Goal: Task Accomplishment & Management: Use online tool/utility

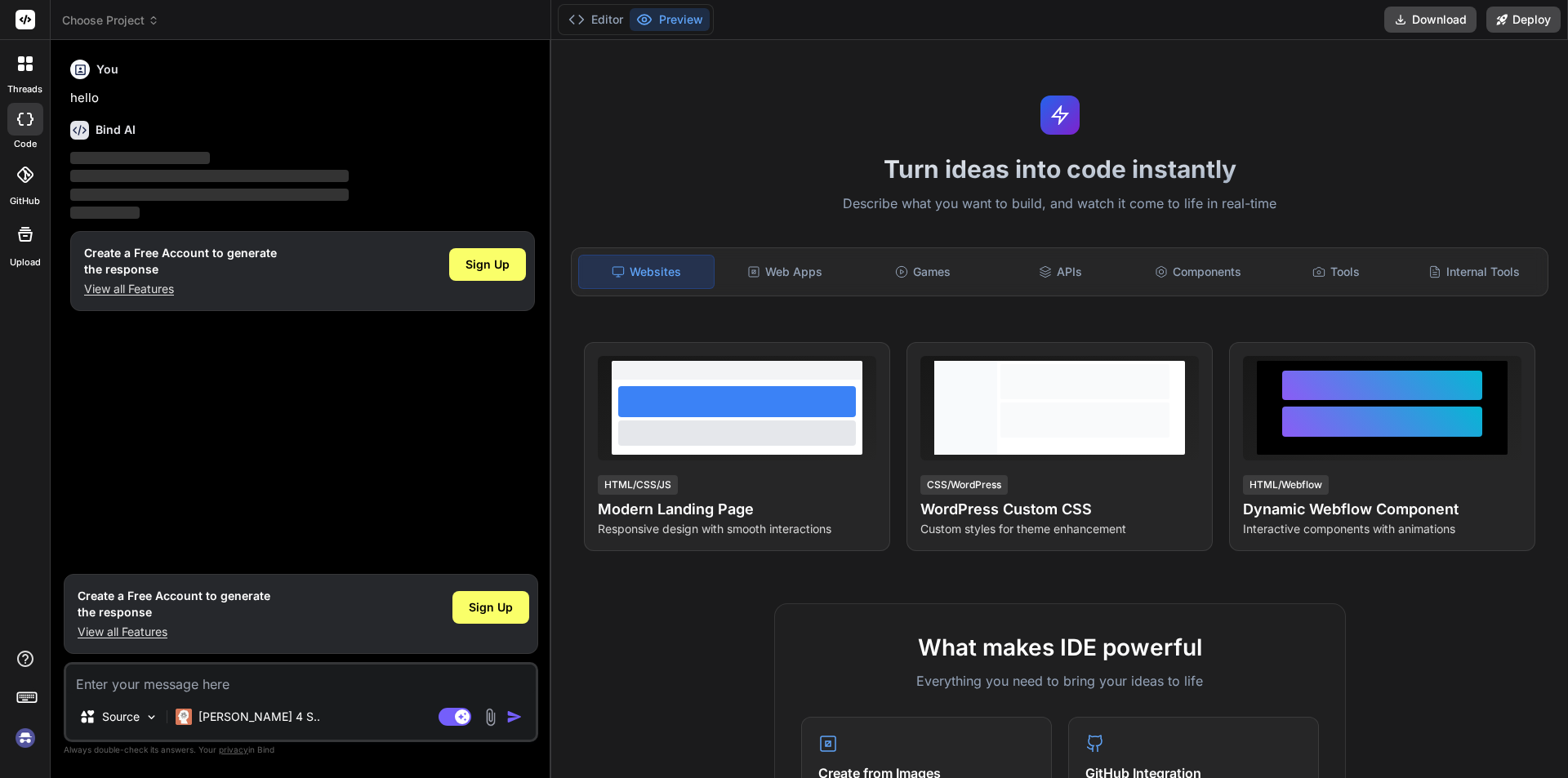
click at [22, 737] on img at bounding box center [25, 738] width 27 height 27
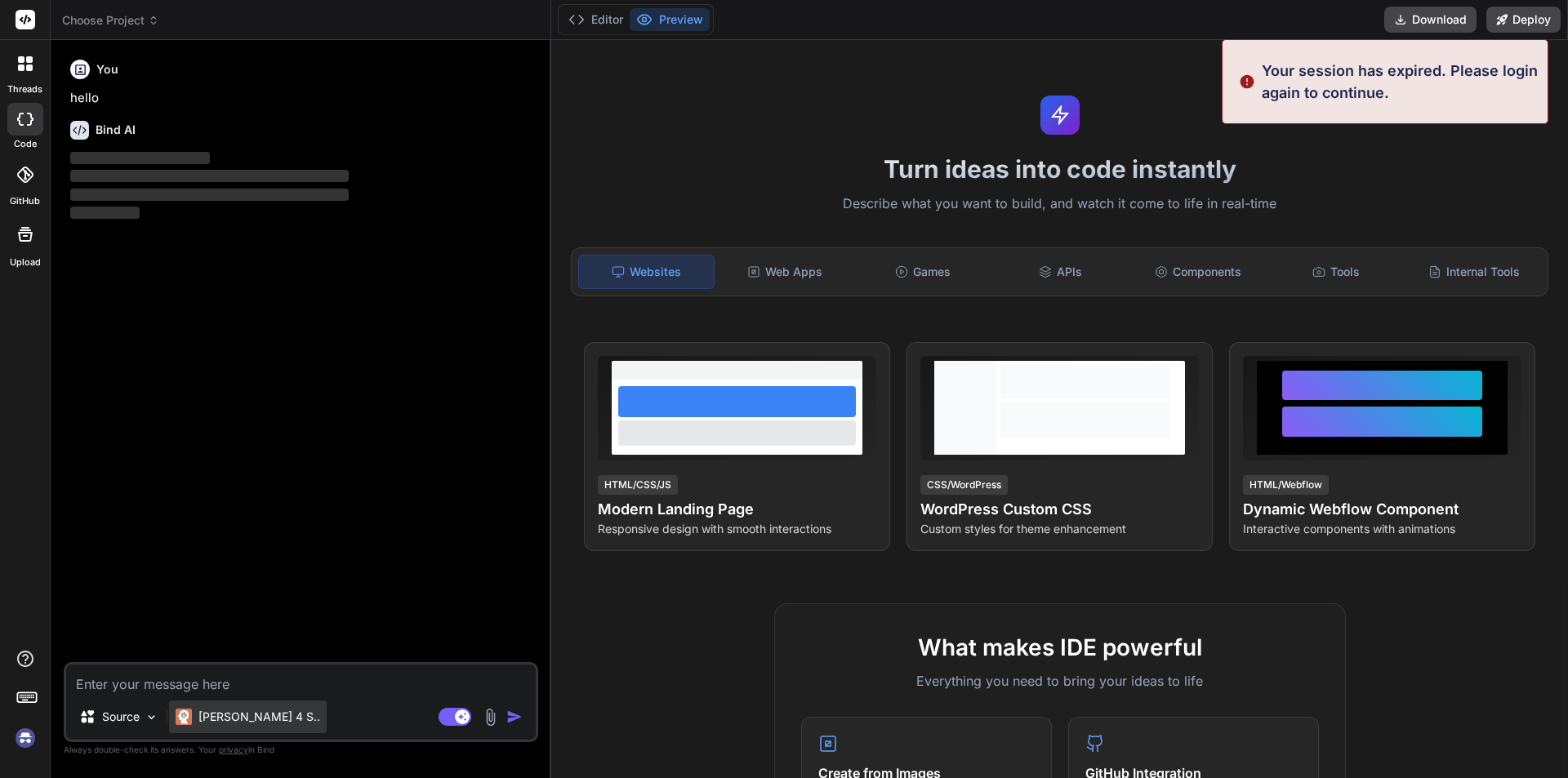
click at [245, 713] on p "[PERSON_NAME] 4 S.." at bounding box center [259, 717] width 122 height 16
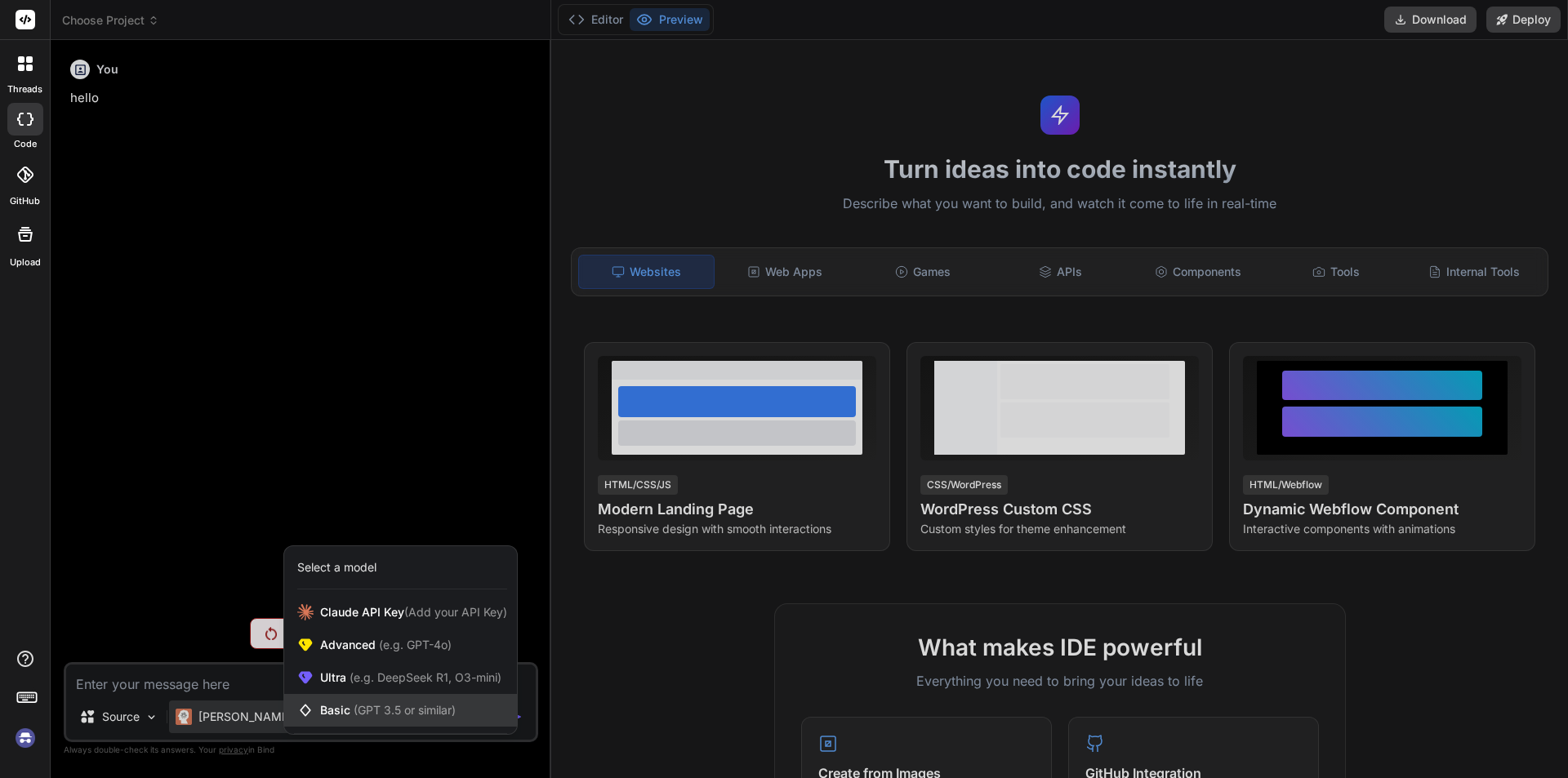
click at [357, 708] on span "(GPT 3.5 or similar)" at bounding box center [404, 711] width 102 height 14
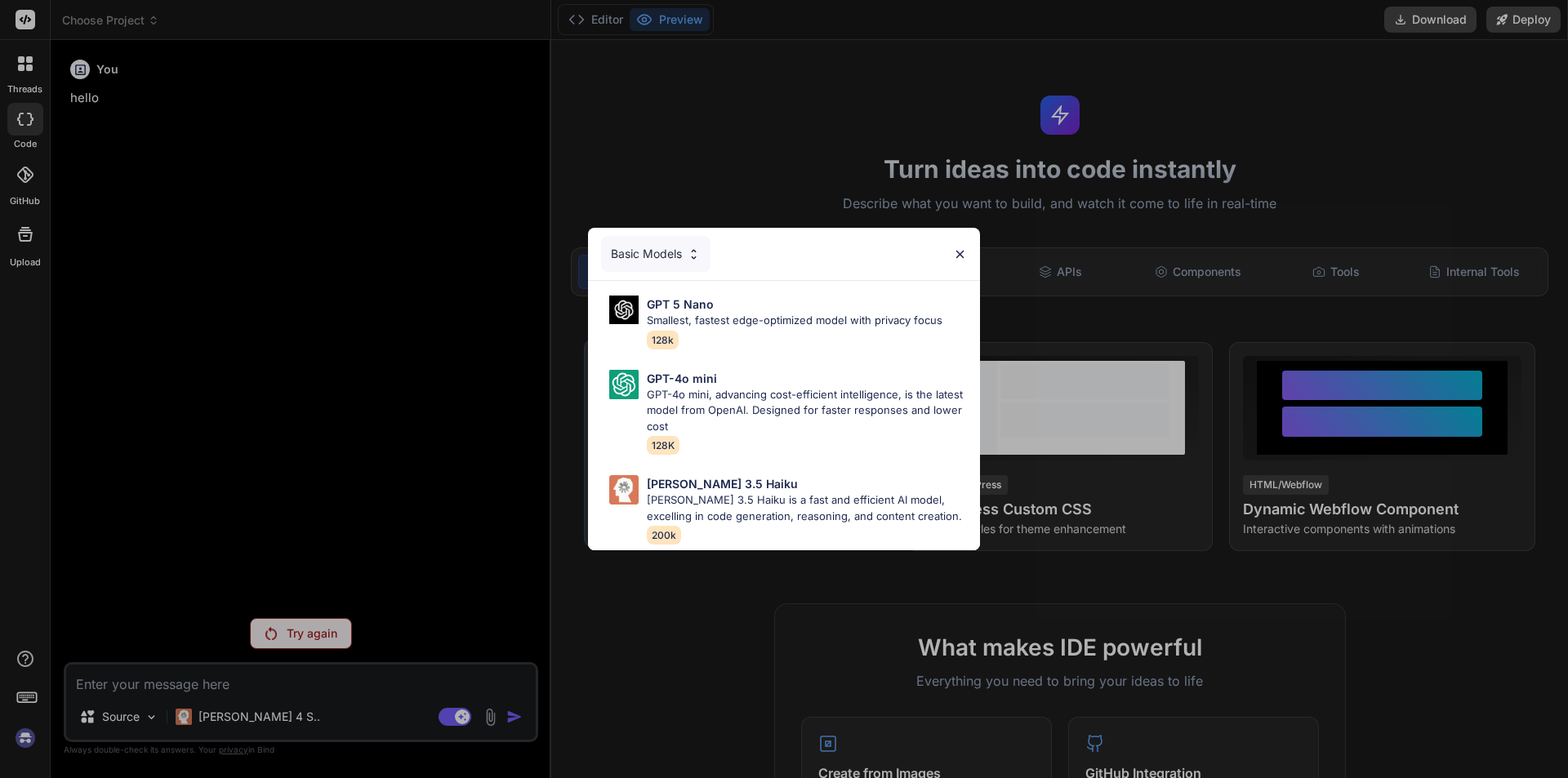
click at [667, 406] on p "GPT-4o mini, advancing cost-efficient intelligence, is the latest model from Op…" at bounding box center [807, 411] width 320 height 48
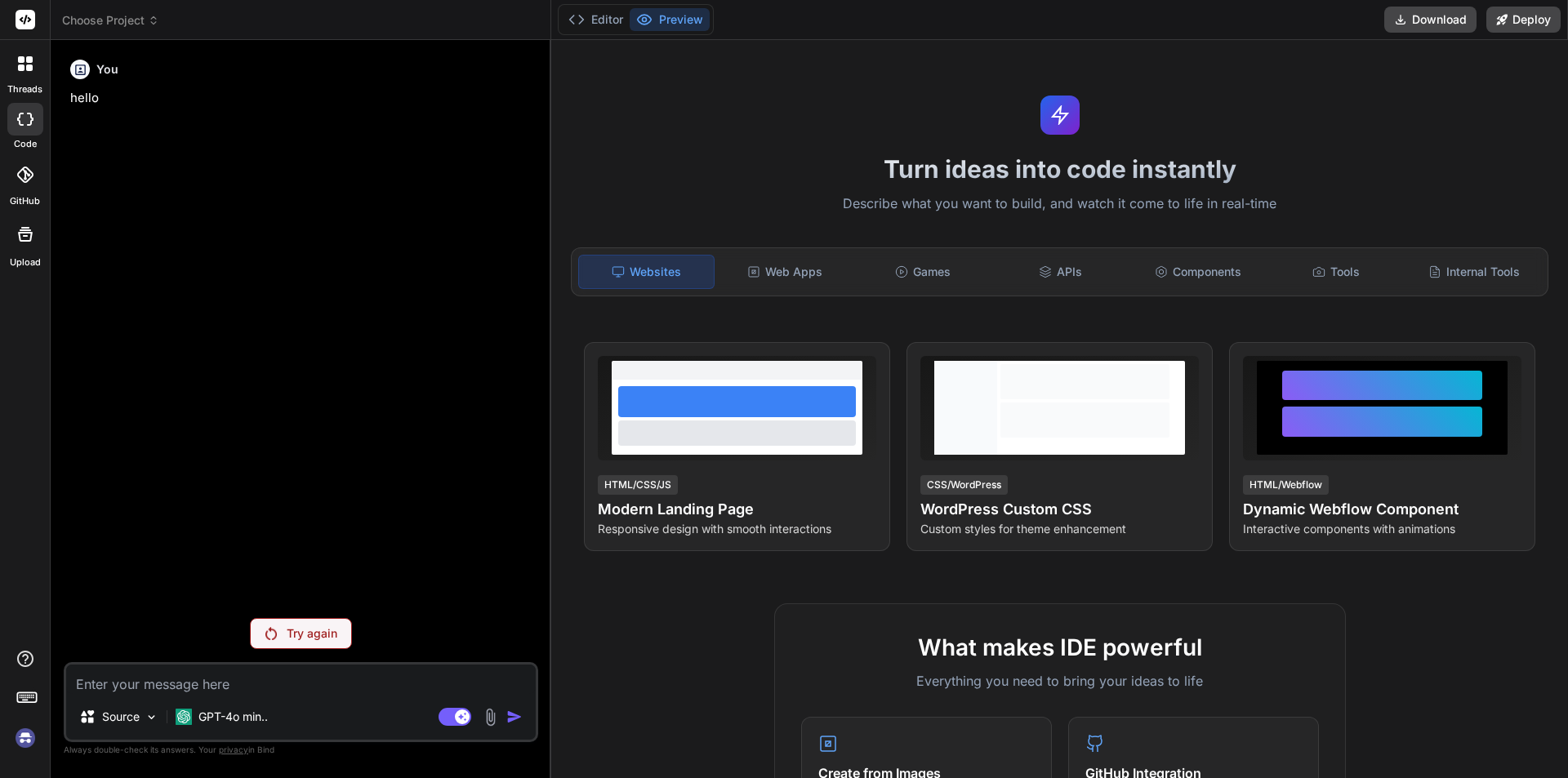
click at [283, 635] on div "Try again" at bounding box center [300, 634] width 102 height 31
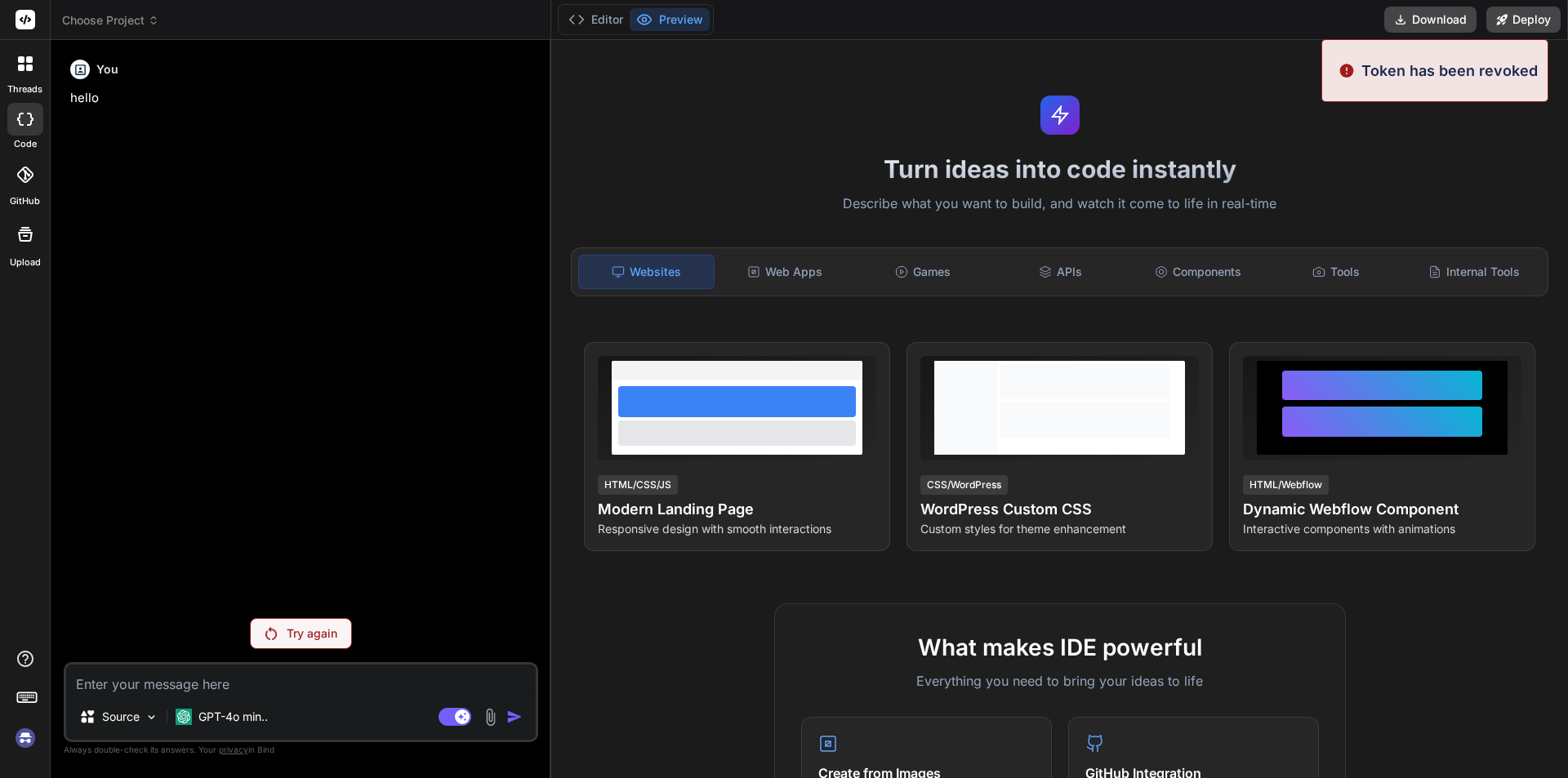
click at [265, 629] on img at bounding box center [271, 634] width 12 height 13
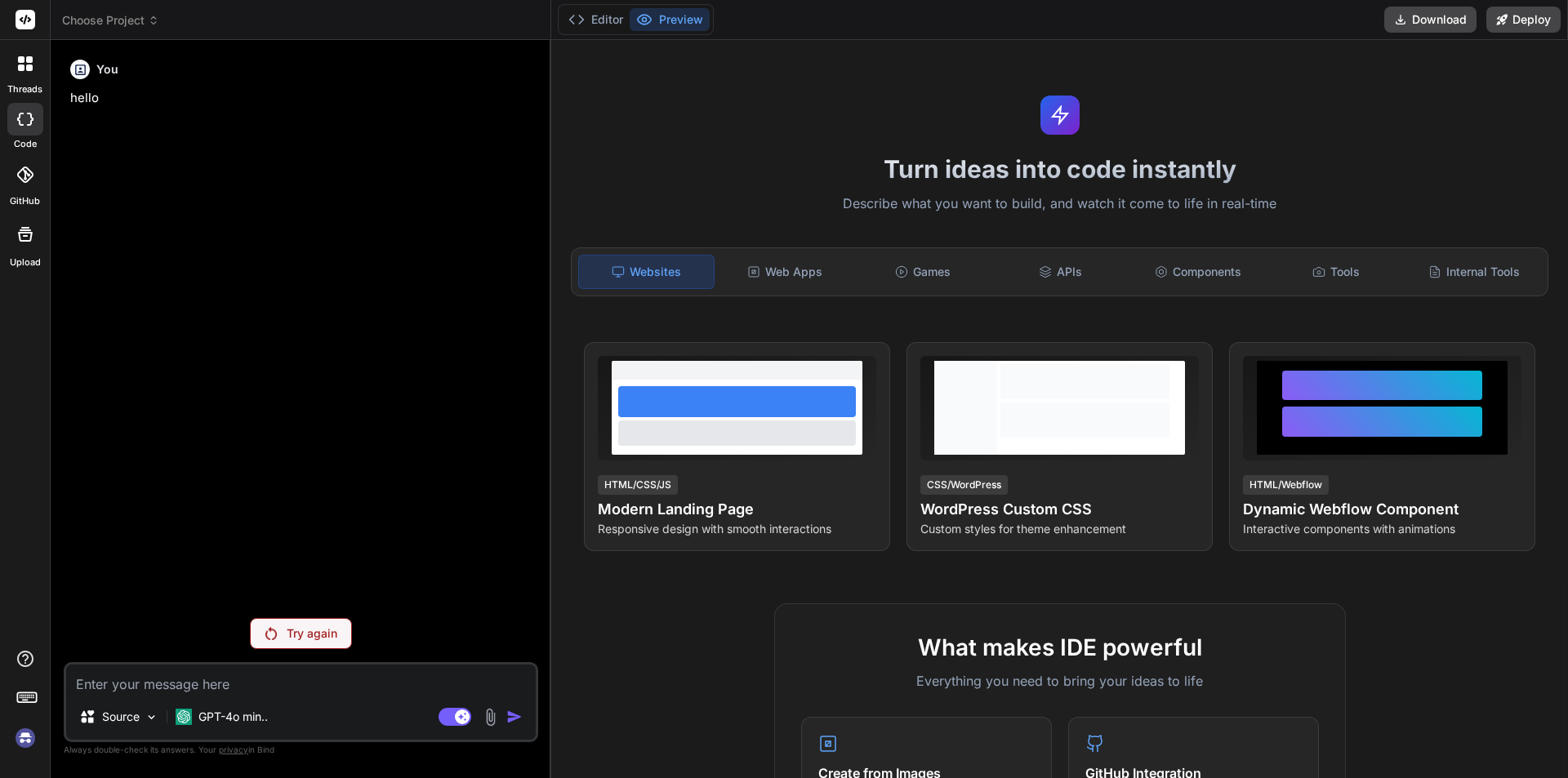
click at [265, 629] on img at bounding box center [271, 634] width 12 height 13
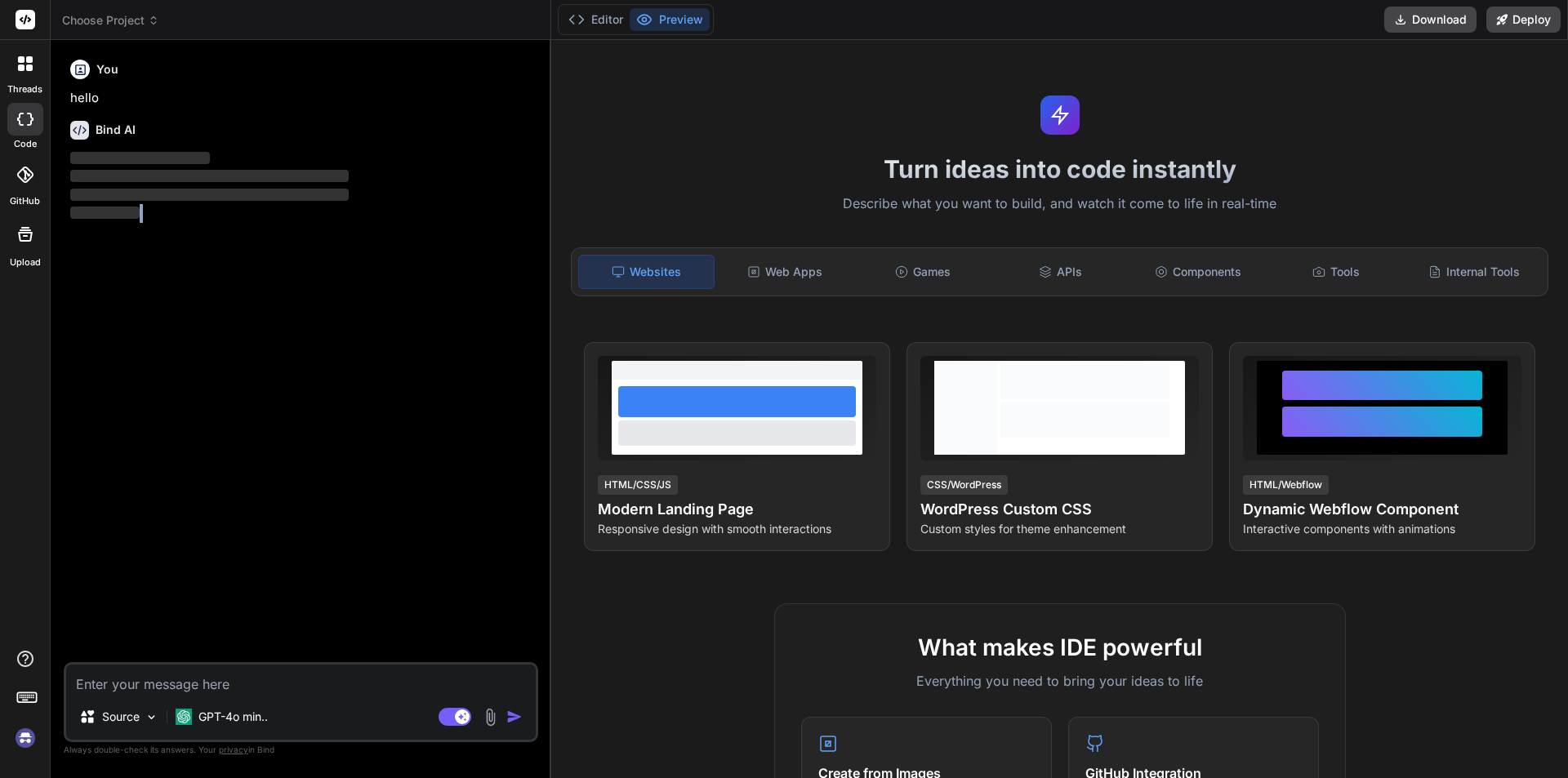
click at [265, 629] on div "You hello Bind AI ‌ ‌ ‌ ‌" at bounding box center [303, 358] width 471 height 609
click at [265, 629] on div "You hello Bind AI ‌ ‌ ‌ ‌ Source GPT-4o min.. Agent Mode. When this toggle is a…" at bounding box center [301, 415] width 474 height 725
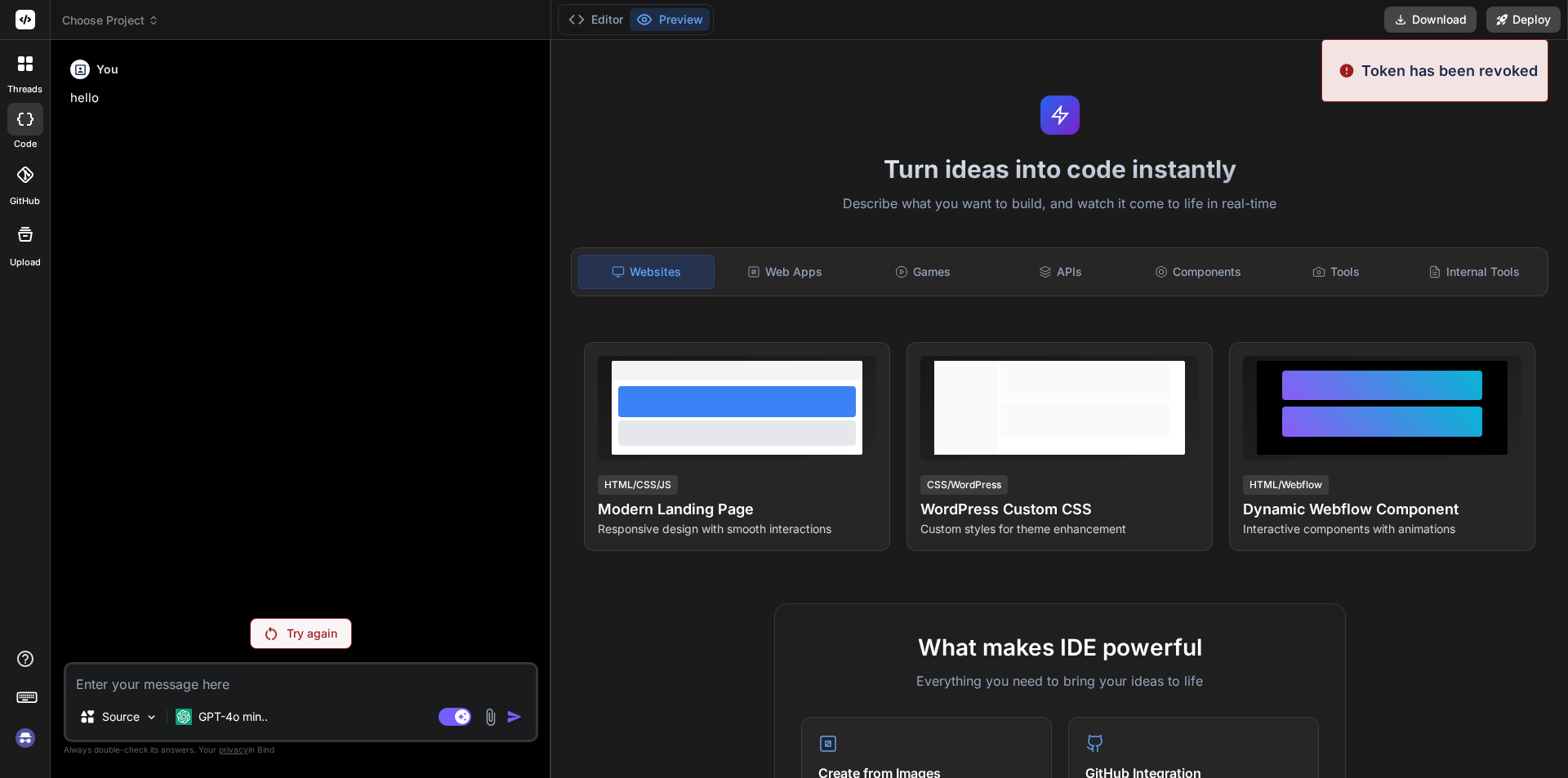
click at [205, 689] on textarea at bounding box center [301, 679] width 470 height 29
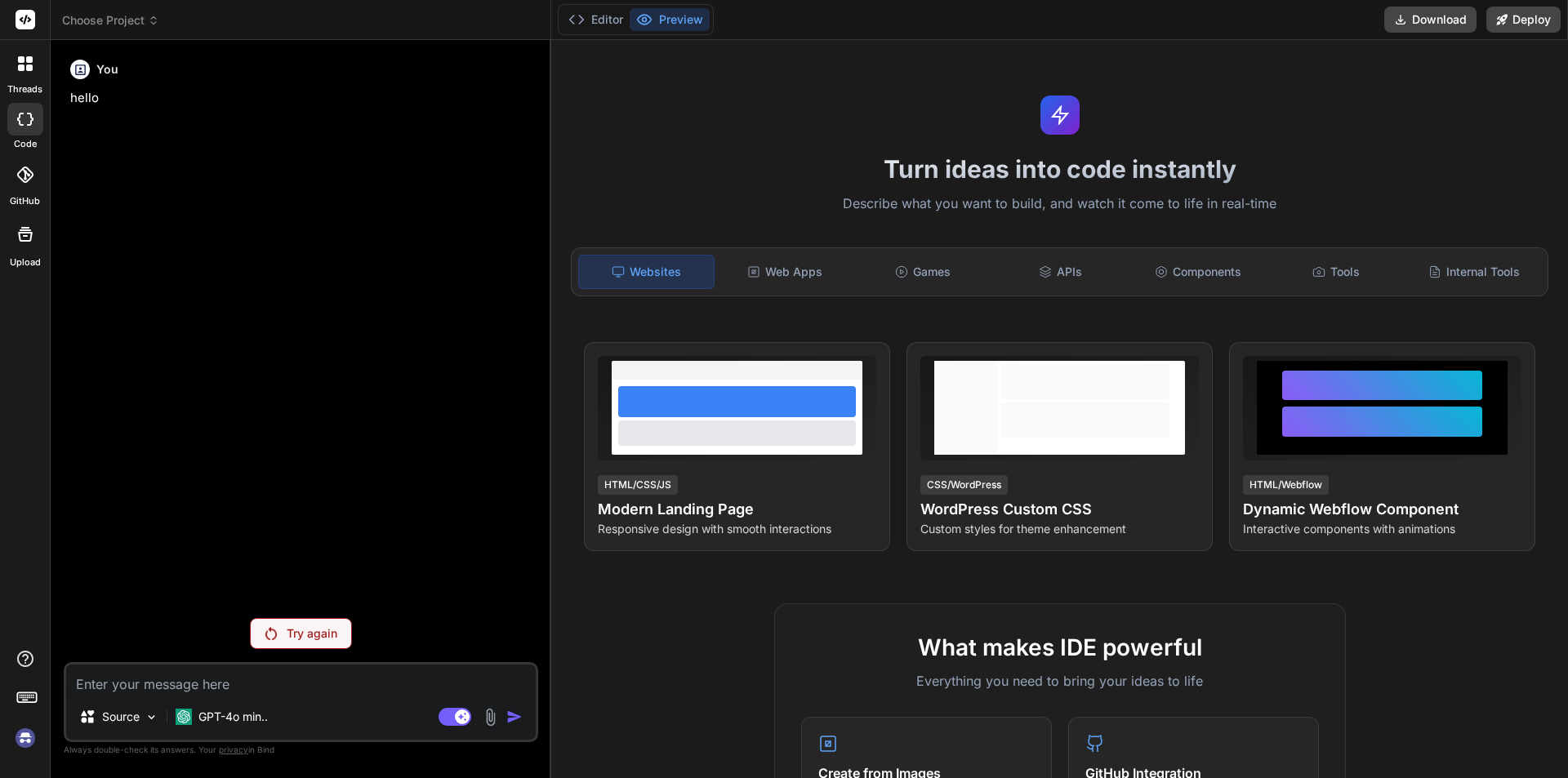
click at [28, 730] on img at bounding box center [25, 738] width 27 height 27
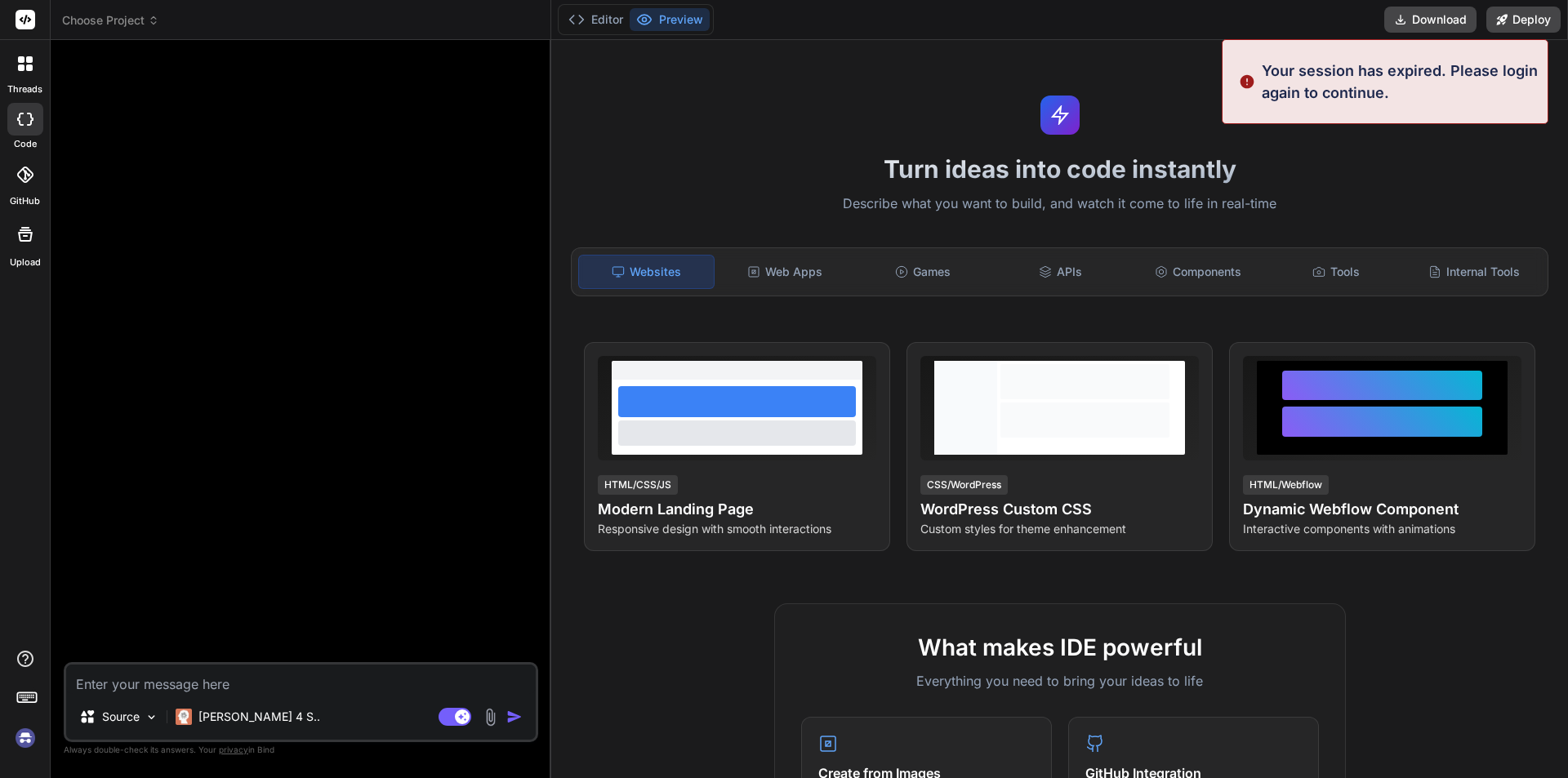
scroll to position [16, 0]
click at [224, 688] on textarea at bounding box center [301, 679] width 470 height 29
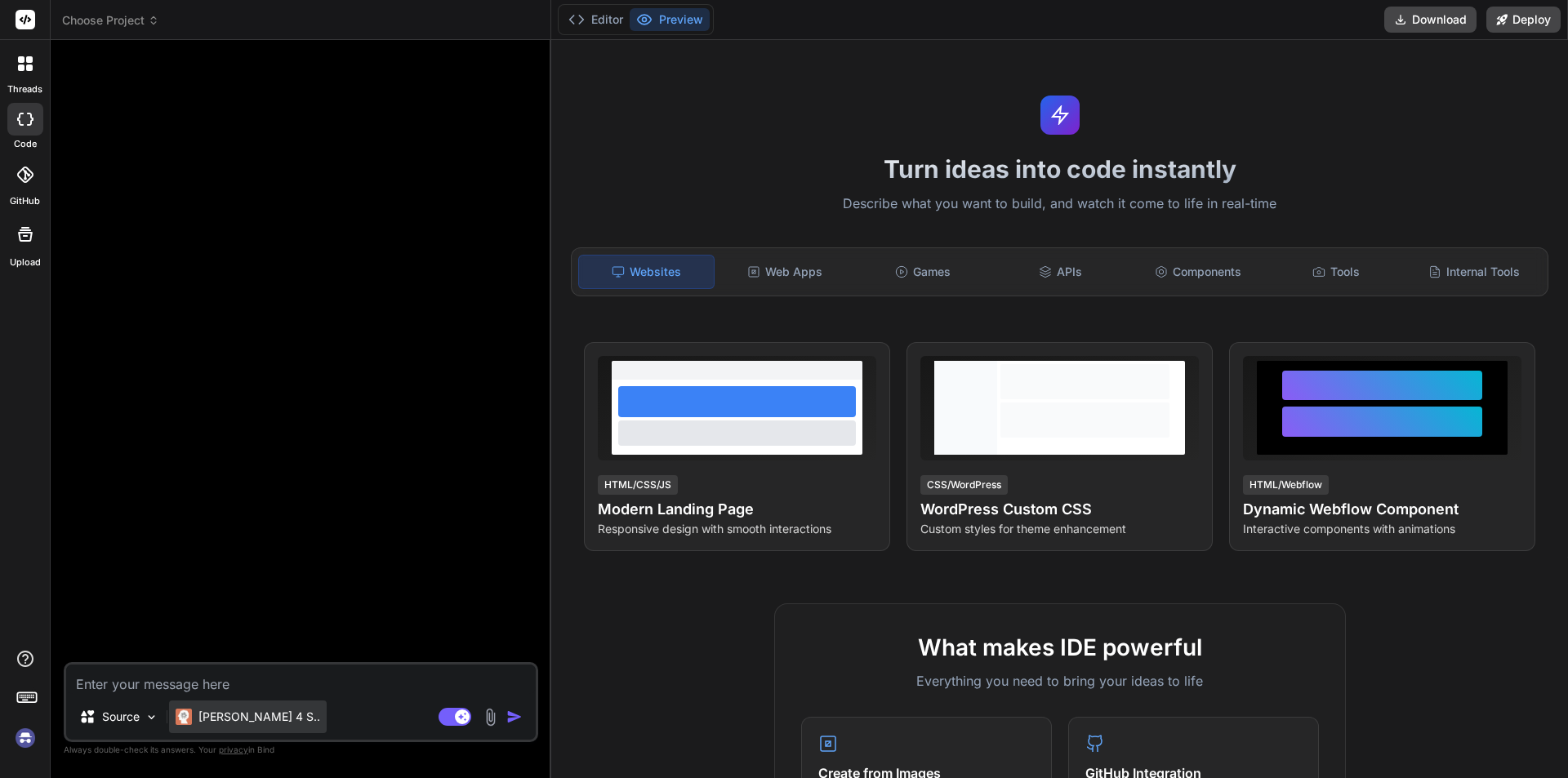
click at [247, 719] on p "Claude 4 S.." at bounding box center [259, 717] width 122 height 16
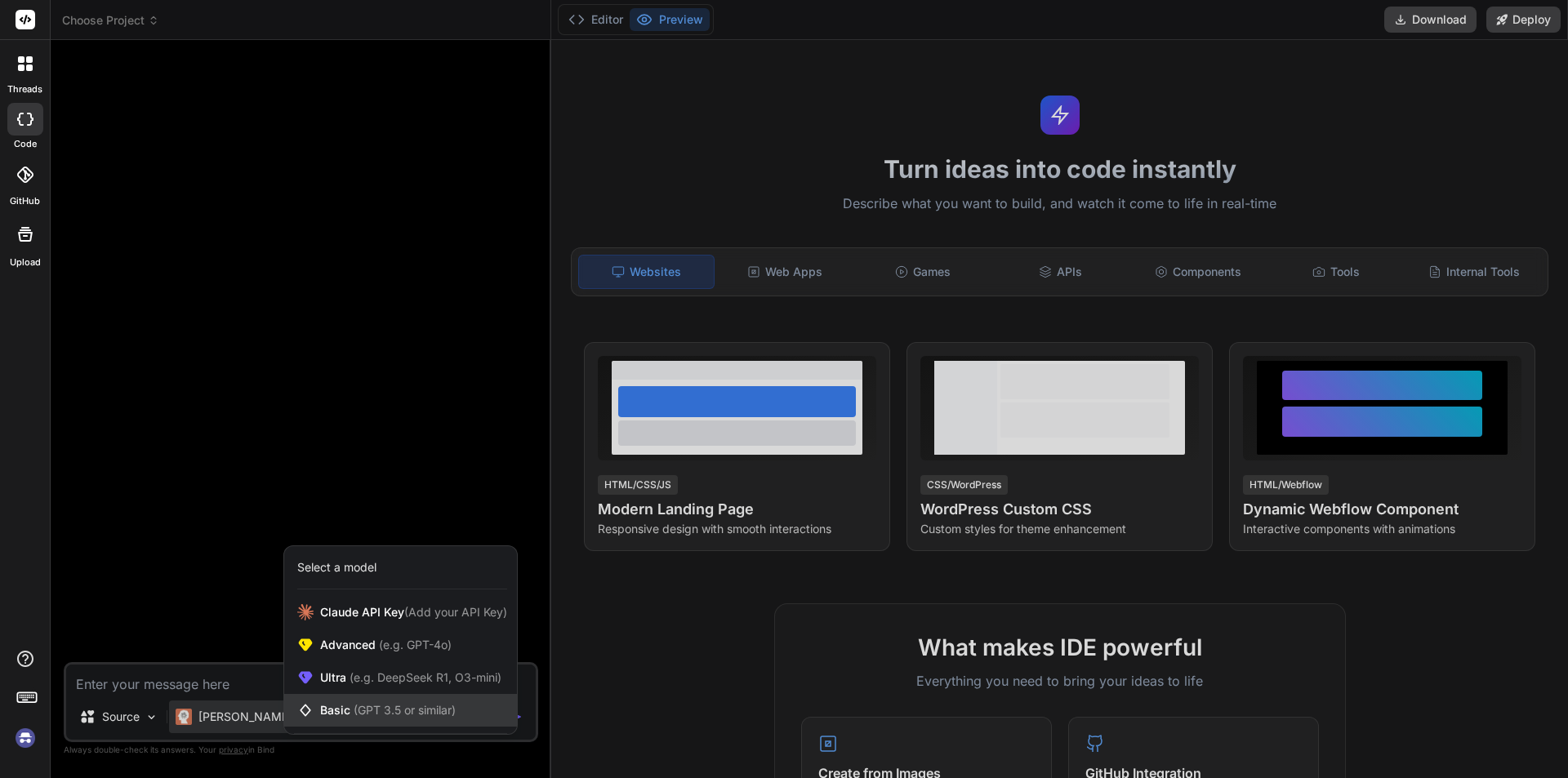
click at [342, 702] on div "Basic (GPT 3.5 or similar)" at bounding box center [400, 710] width 233 height 33
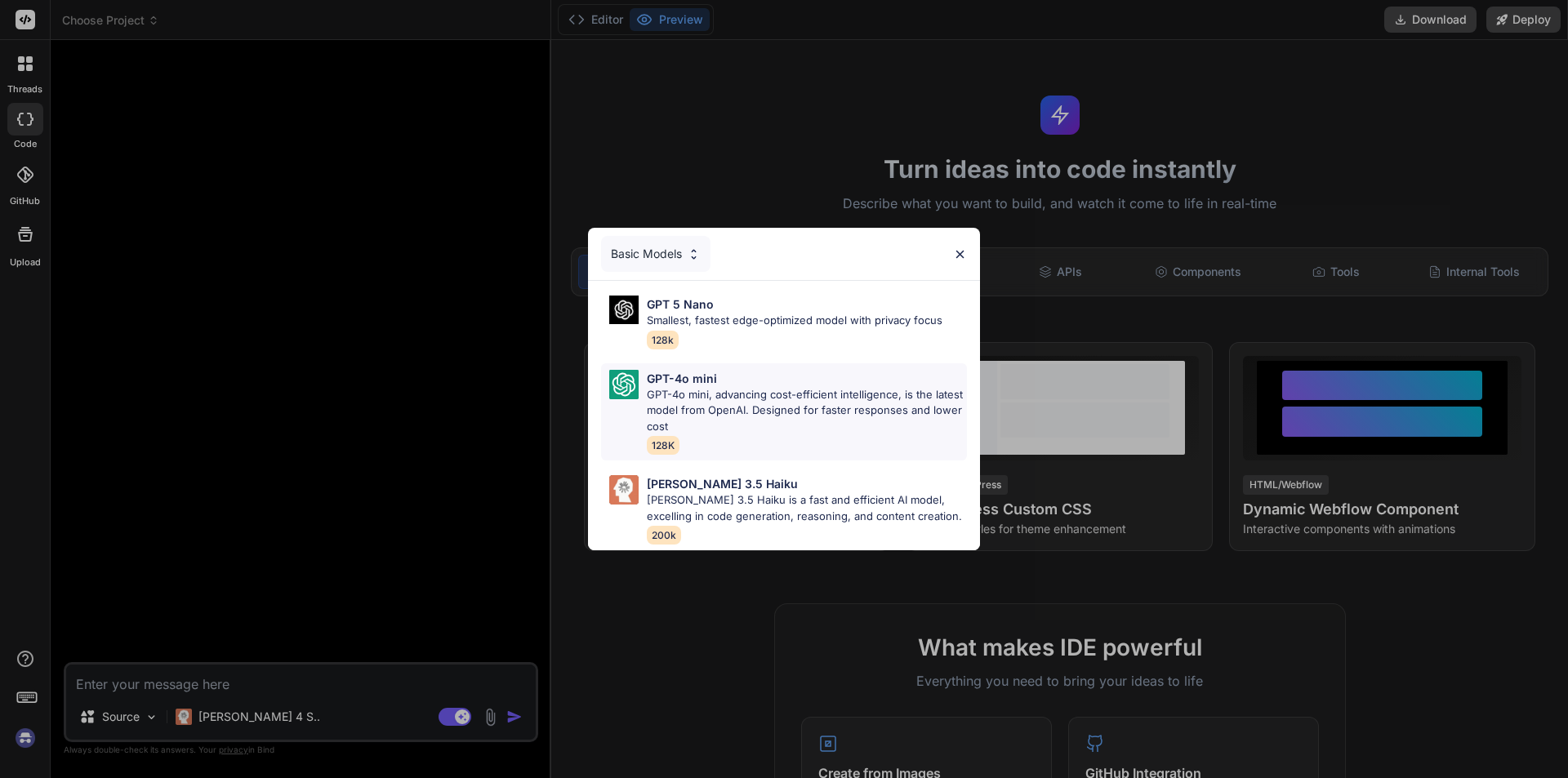
click at [651, 374] on p "GPT-4o mini" at bounding box center [681, 378] width 70 height 17
type textarea "x"
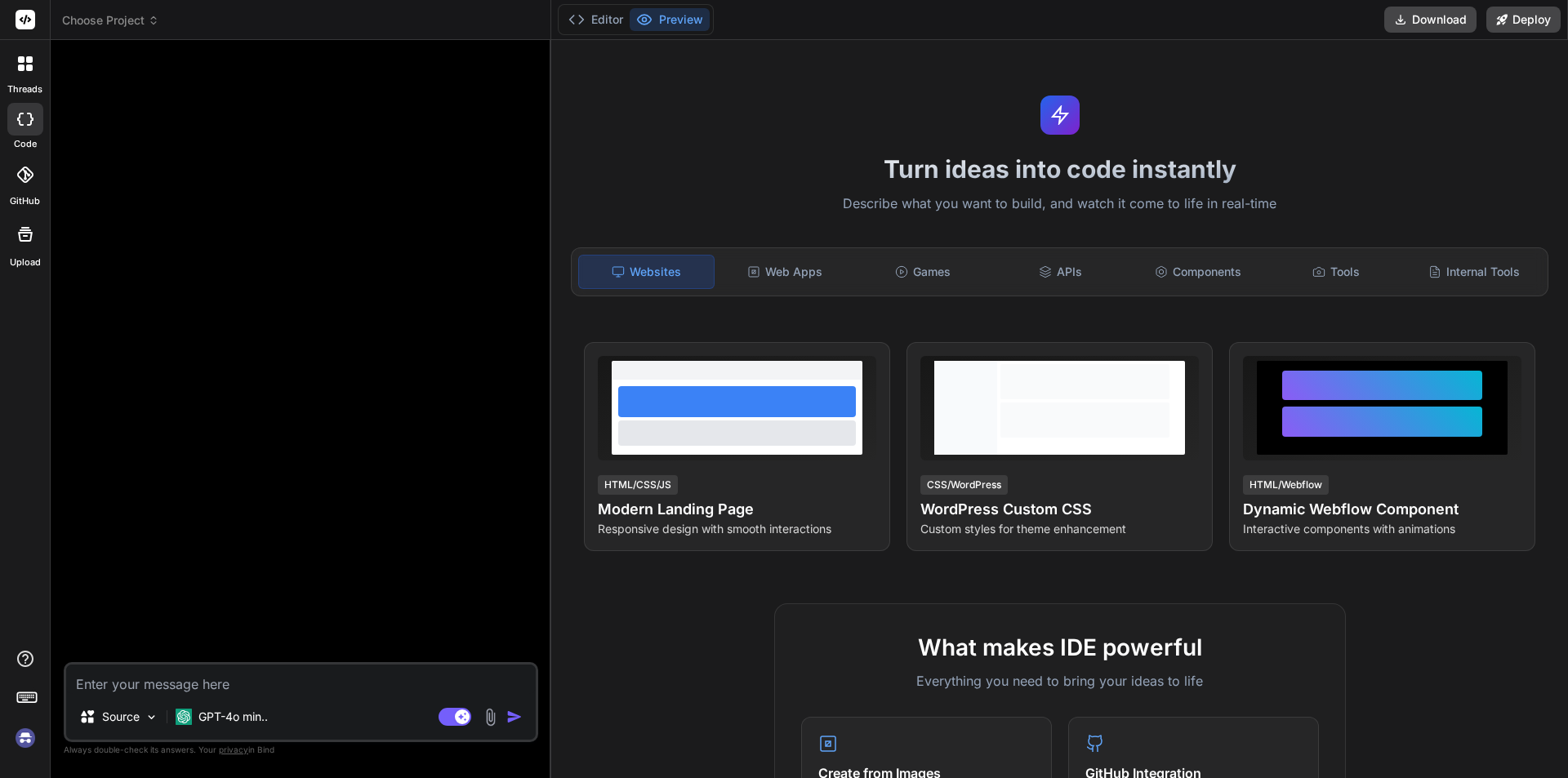
click at [139, 685] on textarea at bounding box center [301, 679] width 470 height 29
type textarea "h"
type textarea "x"
type textarea "hi"
type textarea "x"
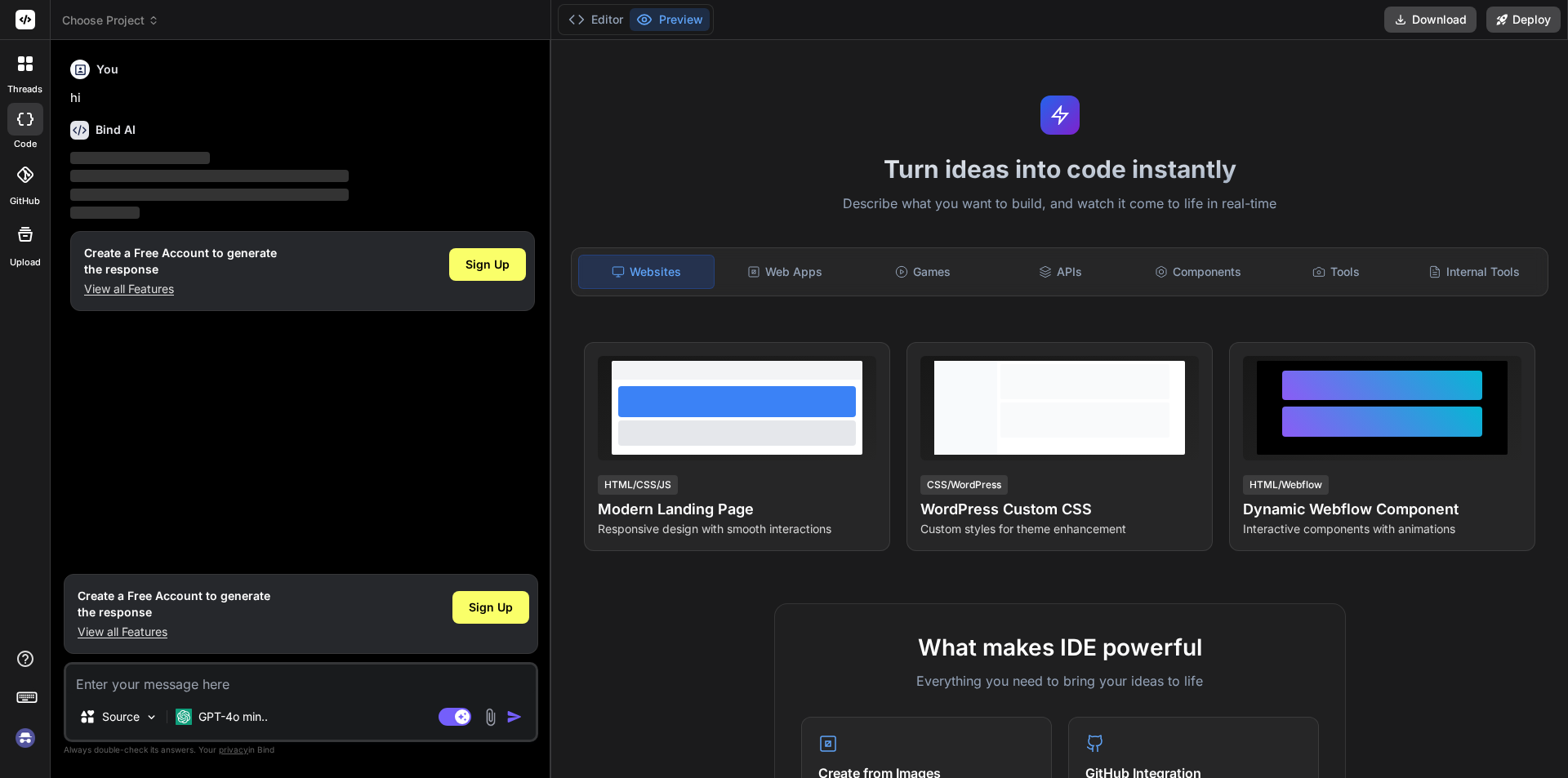
click at [127, 682] on textarea at bounding box center [301, 679] width 470 height 29
click at [161, 687] on textarea at bounding box center [301, 679] width 470 height 29
paste textarea "modelBuilder.Entity<Category>().HasData( new Product { Id=1, Title="Fortune of …"
type textarea "modelBuilder.Entity<Category>().HasData( new Product { Id=1, Title="Fortune of …"
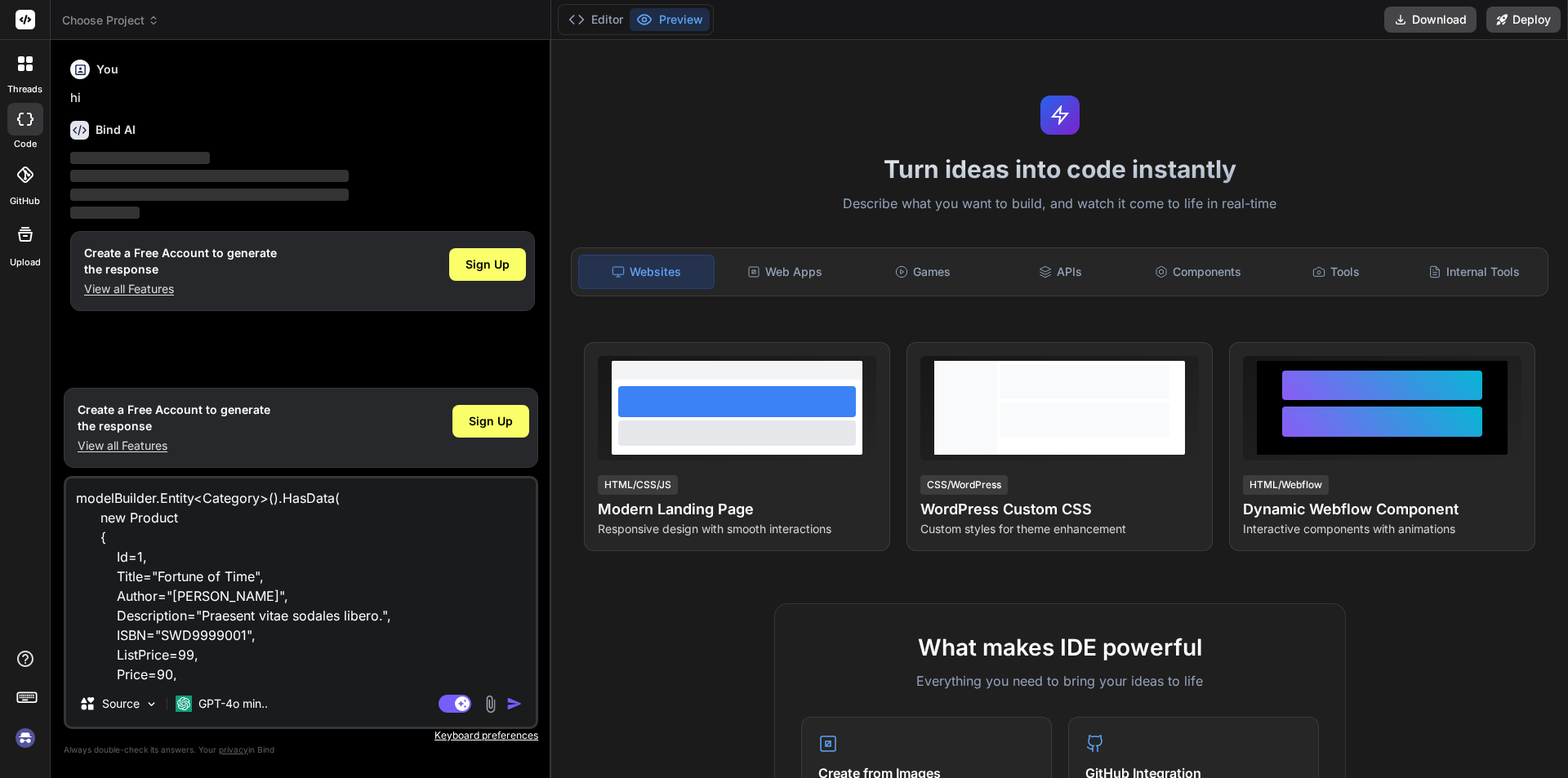
scroll to position [60, 0]
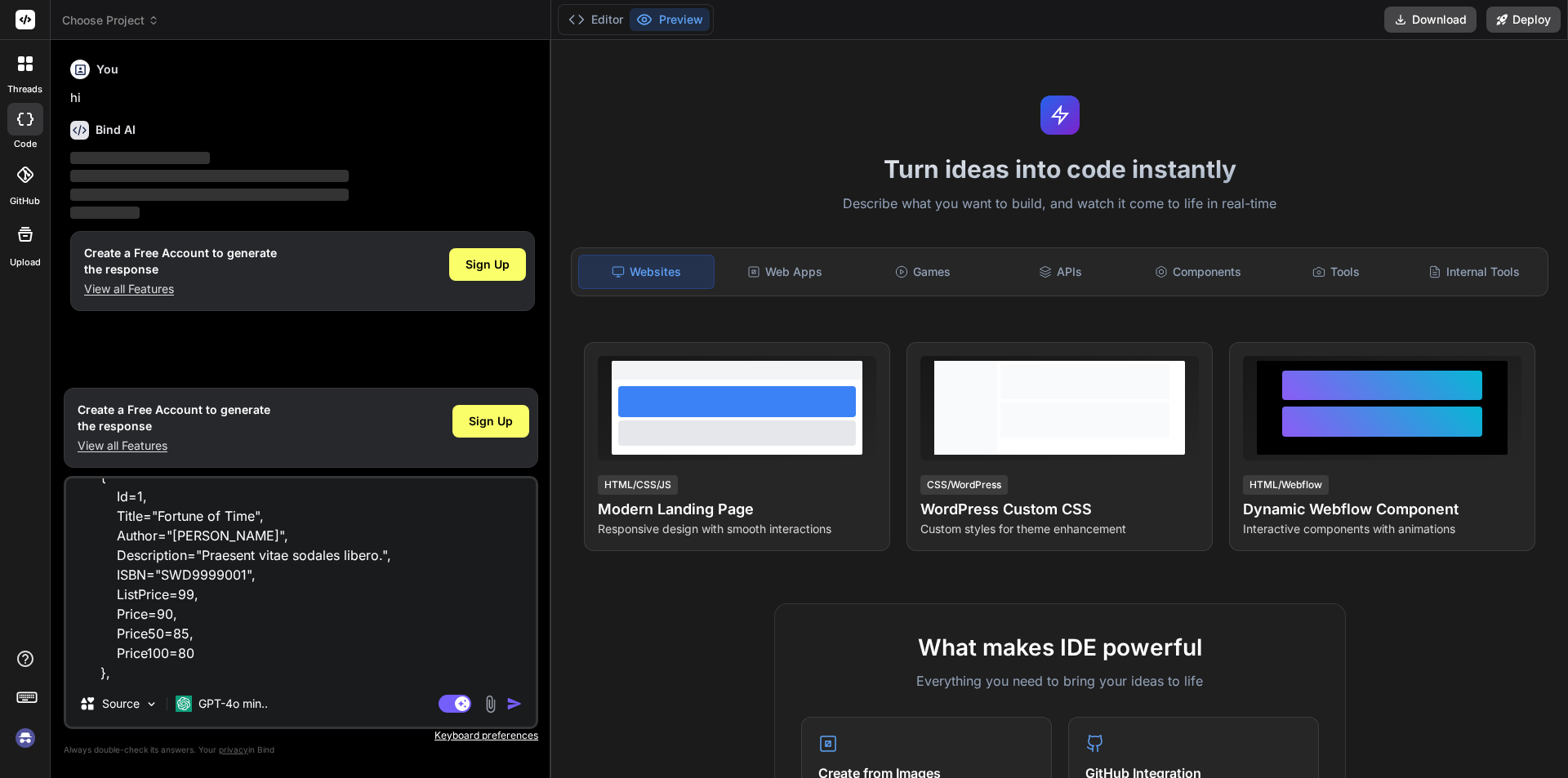
type textarea "x"
type textarea "modelBuilder.Entity<Category>().HasData( new Product { Id=1, Title="Fortune of …"
type textarea "x"
type textarea "modelBuilder.Entity<Category>().HasData( new Product { Id=1, Title="Fortune of …"
type textarea "x"
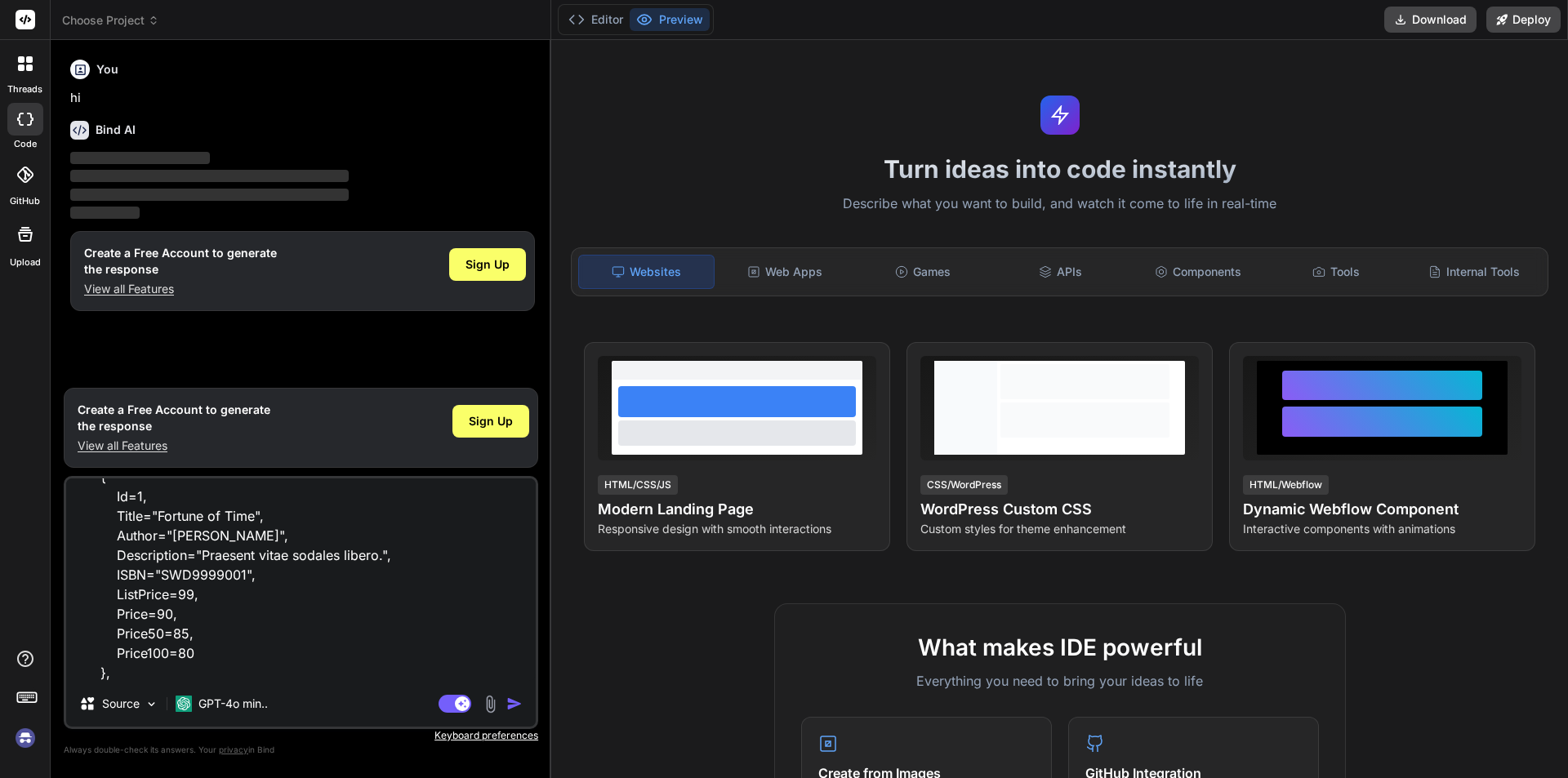
scroll to position [100, 0]
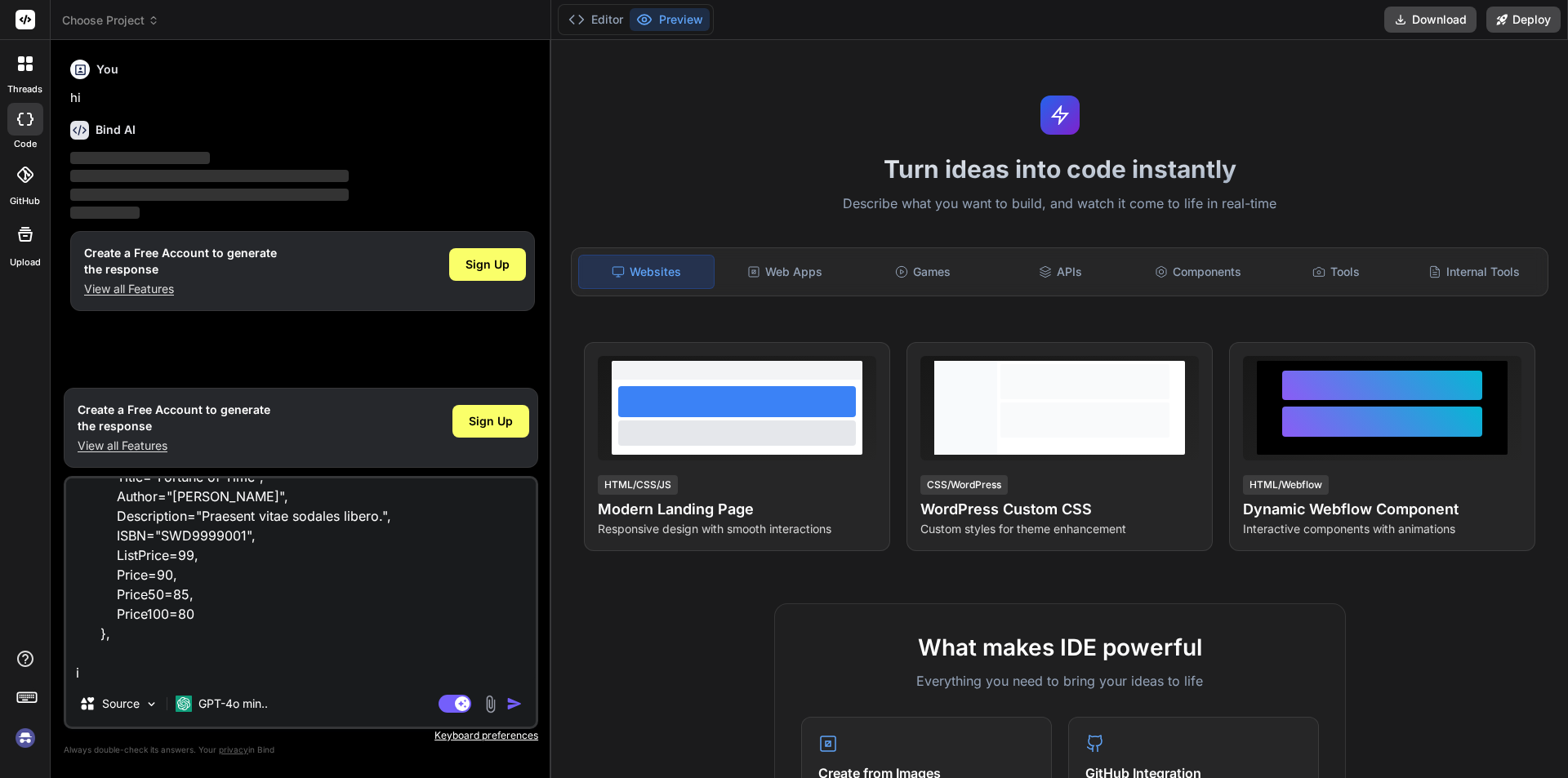
type textarea "modelBuilder.Entity<Category>().HasData( new Product { Id=1, Title="Fortune of …"
type textarea "x"
type textarea "modelBuilder.Entity<Category>().HasData( new Product { Id=1, Title="Fortune of …"
type textarea "x"
type textarea "modelBuilder.Entity<Category>().HasData( new Product { Id=1, Title="Fortune of …"
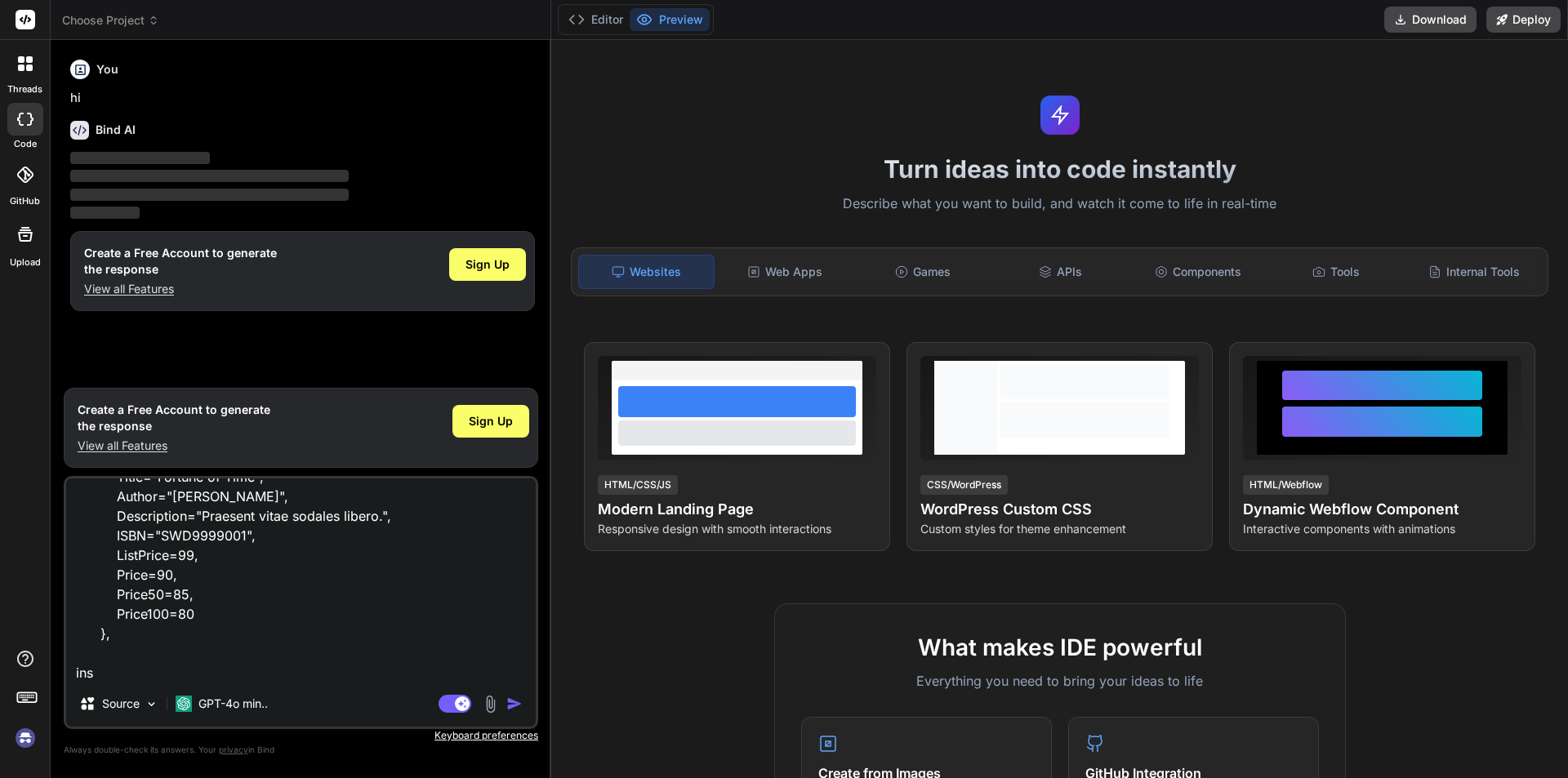
type textarea "x"
type textarea "modelBuilder.Entity<Category>().HasData( new Product { Id=1, Title="Fortune of …"
type textarea "x"
type textarea "modelBuilder.Entity<Category>().HasData( new Product { Id=1, Title="Fortune of …"
type textarea "x"
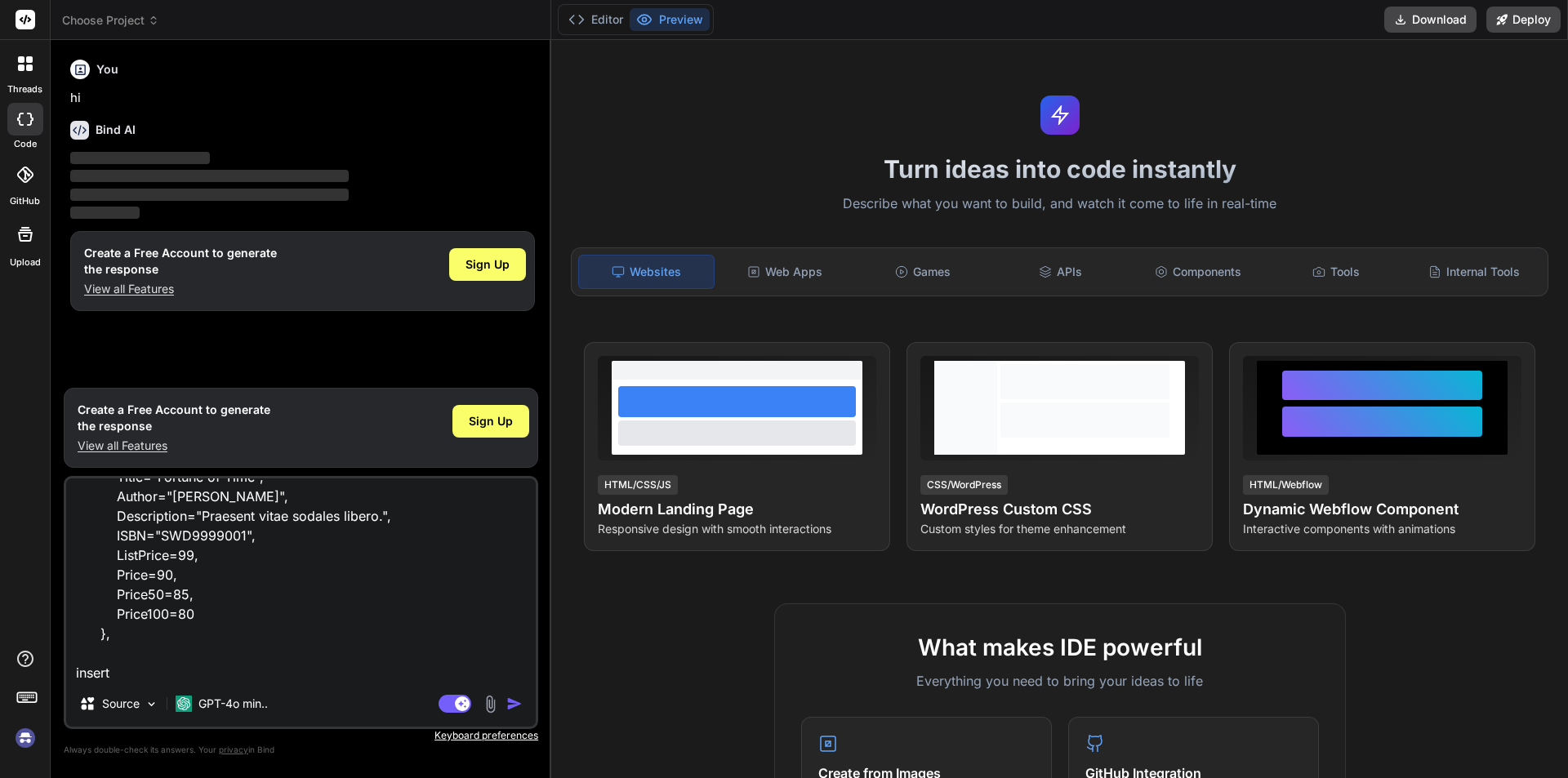
type textarea "modelBuilder.Entity<Category>().HasData( new Product { Id=1, Title="Fortune of …"
type textarea "x"
type textarea "modelBuilder.Entity<Category>().HasData( new Product { Id=1, Title="Fortune of …"
type textarea "x"
type textarea "modelBuilder.Entity<Category>().HasData( new Product { Id=1, Title="Fortune of …"
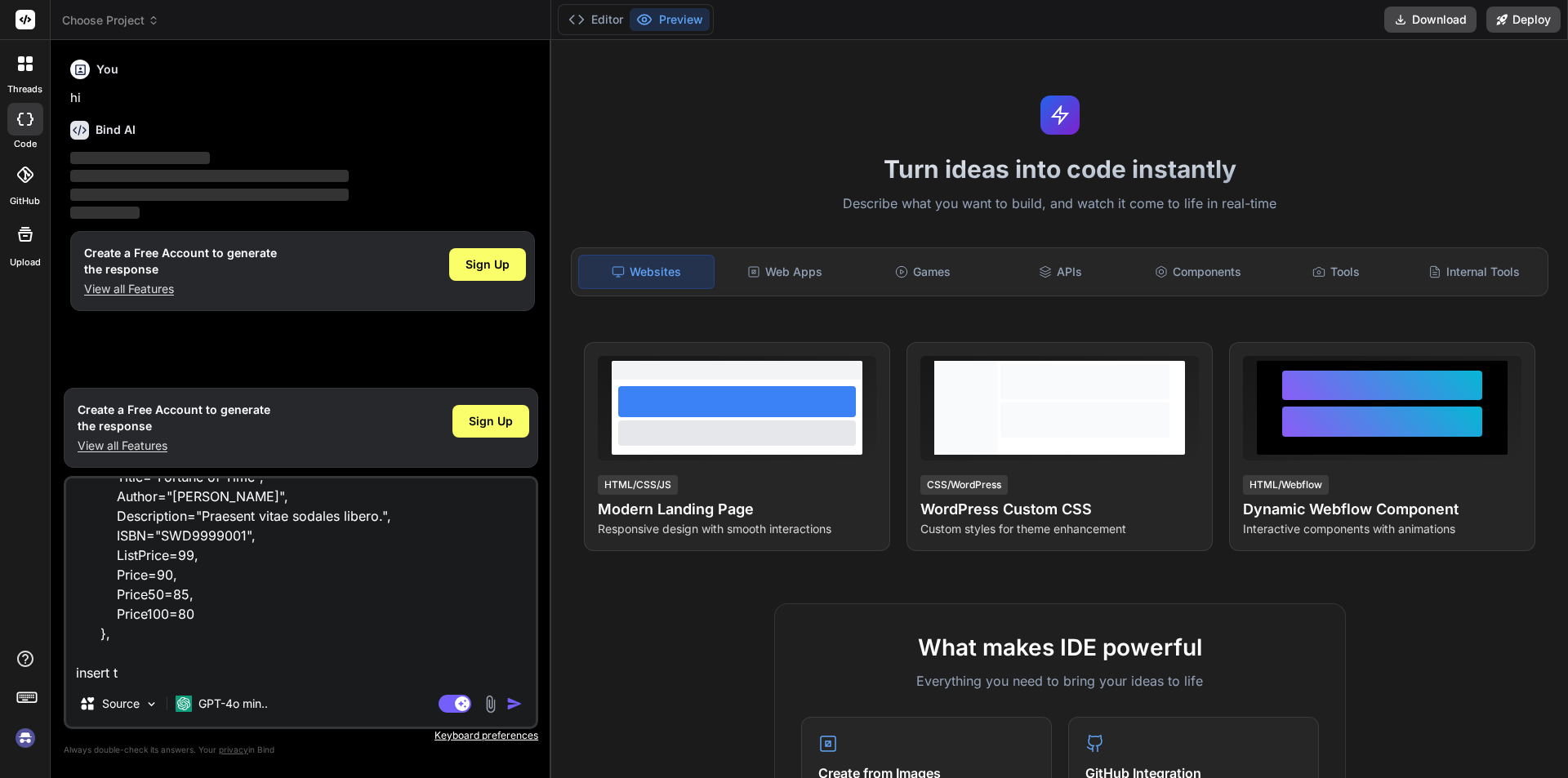
type textarea "x"
type textarea "modelBuilder.Entity<Category>().HasData( new Product { Id=1, Title="Fortune of …"
type textarea "x"
type textarea "modelBuilder.Entity<Category>().HasData( new Product { Id=1, Title="Fortune of …"
type textarea "x"
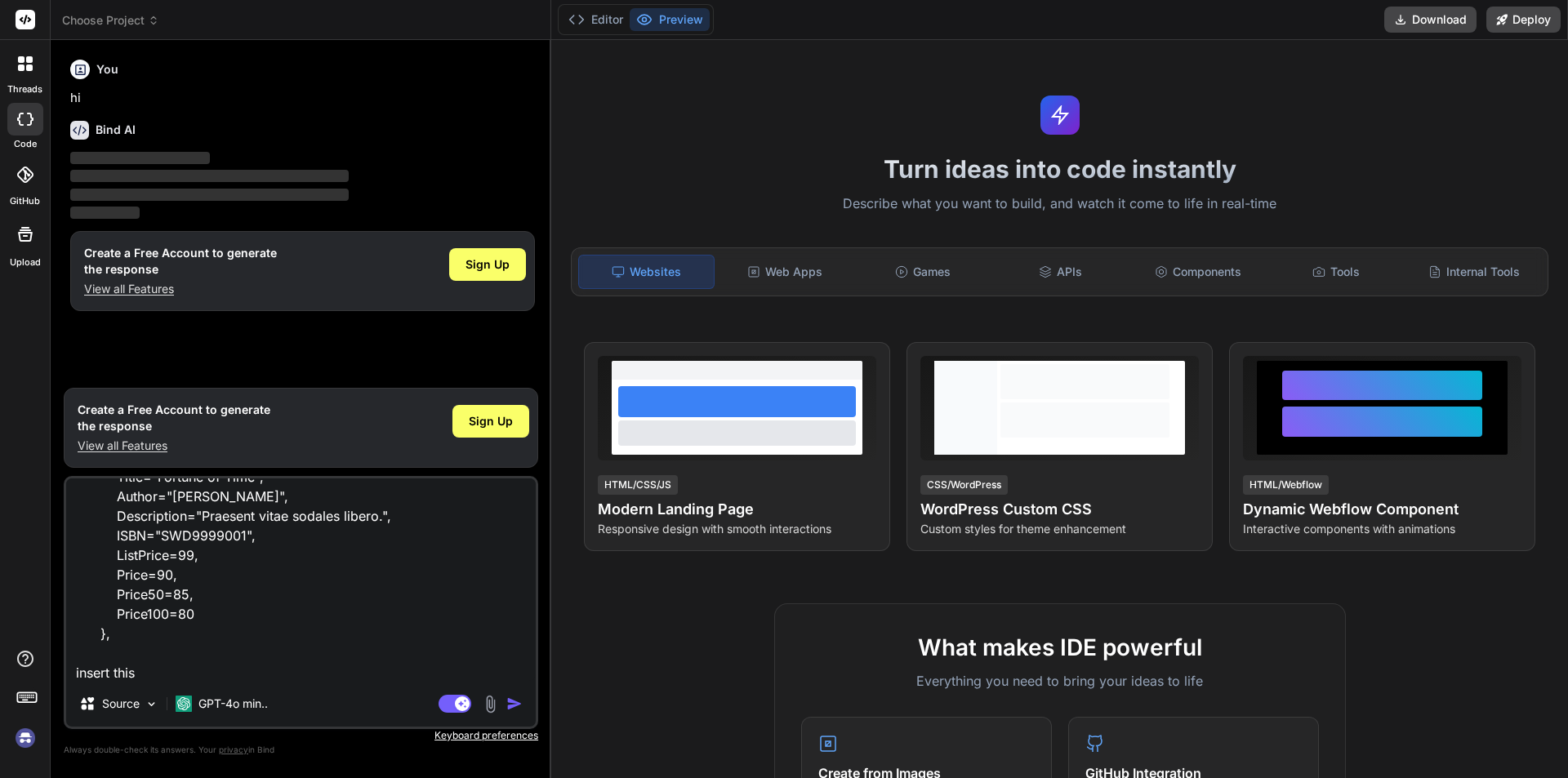
type textarea "modelBuilder.Entity<Category>().HasData( new Product { Id=1, Title="Fortune of …"
type textarea "x"
type textarea "modelBuilder.Entity<Category>().HasData( new Product { Id=1, Title="Fortune of …"
type textarea "x"
type textarea "modelBuilder.Entity<Category>().HasData( new Product { Id=1, Title="Fortune of …"
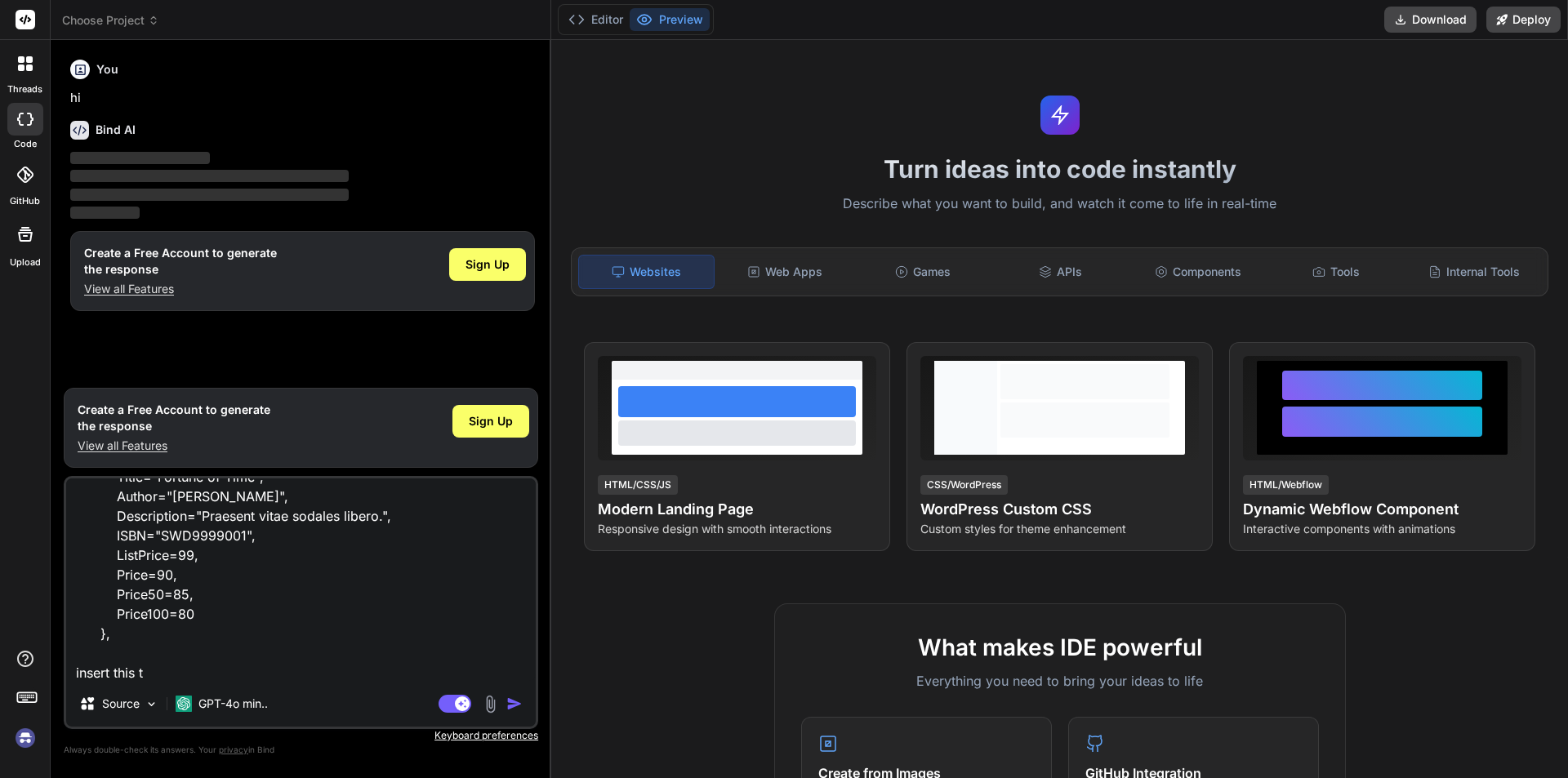
type textarea "x"
type textarea "modelBuilder.Entity<Category>().HasData( new Product { Id=1, Title="Fortune of …"
type textarea "x"
type textarea "modelBuilder.Entity<Category>().HasData( new Product { Id=1, Title="Fortune of …"
type textarea "x"
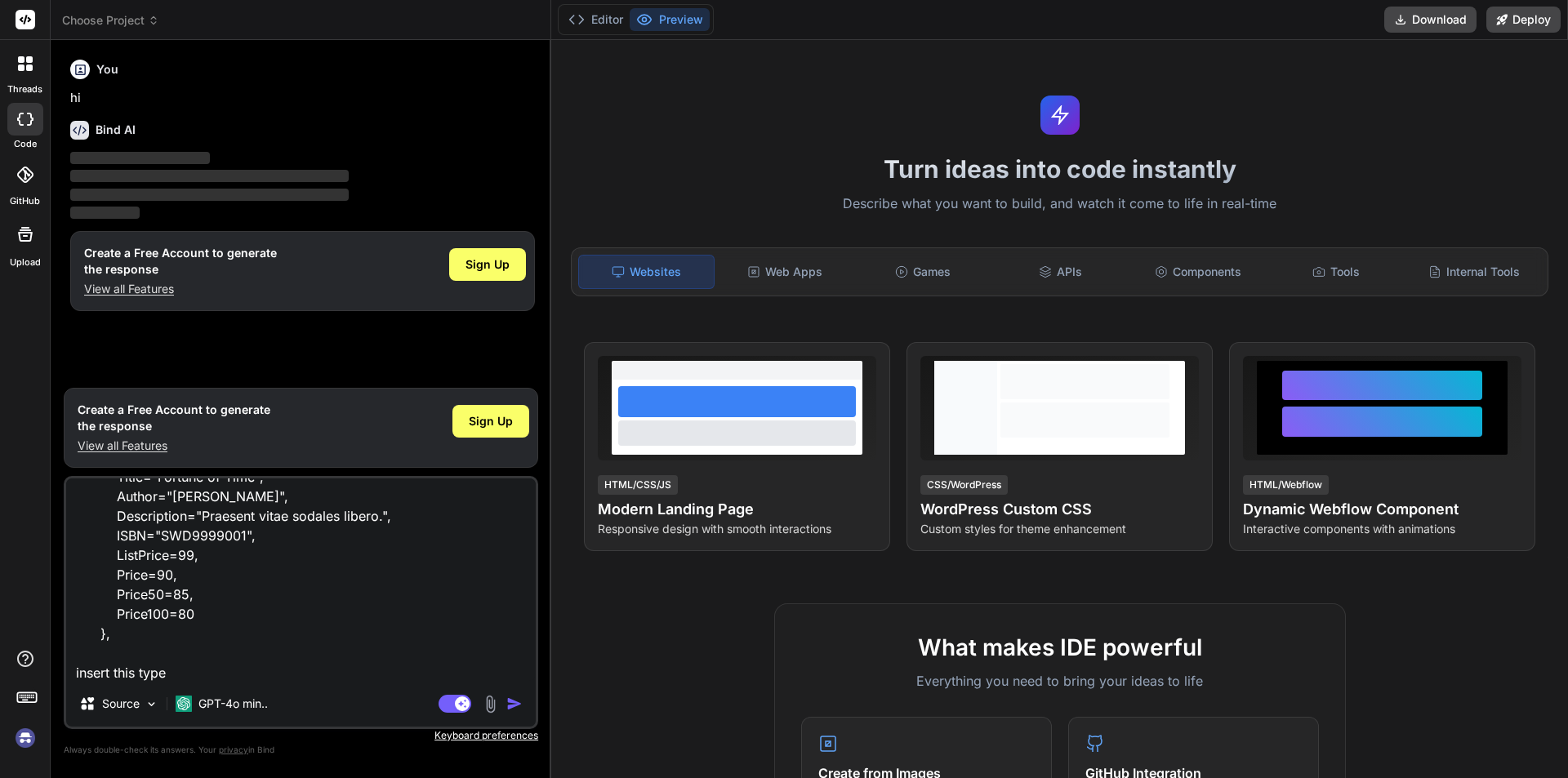
type textarea "modelBuilder.Entity<Category>().HasData( new Product { Id=1, Title="Fortune of …"
type textarea "x"
type textarea "modelBuilder.Entity<Category>().HasData( new Product { Id=1, Title="Fortune of …"
type textarea "x"
type textarea "modelBuilder.Entity<Category>().HasData( new Product { Id=1, Title="Fortune of …"
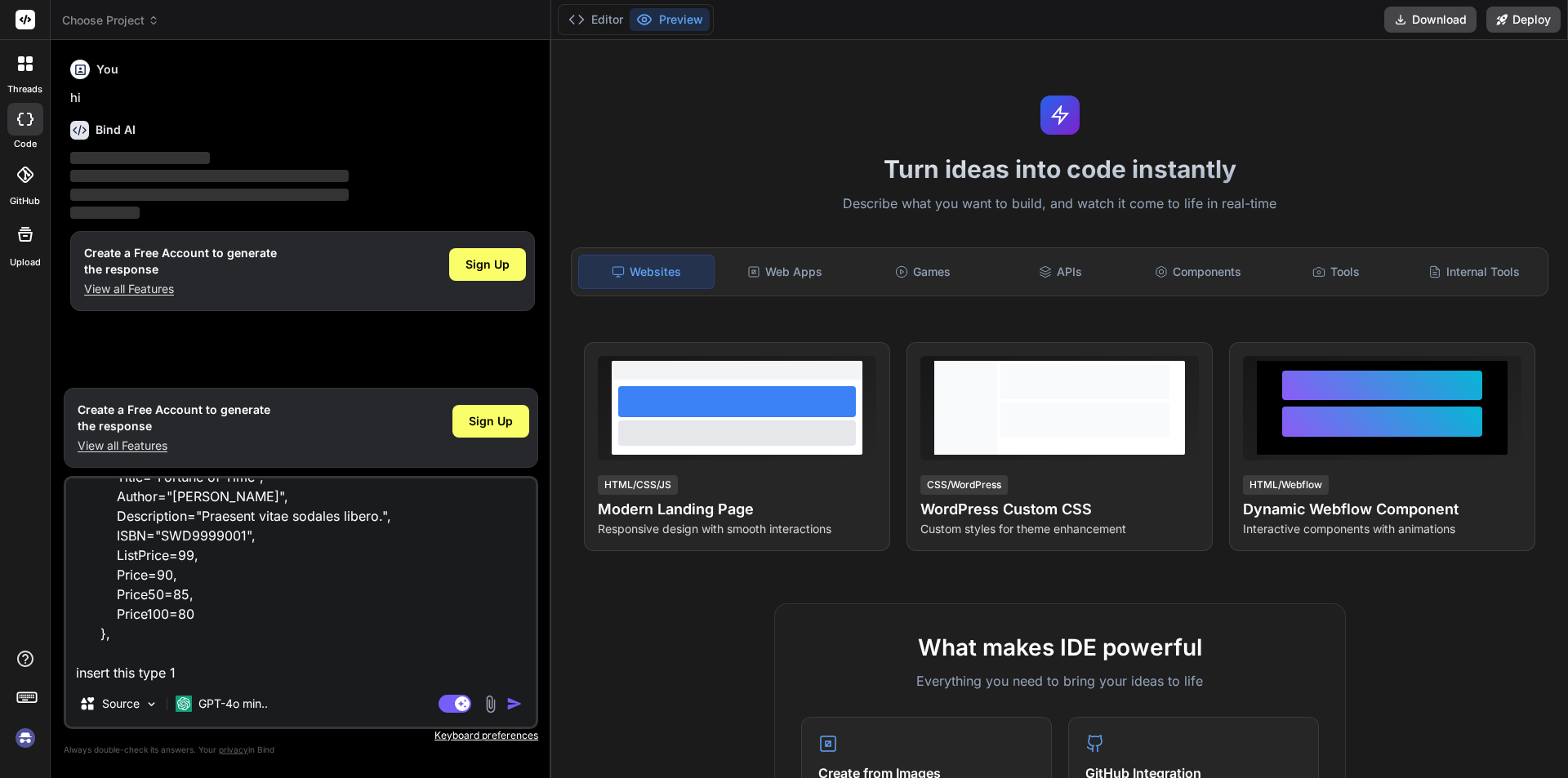
type textarea "x"
type textarea "modelBuilder.Entity<Category>().HasData( new Product { Id=1, Title="Fortune of …"
type textarea "x"
type textarea "modelBuilder.Entity<Category>().HasData( new Product { Id=1, Title="Fortune of …"
type textarea "x"
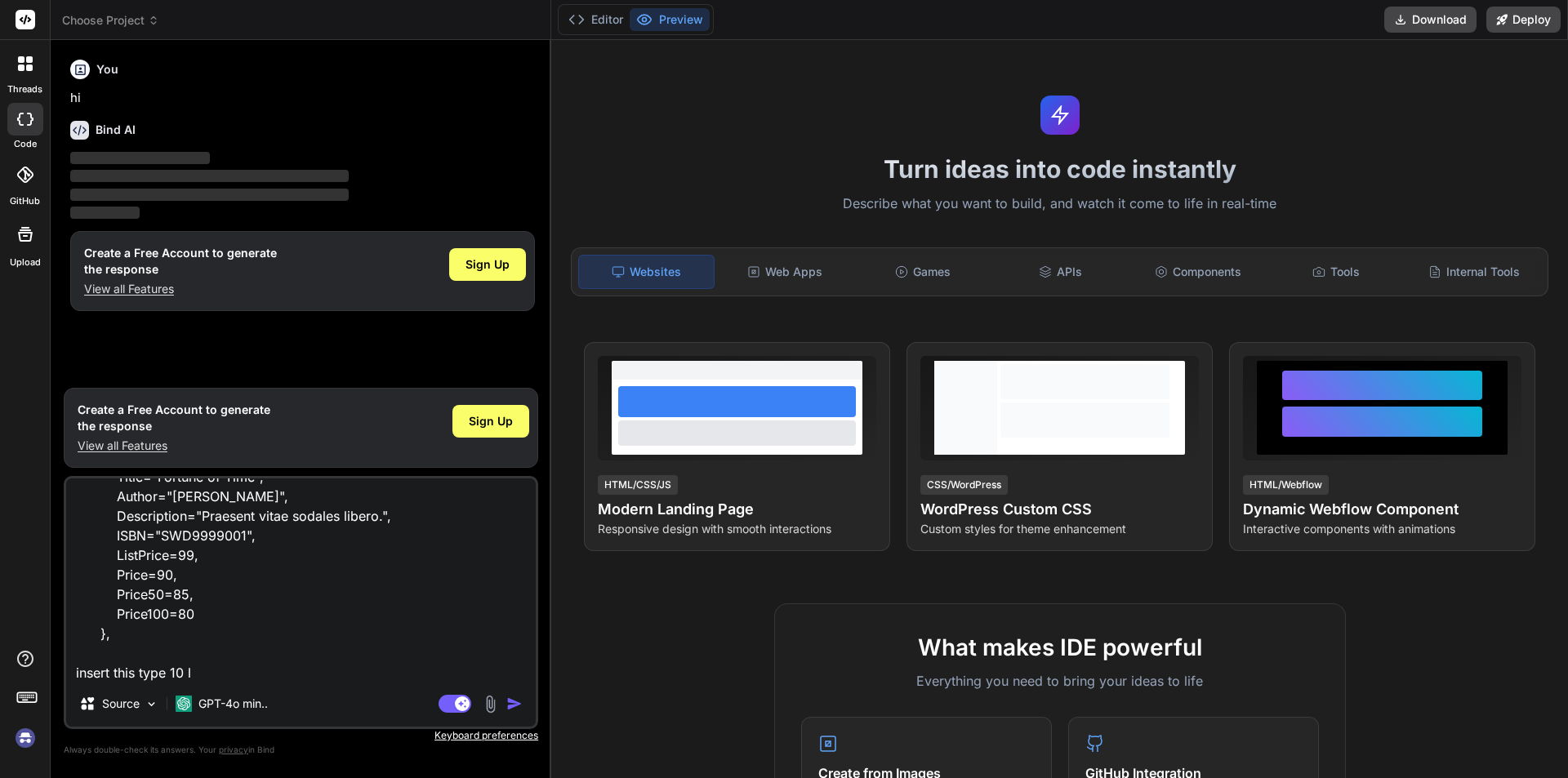
type textarea "modelBuilder.Entity<Category>().HasData( new Product { Id=1, Title="Fortune of …"
type textarea "x"
type textarea "modelBuilder.Entity<Category>().HasData( new Product { Id=1, Title="Fortune of …"
type textarea "x"
type textarea "modelBuilder.Entity<Category>().HasData( new Product { Id=1, Title="Fortune of …"
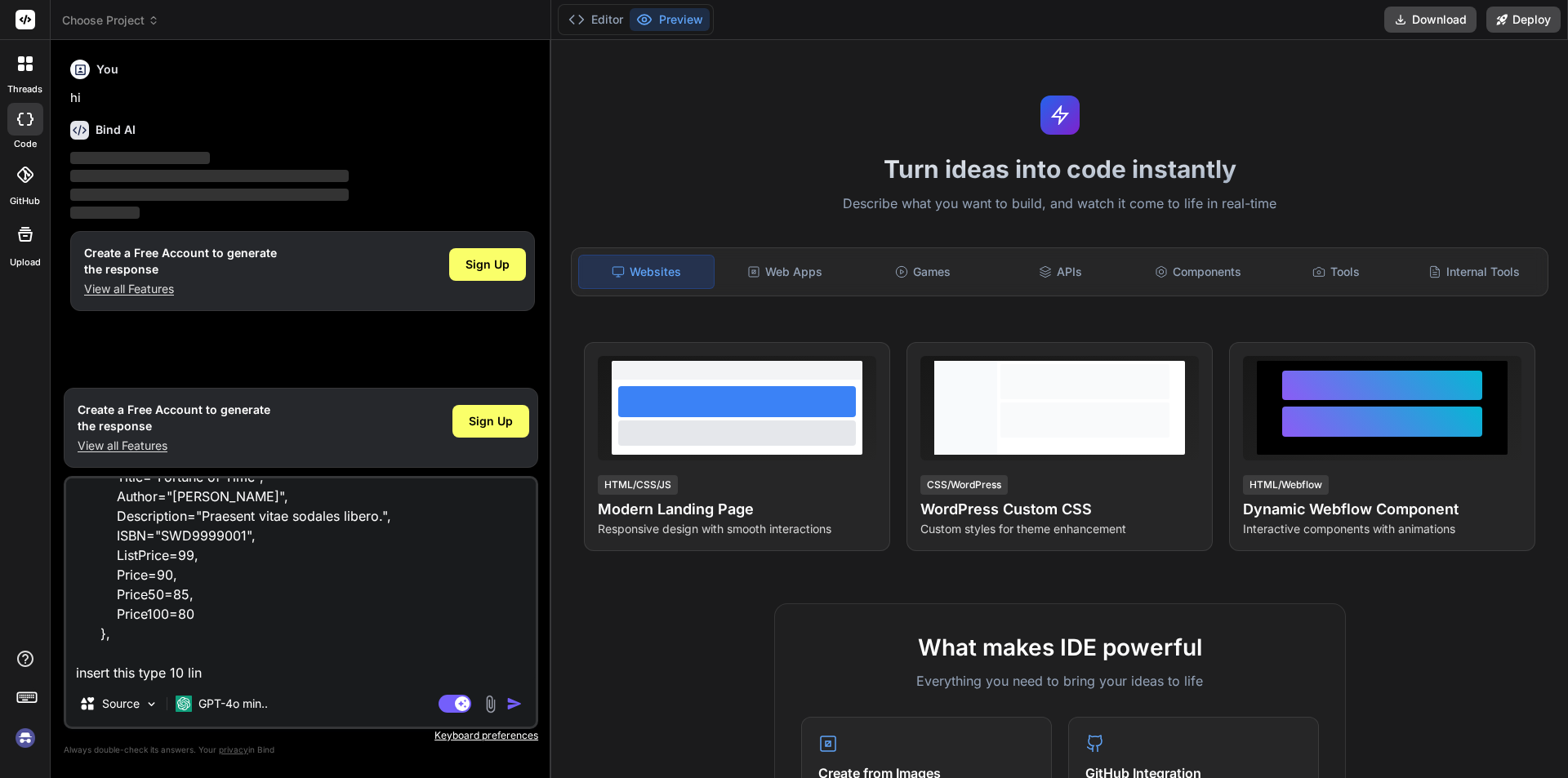
type textarea "x"
type textarea "modelBuilder.Entity<Category>().HasData( new Product { Id=1, Title="Fortune of …"
type textarea "x"
type textarea "modelBuilder.Entity<Category>().HasData( new Product { Id=1, Title="Fortune of …"
type textarea "x"
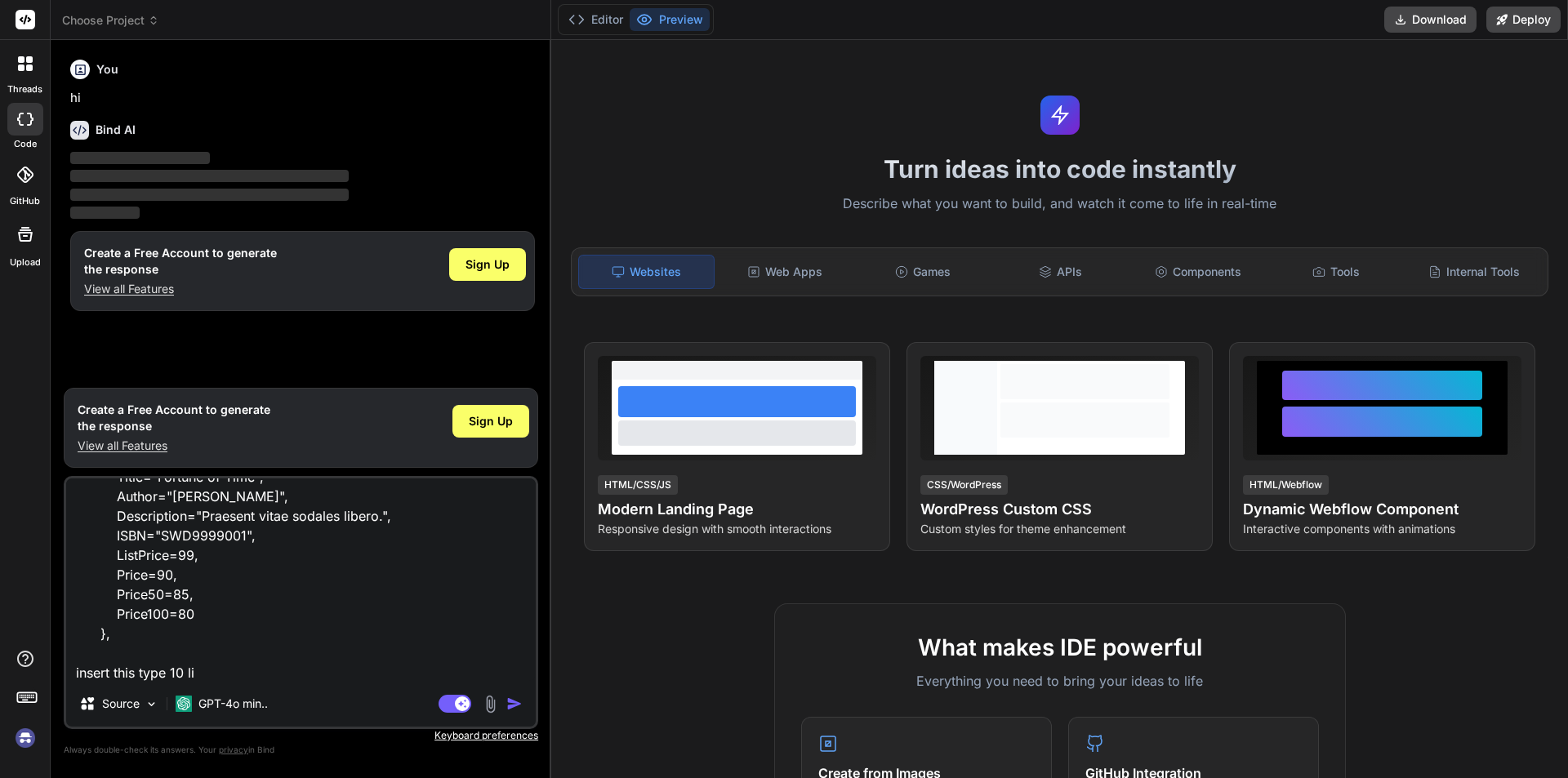
type textarea "modelBuilder.Entity<Category>().HasData( new Product { Id=1, Title="Fortune of …"
type textarea "x"
type textarea "modelBuilder.Entity<Category>().HasData( new Product { Id=1, Title="Fortune of …"
type textarea "x"
type textarea "modelBuilder.Entity<Category>().HasData( new Product { Id=1, Title="Fortune of …"
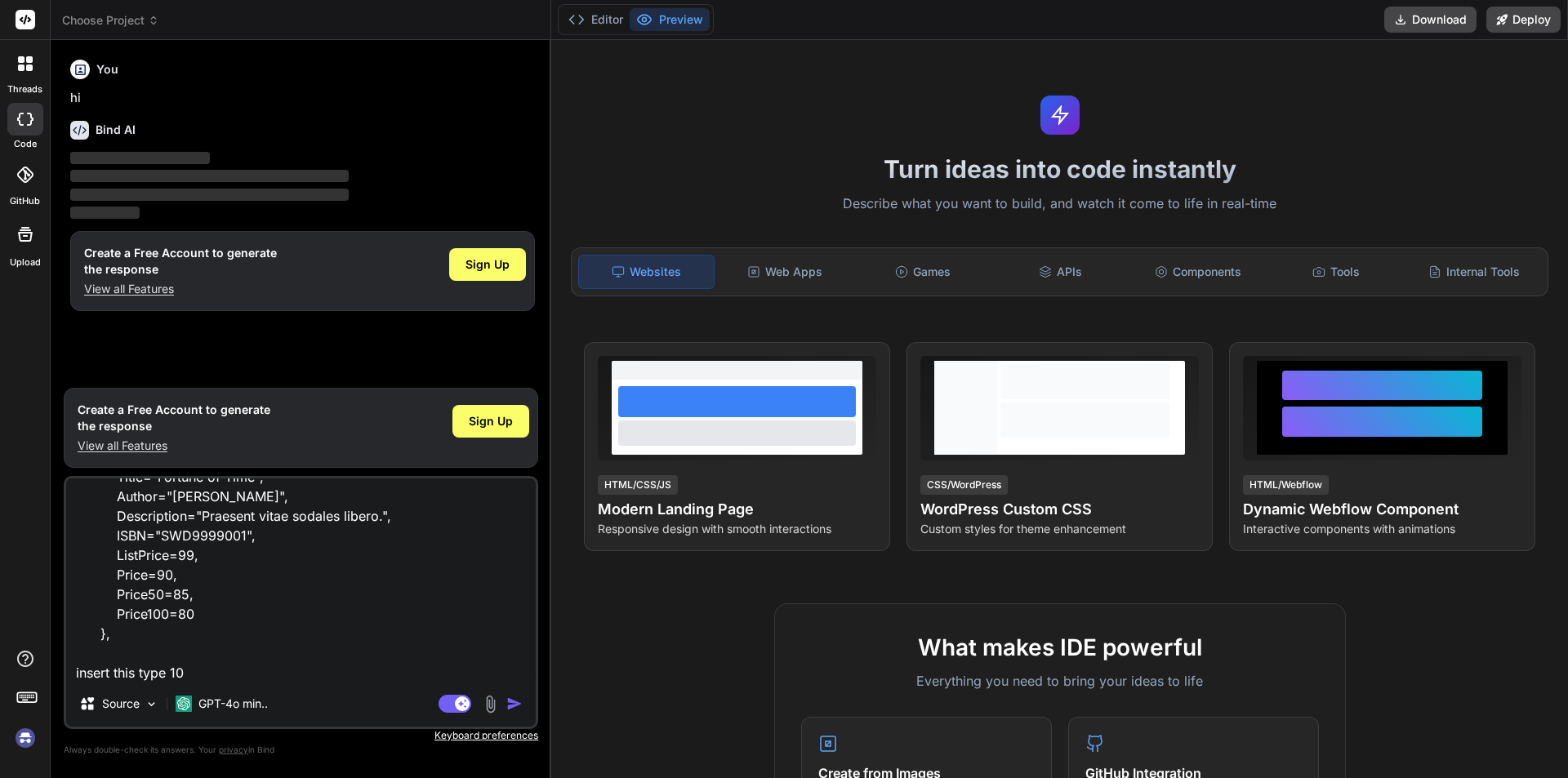
type textarea "x"
type textarea "modelBuilder.Entity<Category>().HasData( new Product { Id=1, Title="Fortune of …"
type textarea "x"
type textarea "modelBuilder.Entity<Category>().HasData( new Product { Id=1, Title="Fortune of …"
type textarea "x"
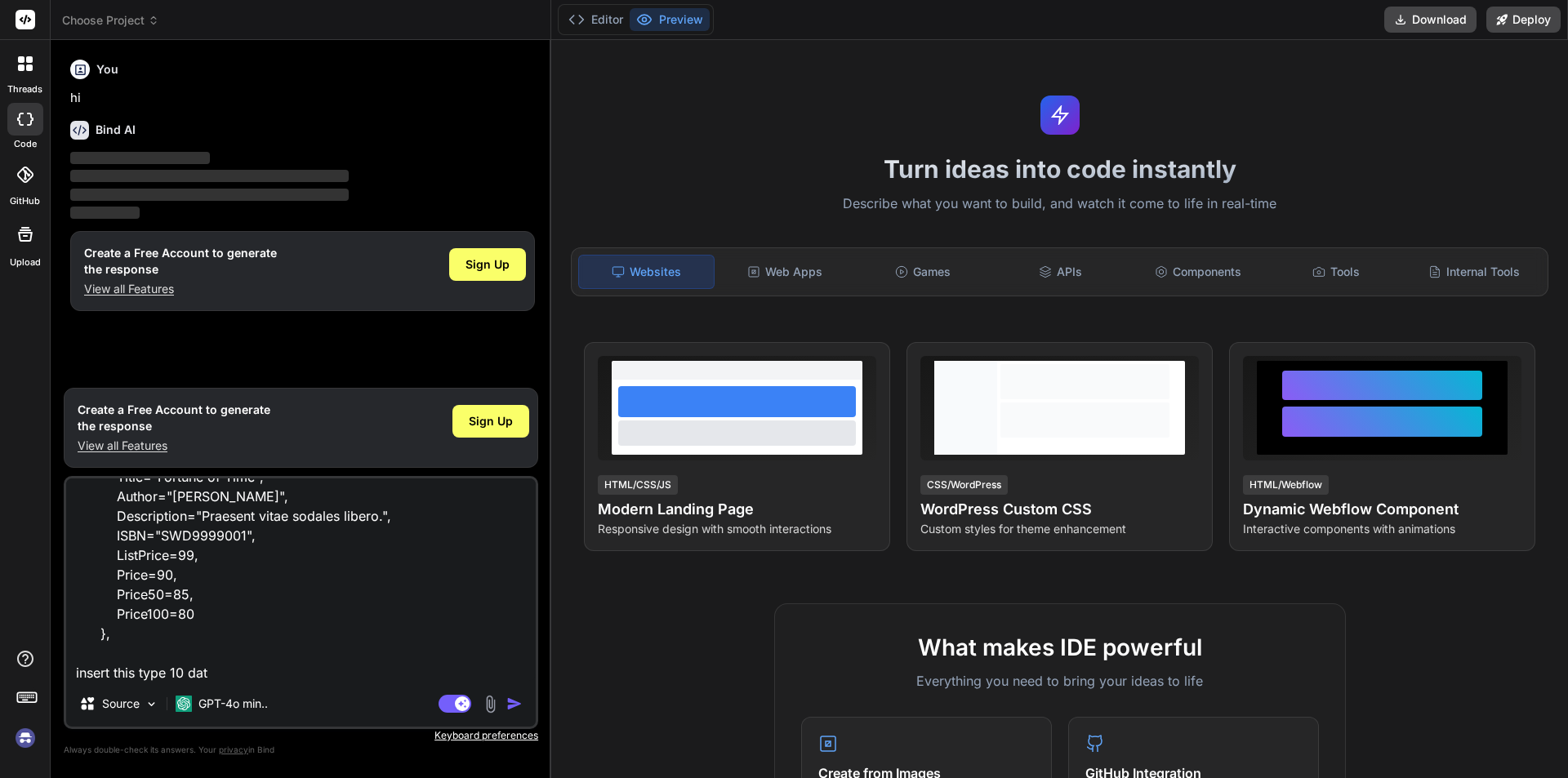
type textarea "modelBuilder.Entity<Category>().HasData( new Product { Id=1, Title="Fortune of …"
type textarea "x"
type textarea "modelBuilder.Entity<Category>().HasData( new Product { Id=1, Title="Fortune of …"
type textarea "x"
type textarea "modelBuilder.Entity<Category>().HasData( new Product { Id=1, Title="Fortune of …"
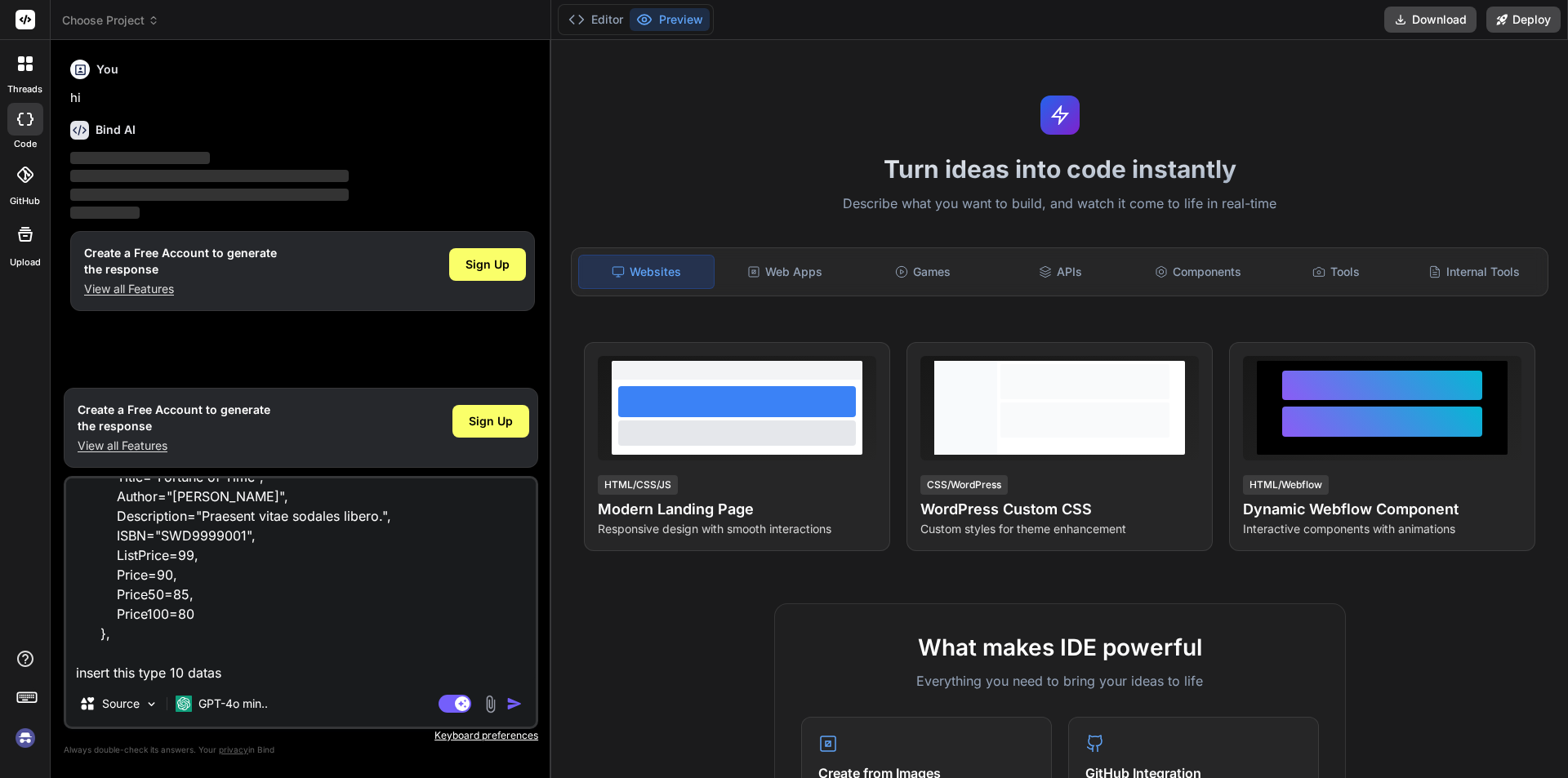
type textarea "x"
type textarea "modelBuilder.Entity<Category>().HasData( new Product { Id=1, Title="Fortune of …"
type textarea "x"
type textarea "modelBuilder.Entity<Category>().HasData( new Product { Id=1, Title="Fortune of …"
type textarea "x"
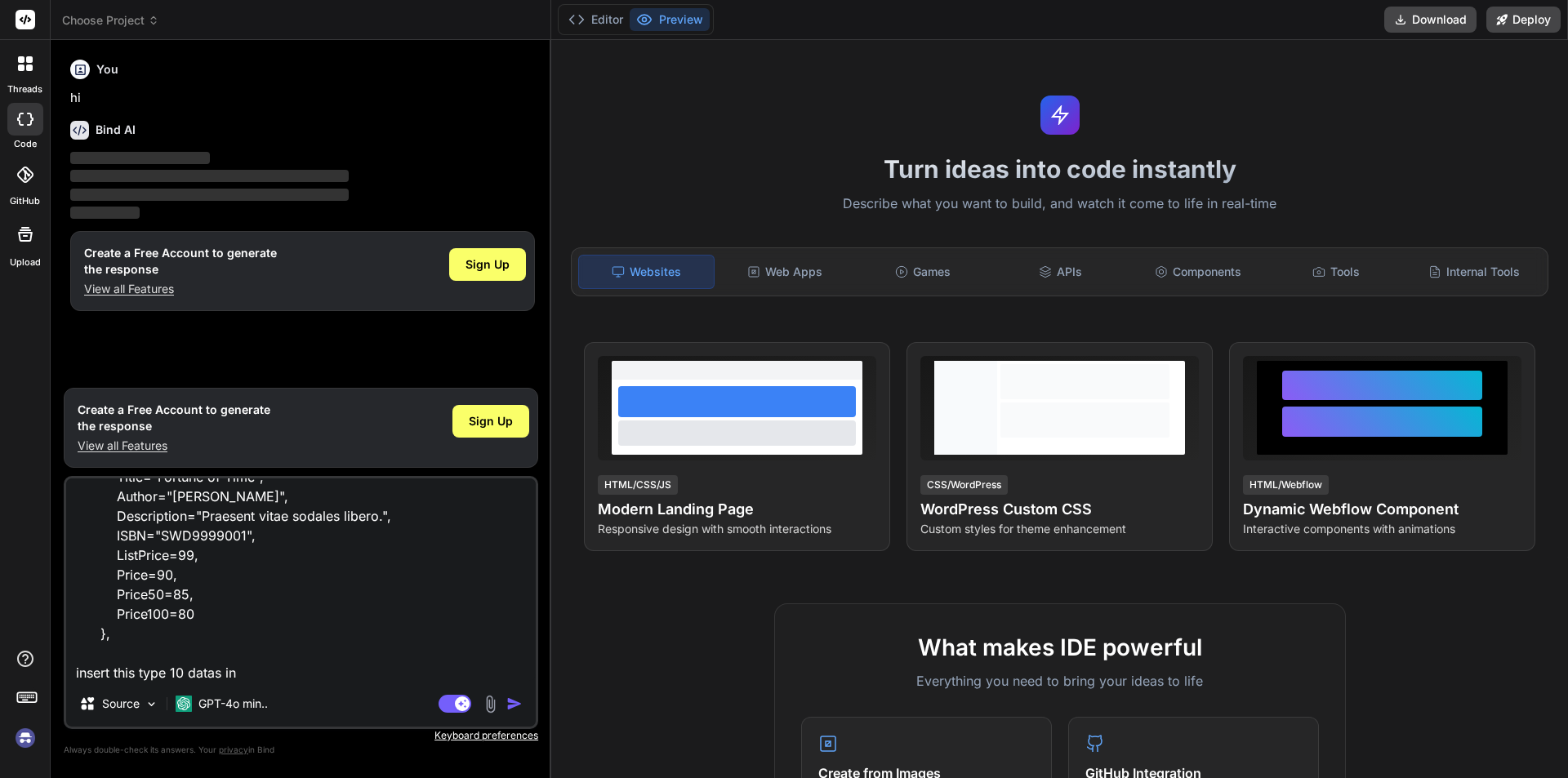
type textarea "modelBuilder.Entity<Category>().HasData( new Product { Id=1, Title="Fortune of …"
type textarea "x"
type textarea "modelBuilder.Entity<Category>().HasData( new Product { Id=1, Title="Fortune of …"
type textarea "x"
type textarea "modelBuilder.Entity<Category>().HasData( new Product { Id=1, Title="Fortune of …"
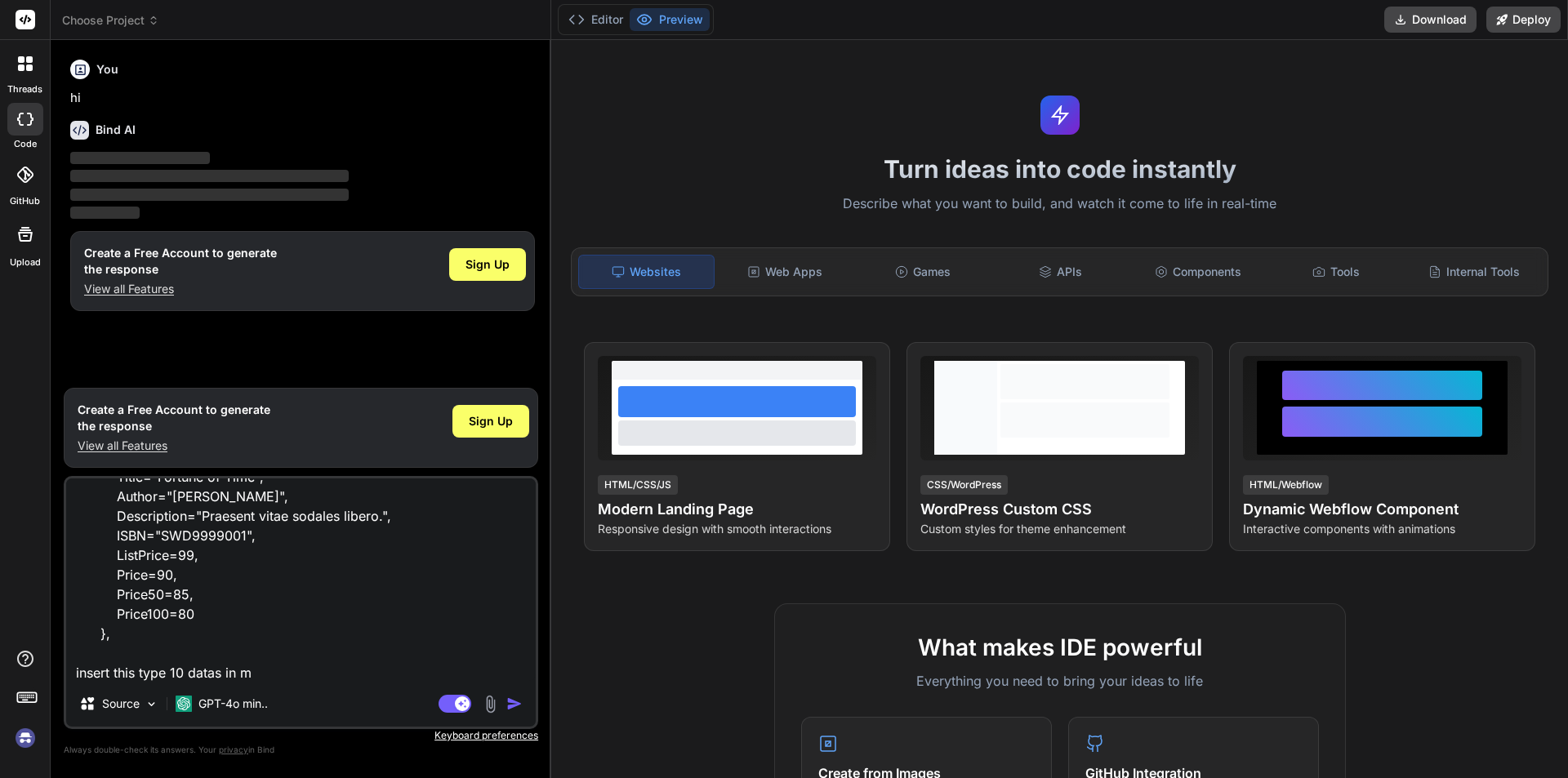
type textarea "x"
type textarea "modelBuilder.Entity<Category>().HasData( new Product { Id=1, Title="Fortune of …"
type textarea "x"
type textarea "modelBuilder.Entity<Category>().HasData( new Product { Id=1, Title="Fortune of …"
type textarea "x"
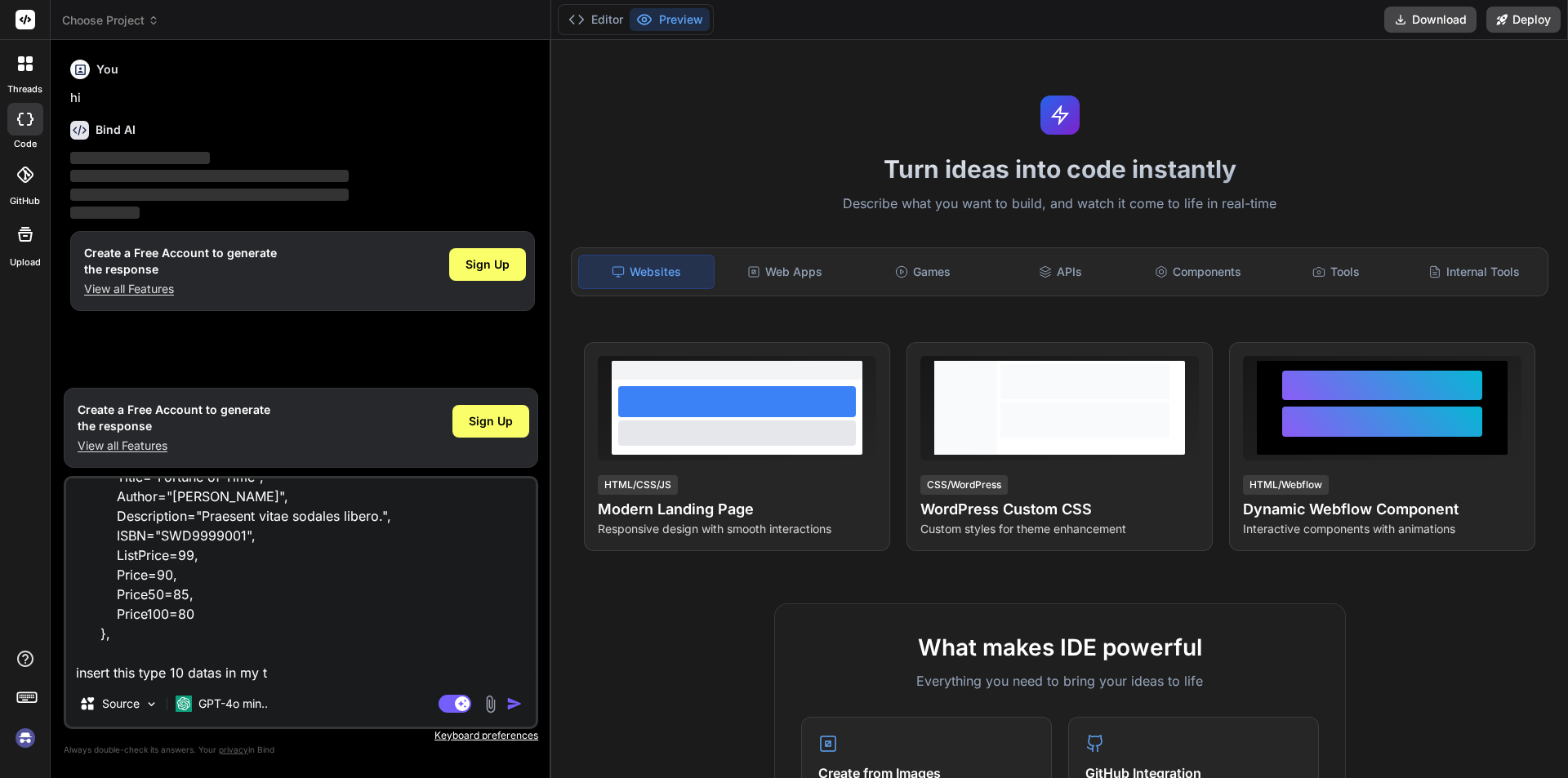
type textarea "modelBuilder.Entity<Category>().HasData( new Product { Id=1, Title="Fortune of …"
type textarea "x"
type textarea "modelBuilder.Entity<Category>().HasData( new Product { Id=1, Title="Fortune of …"
type textarea "x"
type textarea "modelBuilder.Entity<Category>().HasData( new Product { Id=1, Title="Fortune of …"
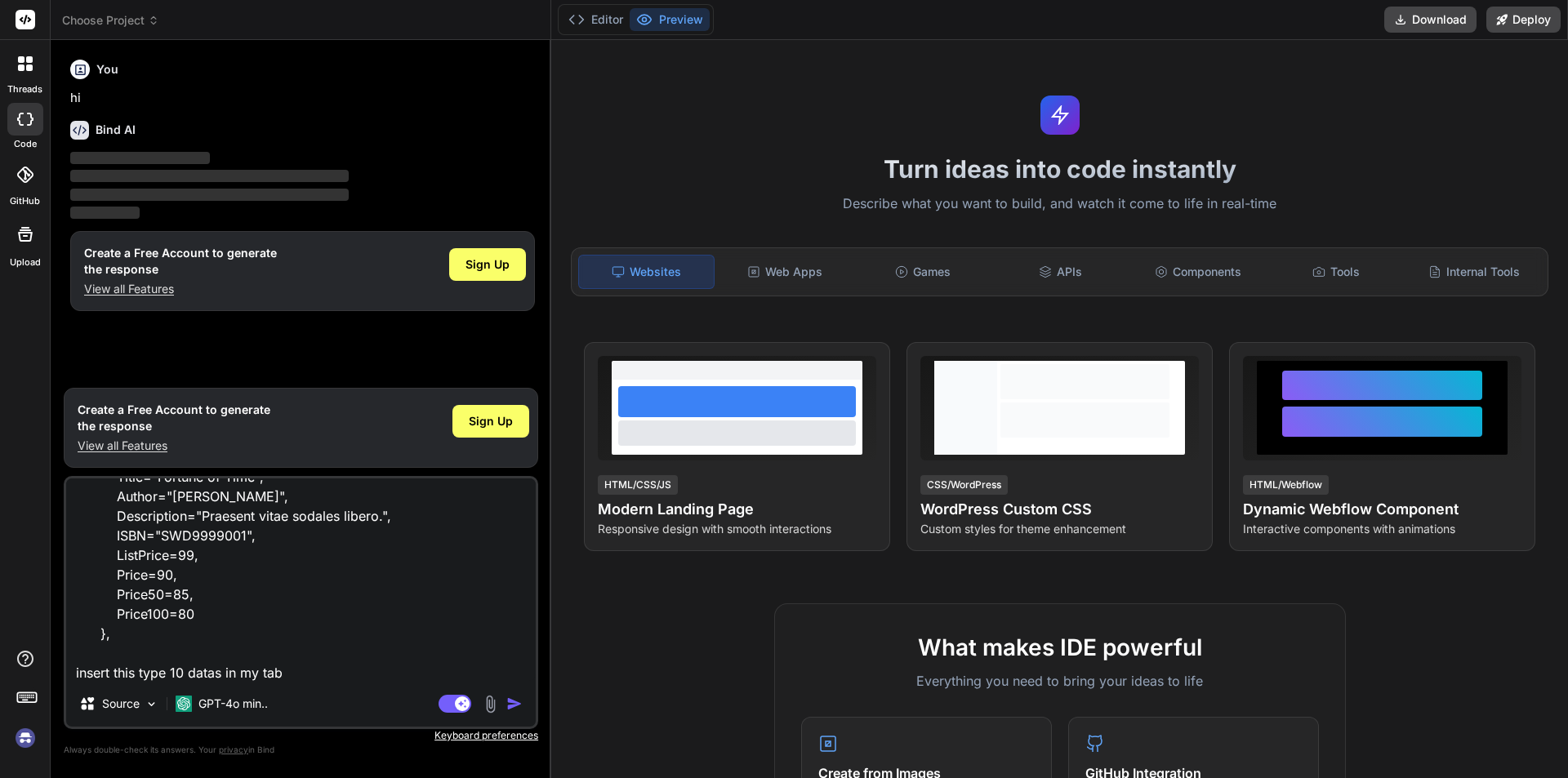
type textarea "x"
type textarea "modelBuilder.Entity<Category>().HasData( new Product { Id=1, Title="Fortune of …"
type textarea "x"
type textarea "modelBuilder.Entity<Category>().HasData( new Product { Id=1, Title="Fortune of …"
click at [512, 705] on img "button" at bounding box center [514, 704] width 16 height 16
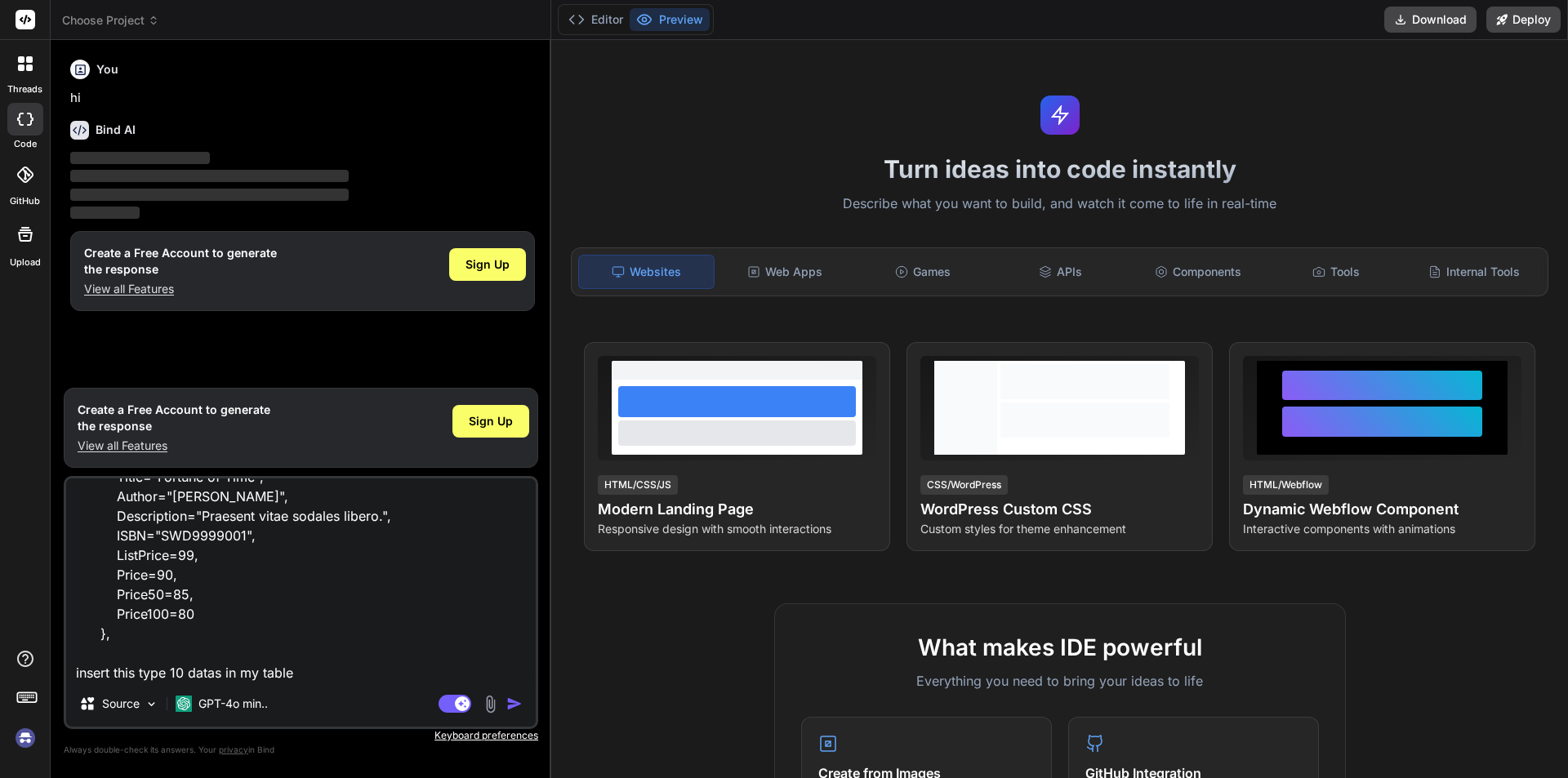
click at [504, 703] on div "Agent Mode. When this toggle is activated, AI automatically makes decisions, re…" at bounding box center [482, 704] width 94 height 19
click at [513, 705] on img "button" at bounding box center [514, 704] width 16 height 16
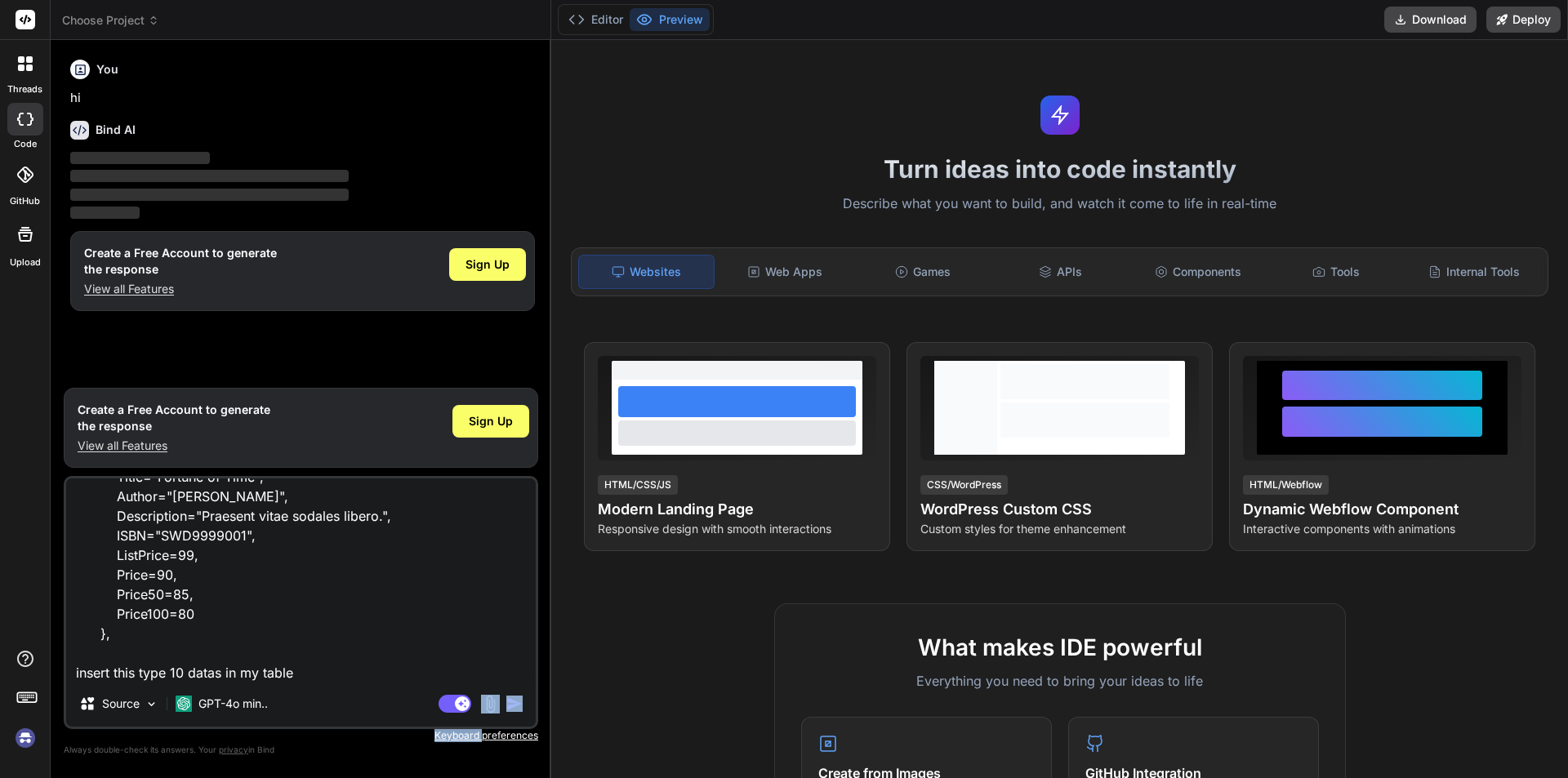
click at [513, 705] on img "button" at bounding box center [514, 704] width 16 height 16
click at [512, 705] on img "button" at bounding box center [514, 704] width 16 height 16
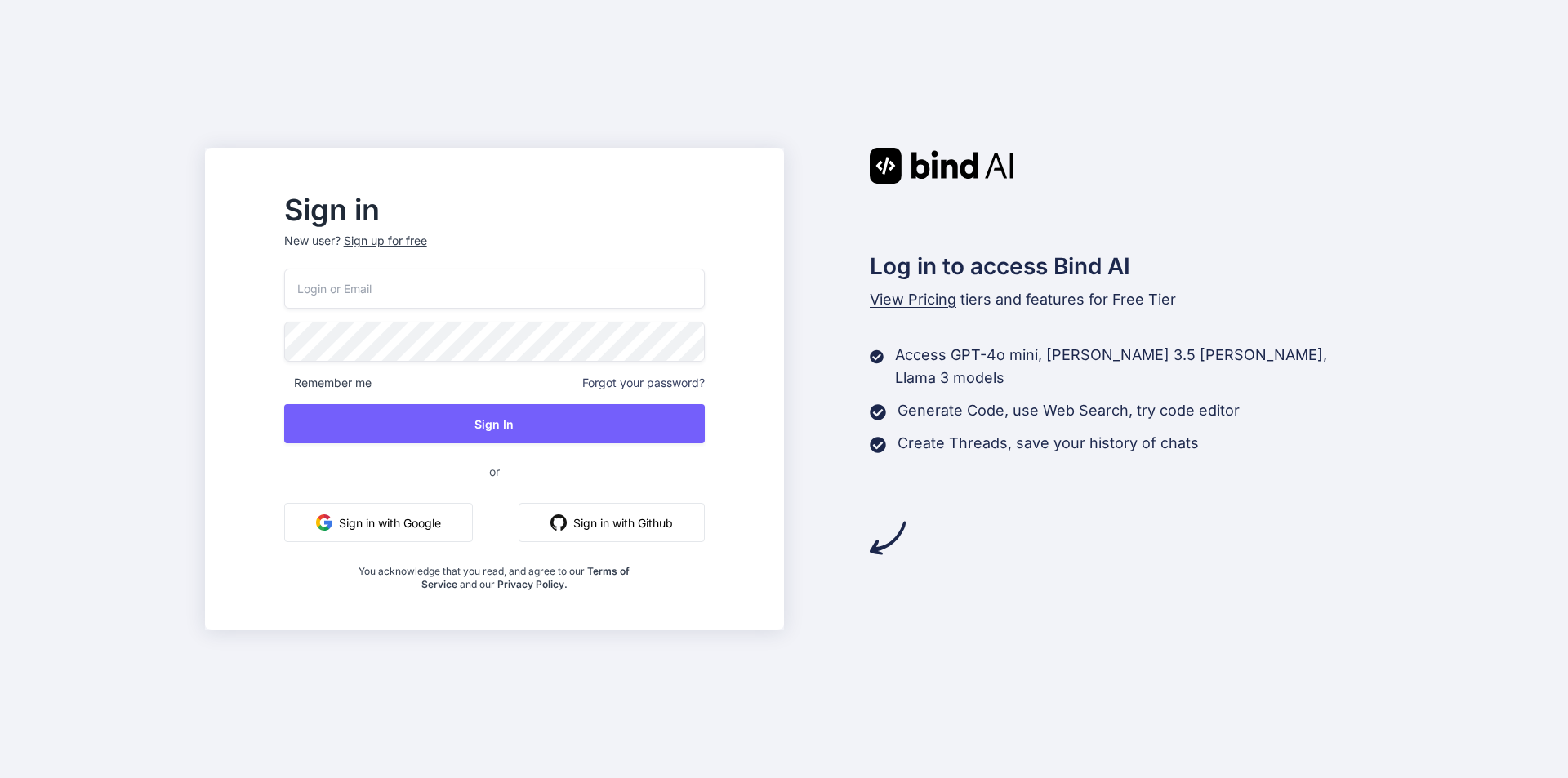
click at [509, 295] on input "email" at bounding box center [494, 289] width 420 height 40
paste input "bat64214@aminating.com"
type input "bat64214@aminating.com"
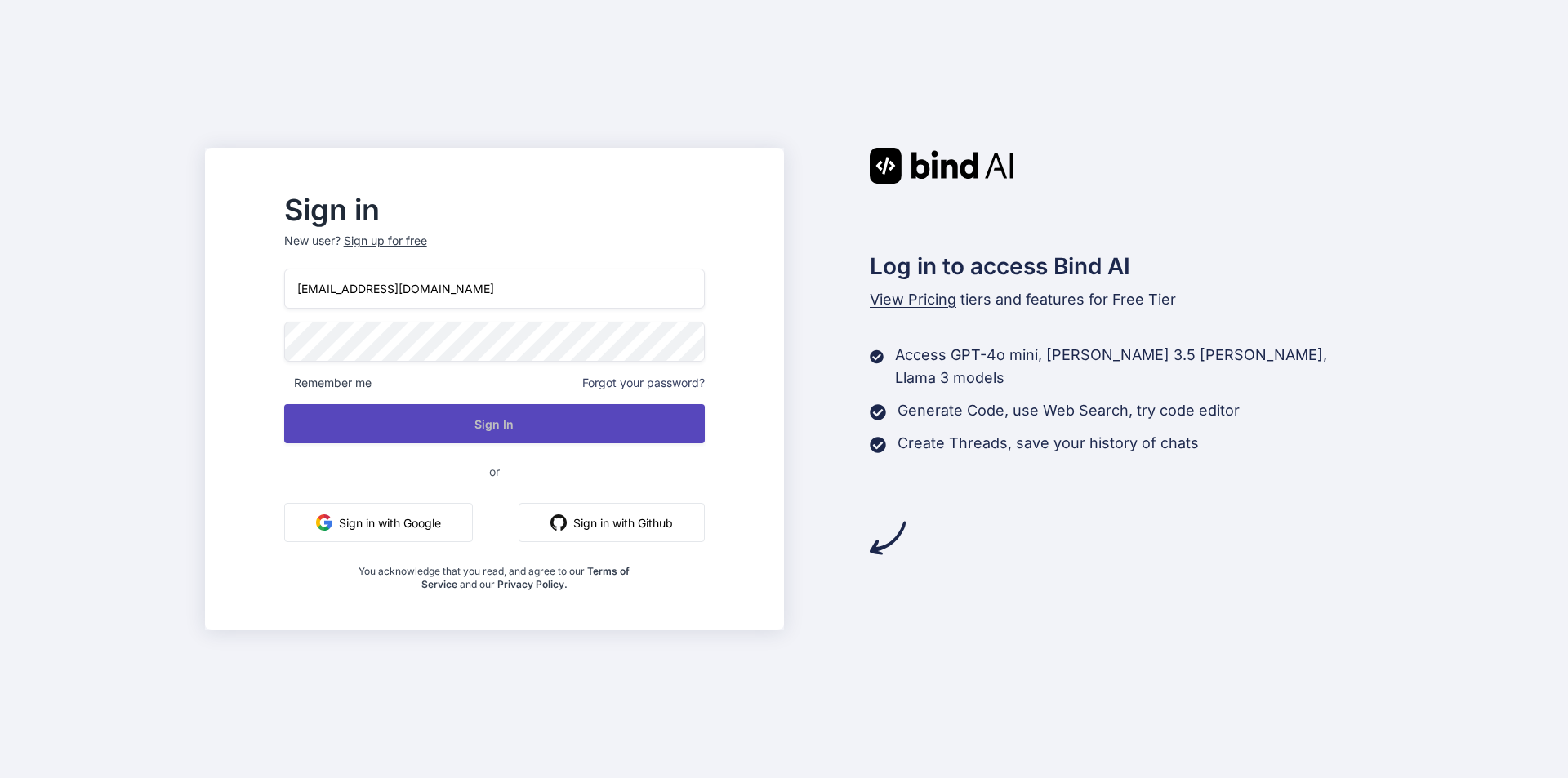
click at [404, 426] on button "Sign In" at bounding box center [494, 424] width 420 height 39
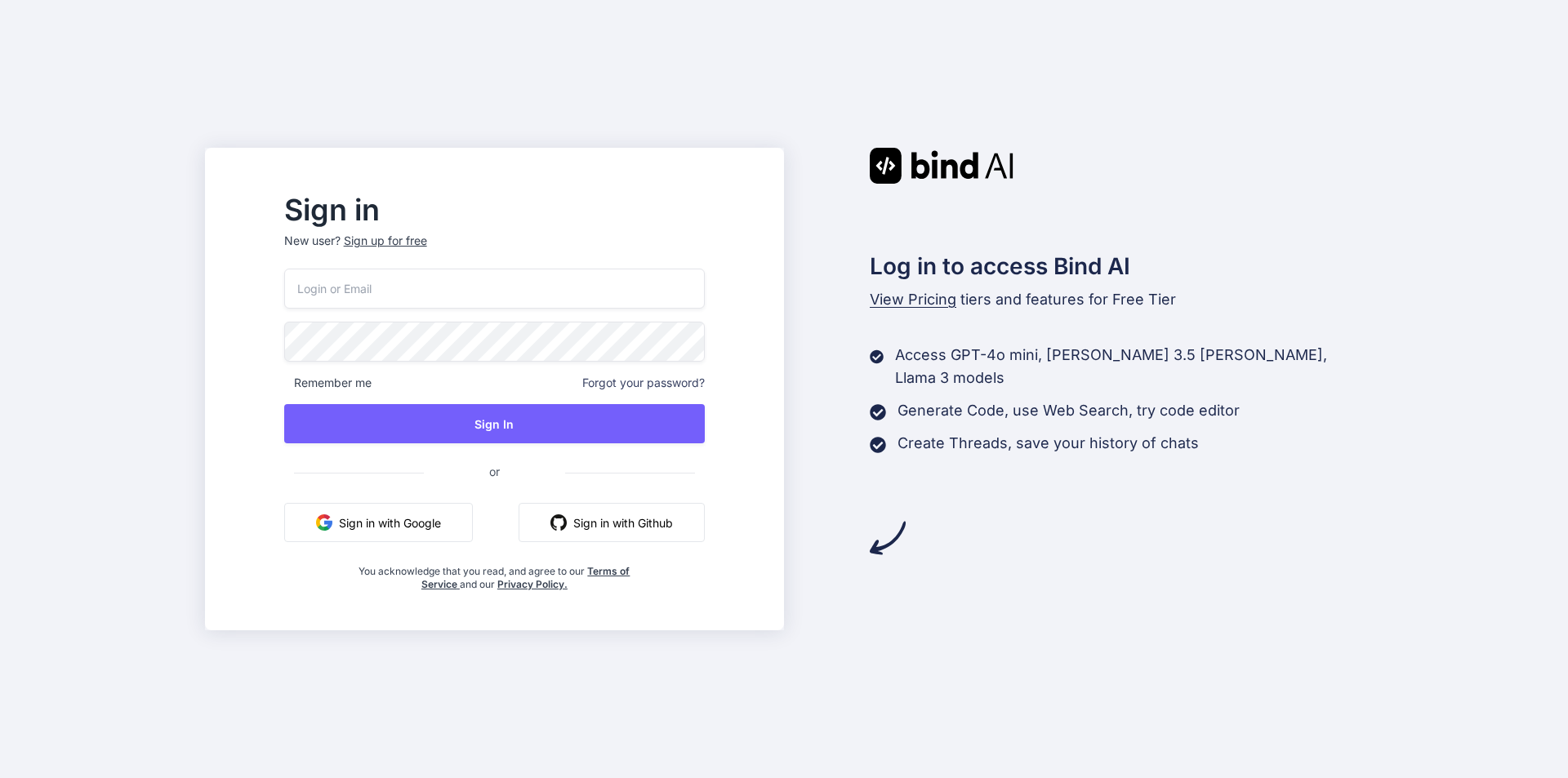
click at [429, 289] on input "email" at bounding box center [494, 289] width 420 height 40
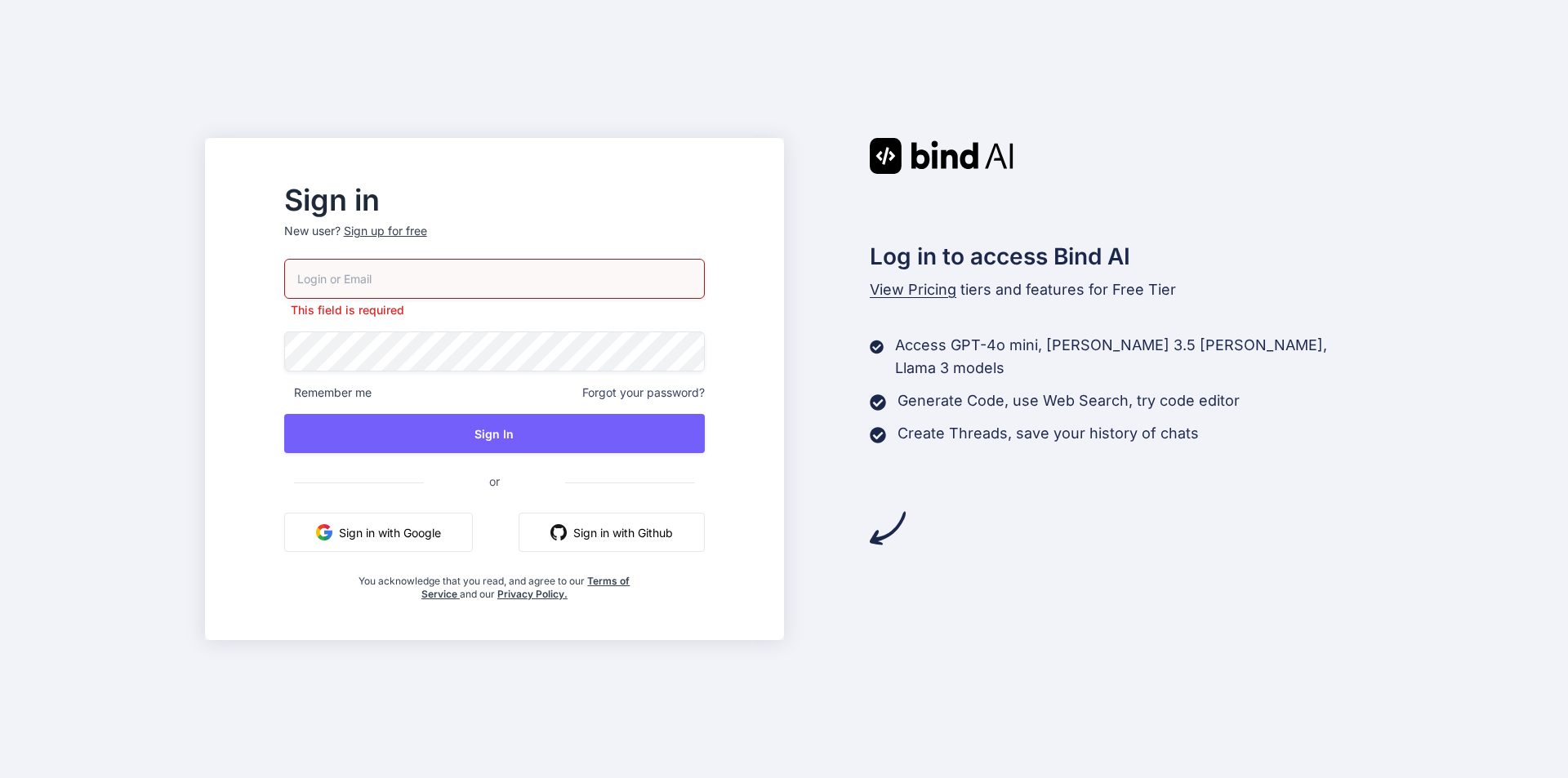
click at [375, 267] on input "email" at bounding box center [494, 279] width 420 height 40
paste input "bat64214@aminating.com"
type input "bat64214@aminating.com"
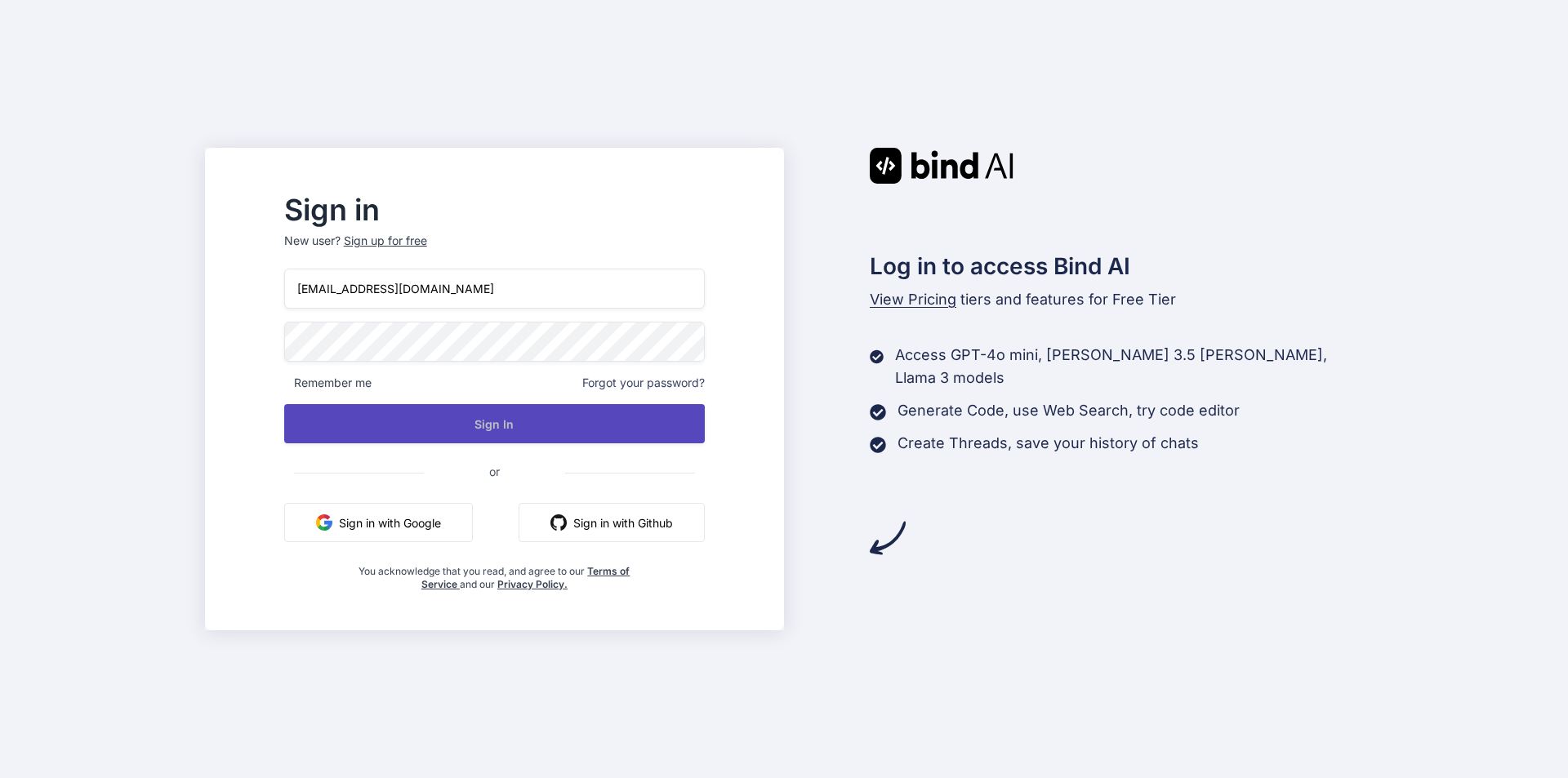
click at [511, 437] on button "Sign In" at bounding box center [494, 424] width 420 height 39
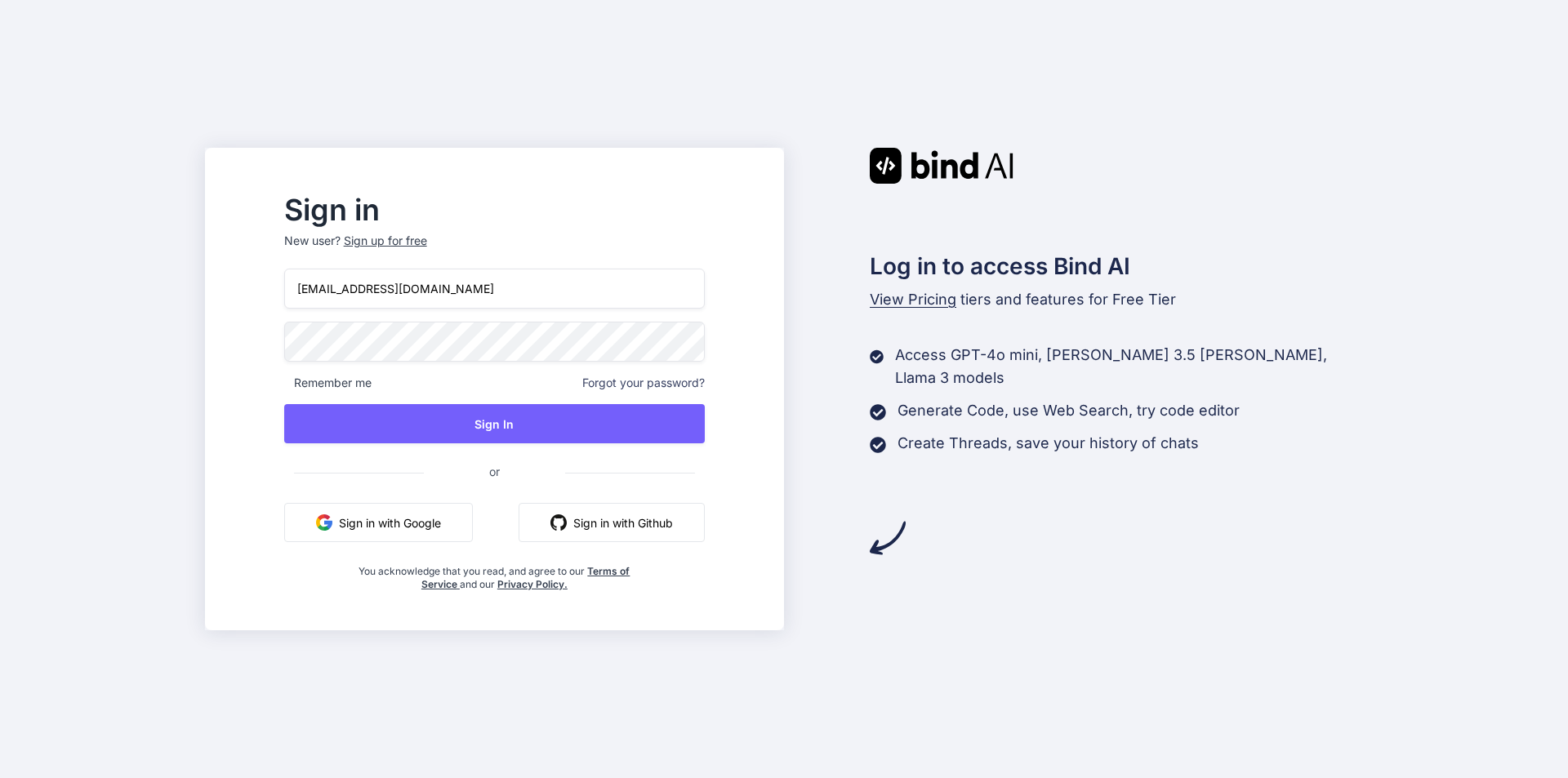
click at [287, 323] on div "Sign in New user? Sign up for free bat64214@aminating.com Remember me Forgot yo…" at bounding box center [495, 389] width 579 height 482
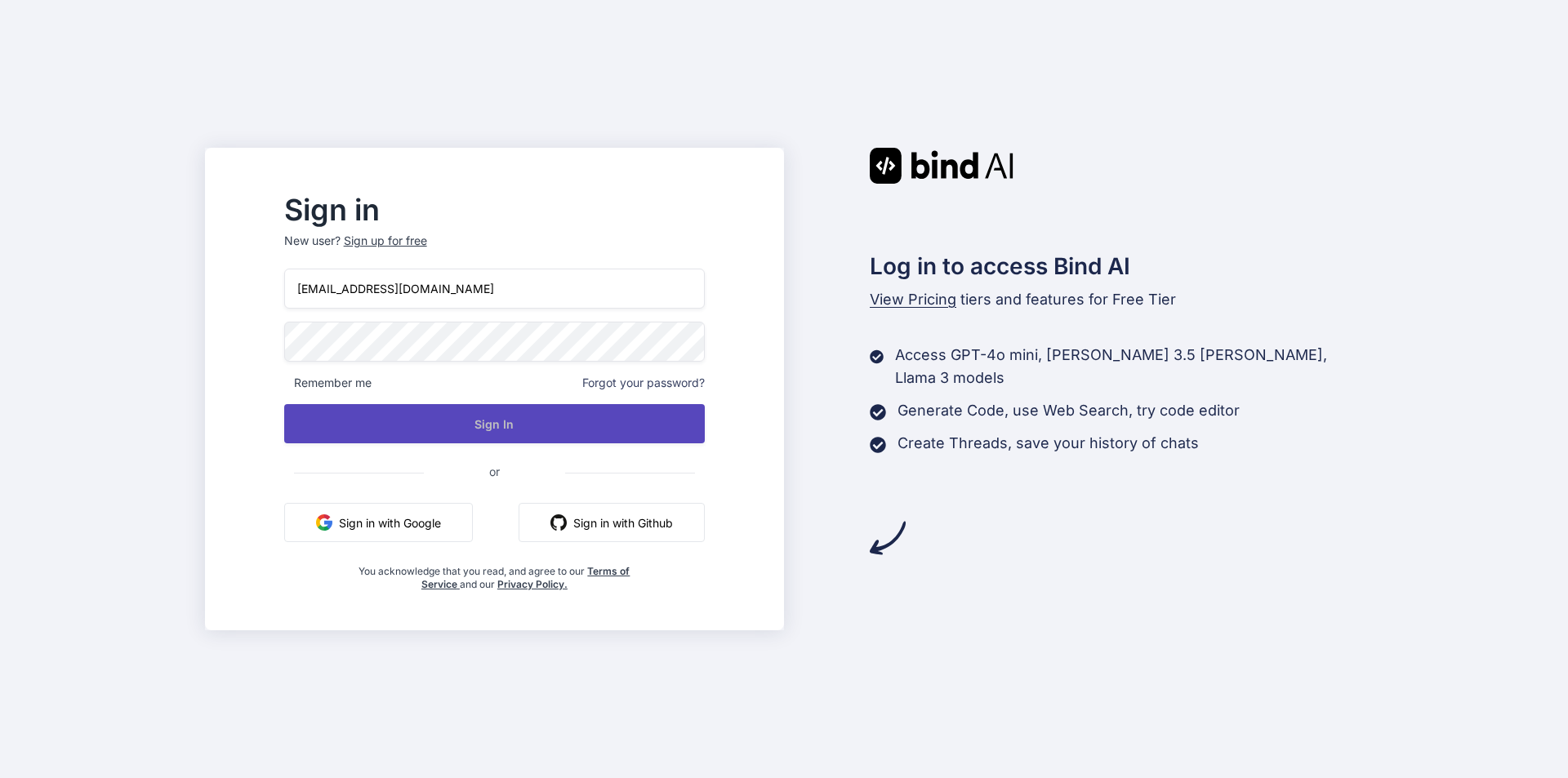
click at [442, 420] on button "Sign In" at bounding box center [494, 424] width 420 height 39
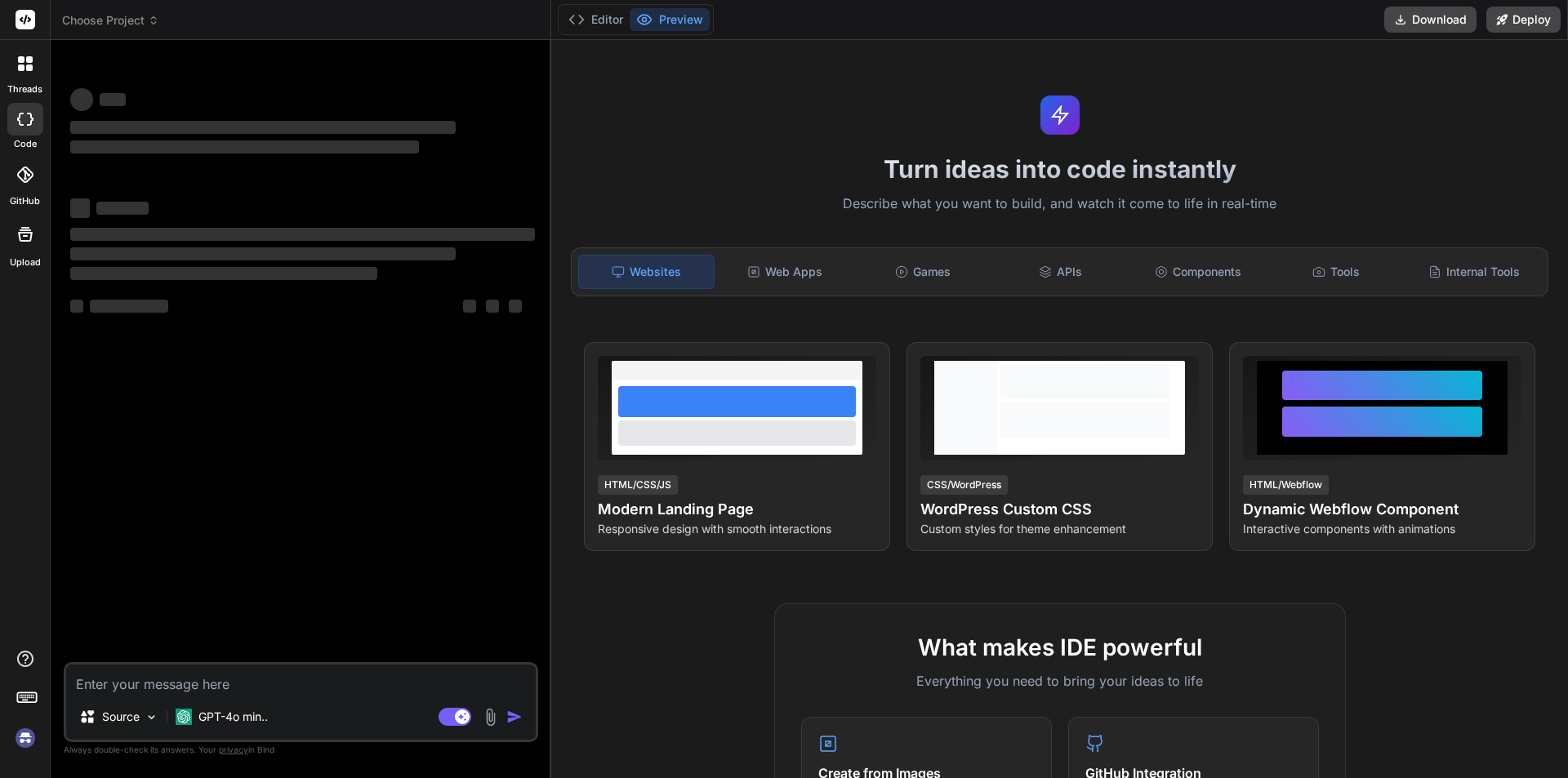
type textarea "x"
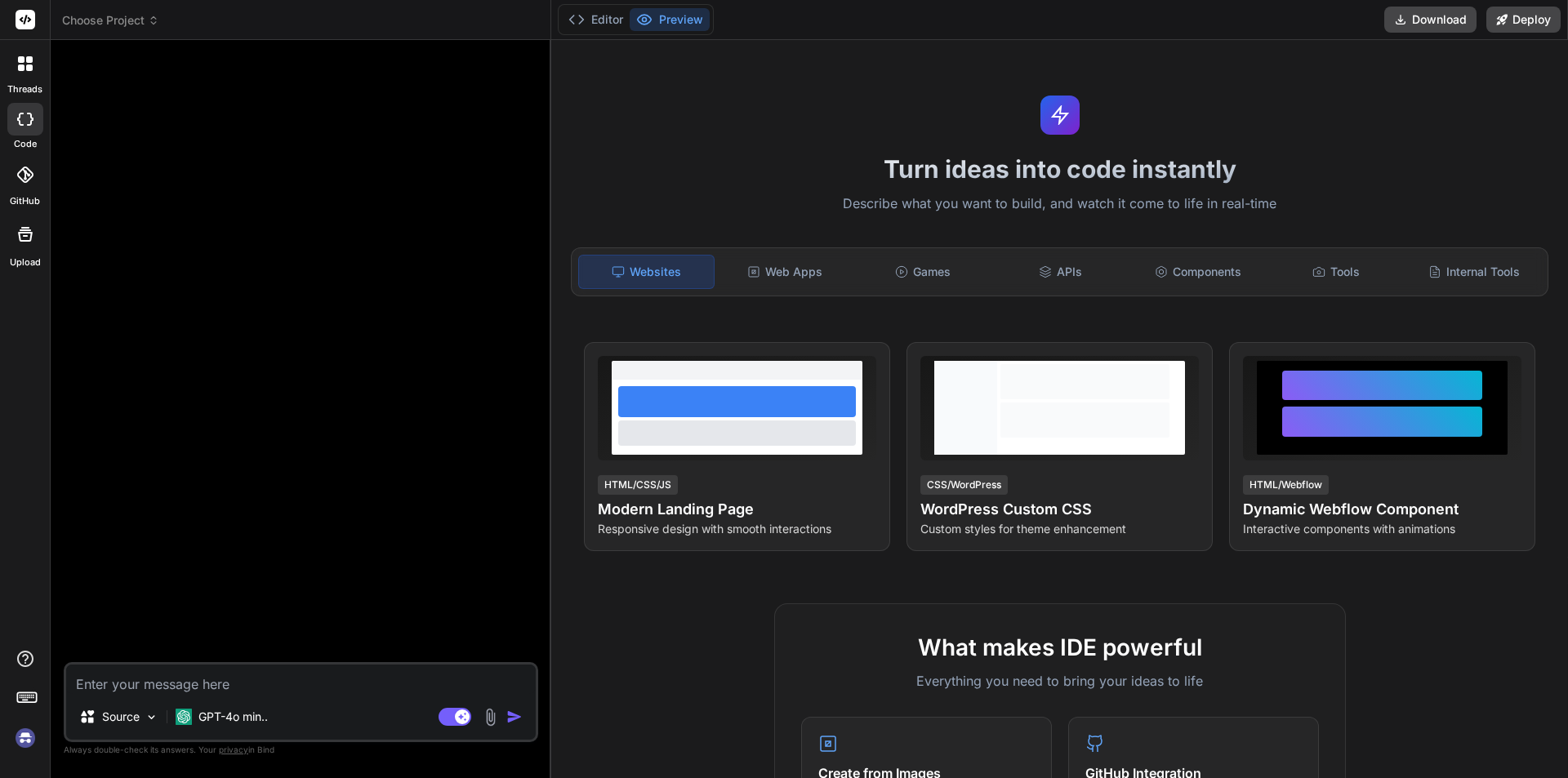
click at [411, 682] on textarea at bounding box center [301, 679] width 470 height 29
click at [232, 692] on textarea at bounding box center [301, 679] width 470 height 29
click at [210, 674] on textarea at bounding box center [301, 679] width 470 height 29
click at [229, 682] on textarea at bounding box center [301, 679] width 470 height 29
click at [205, 683] on textarea at bounding box center [301, 679] width 470 height 29
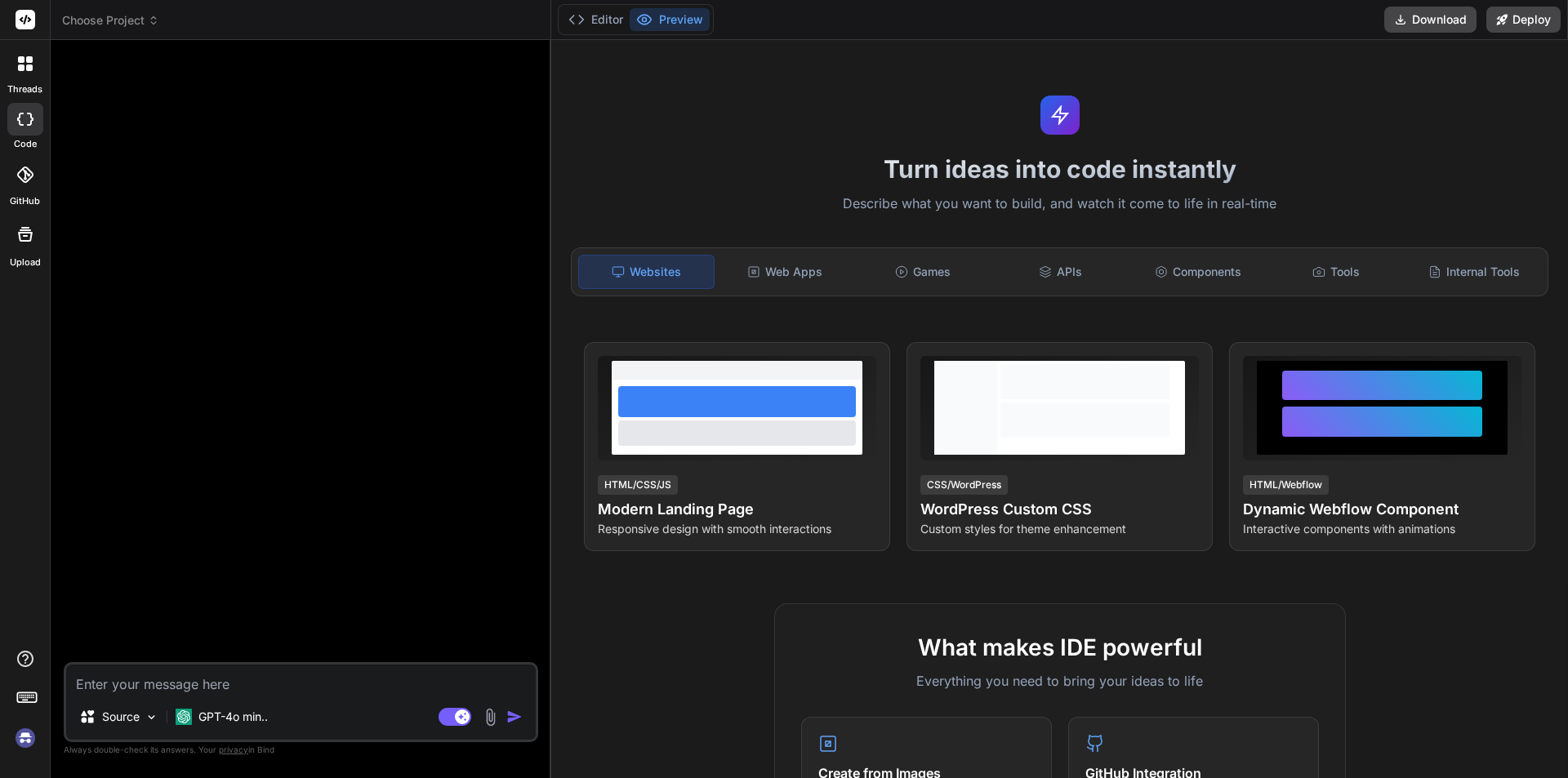
type textarea "h"
type textarea "x"
type textarea "hi"
type textarea "x"
type textarea "hi"
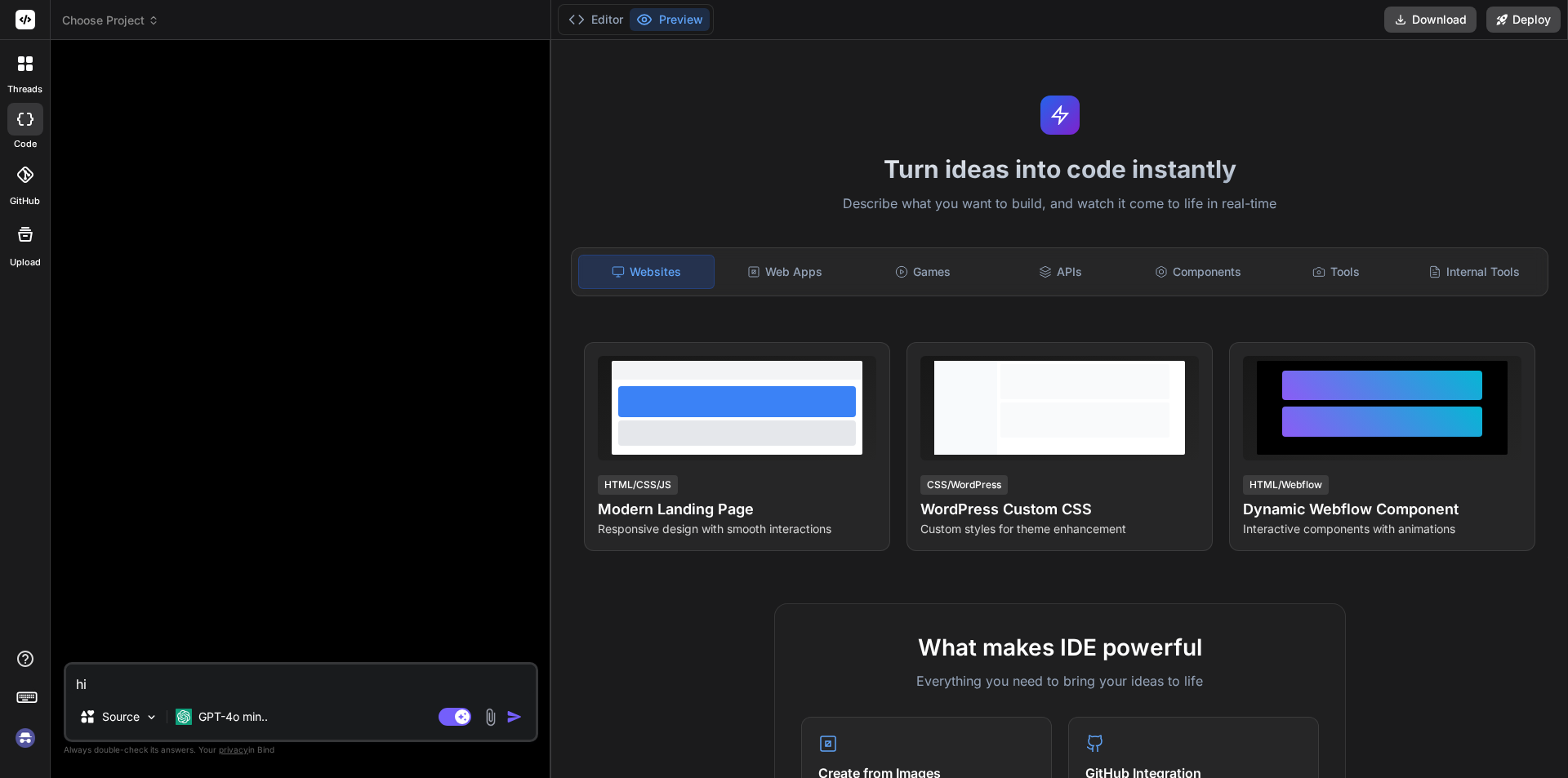
click at [512, 720] on img "button" at bounding box center [514, 717] width 16 height 16
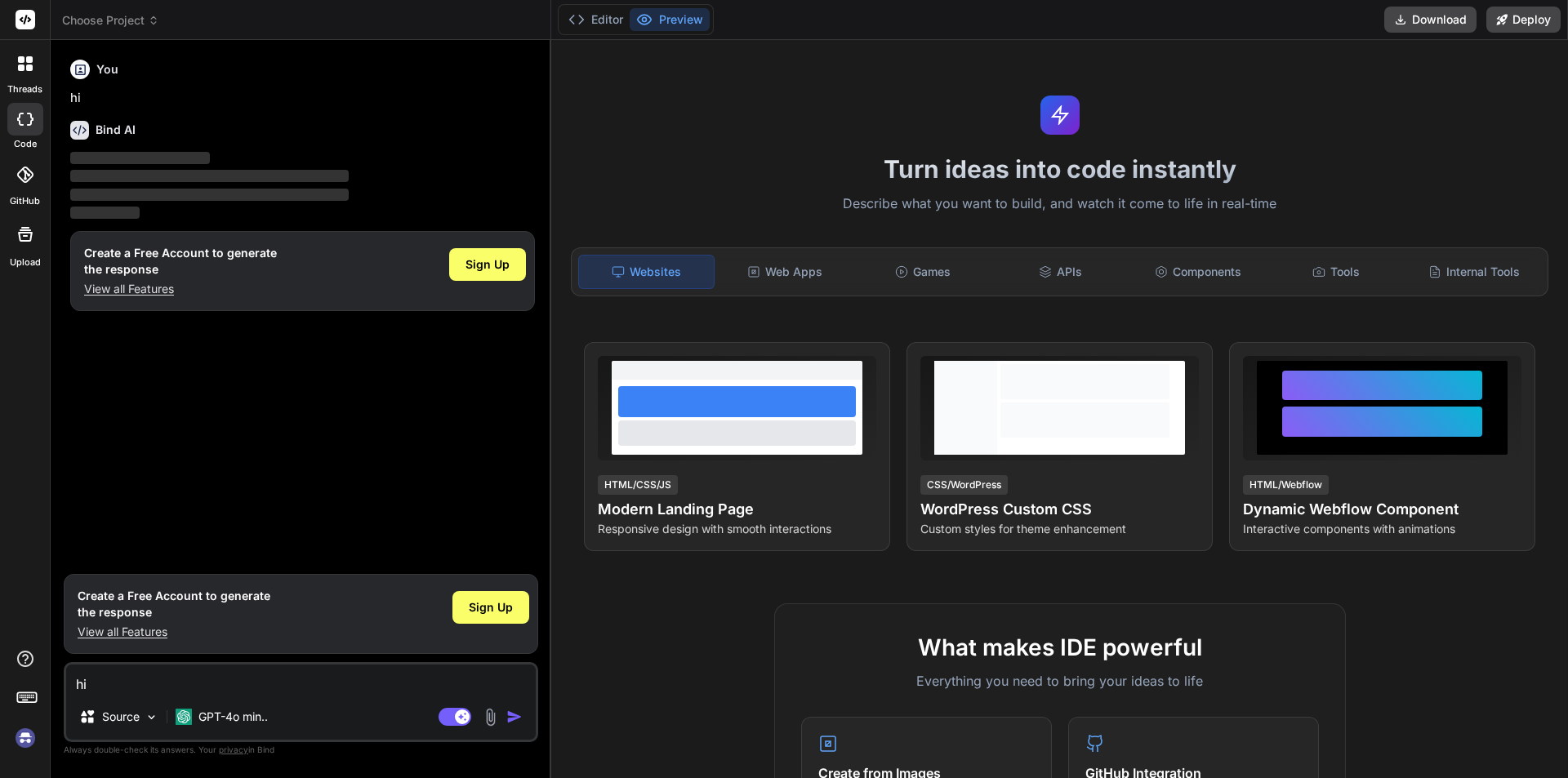
click at [16, 743] on img at bounding box center [25, 738] width 27 height 27
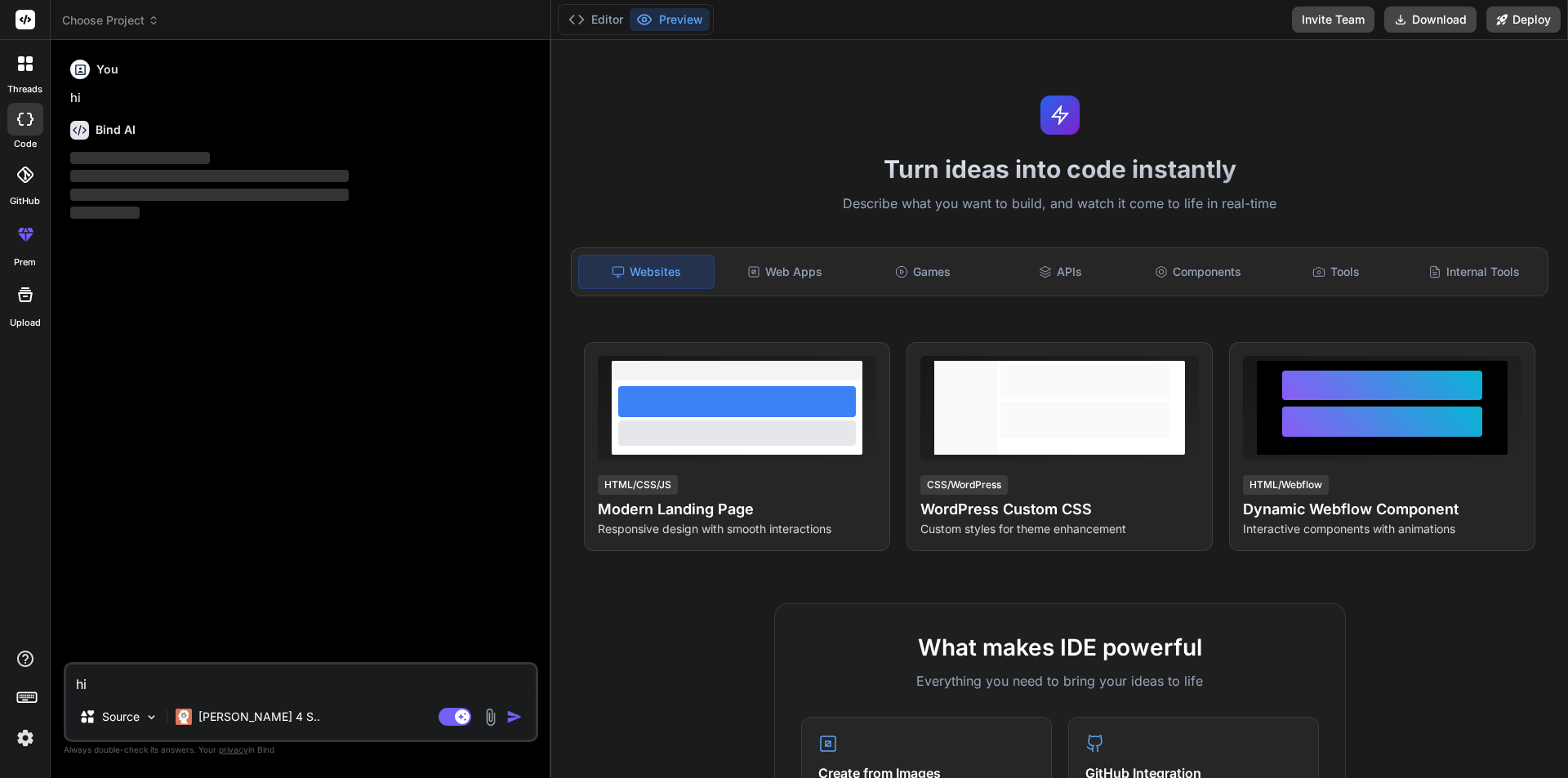
click at [208, 681] on textarea "hi" at bounding box center [301, 679] width 470 height 29
click at [234, 719] on p "Claude 4 S.." at bounding box center [259, 717] width 122 height 16
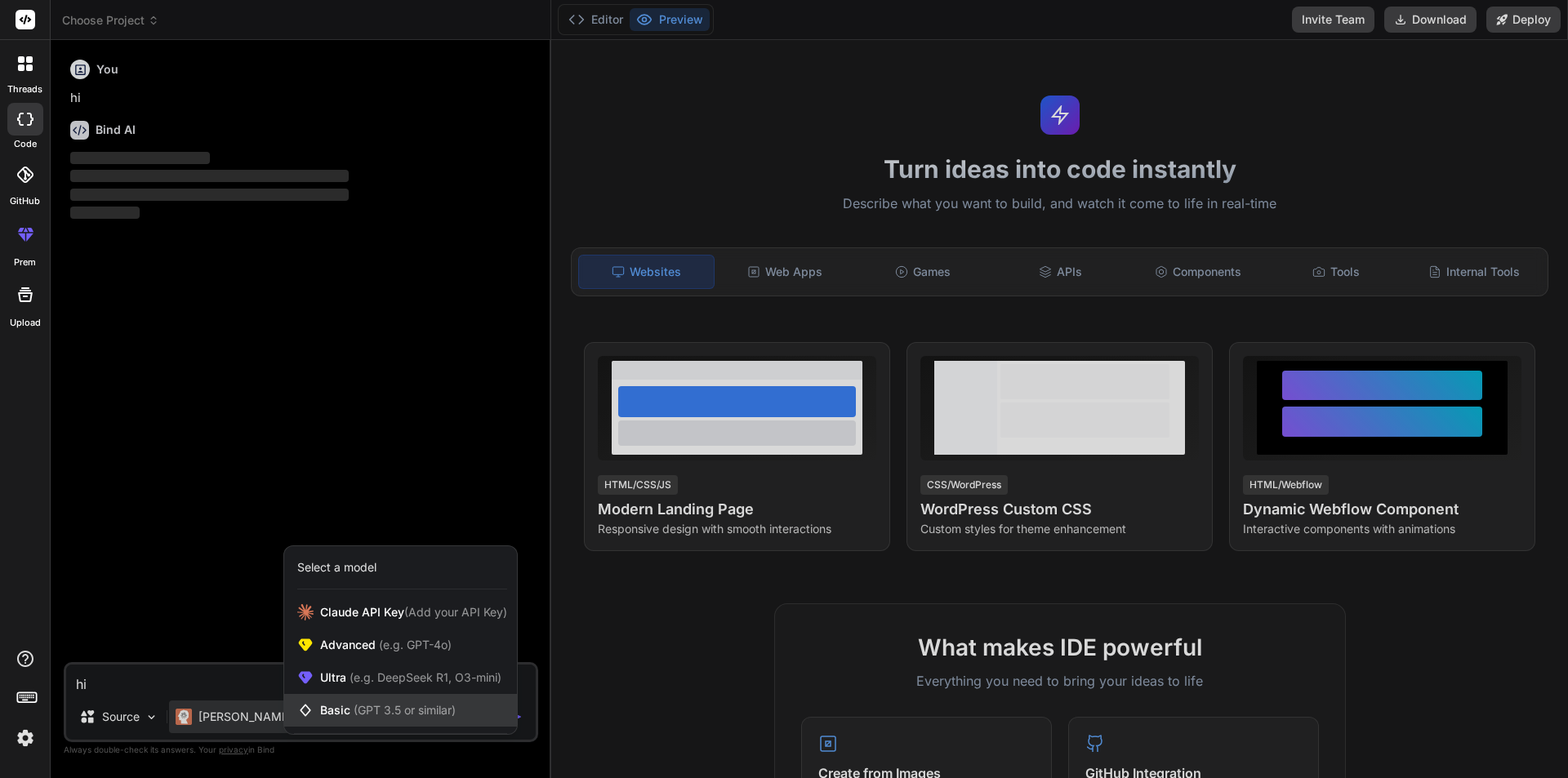
click at [344, 698] on div "Basic (GPT 3.5 or similar)" at bounding box center [400, 710] width 233 height 33
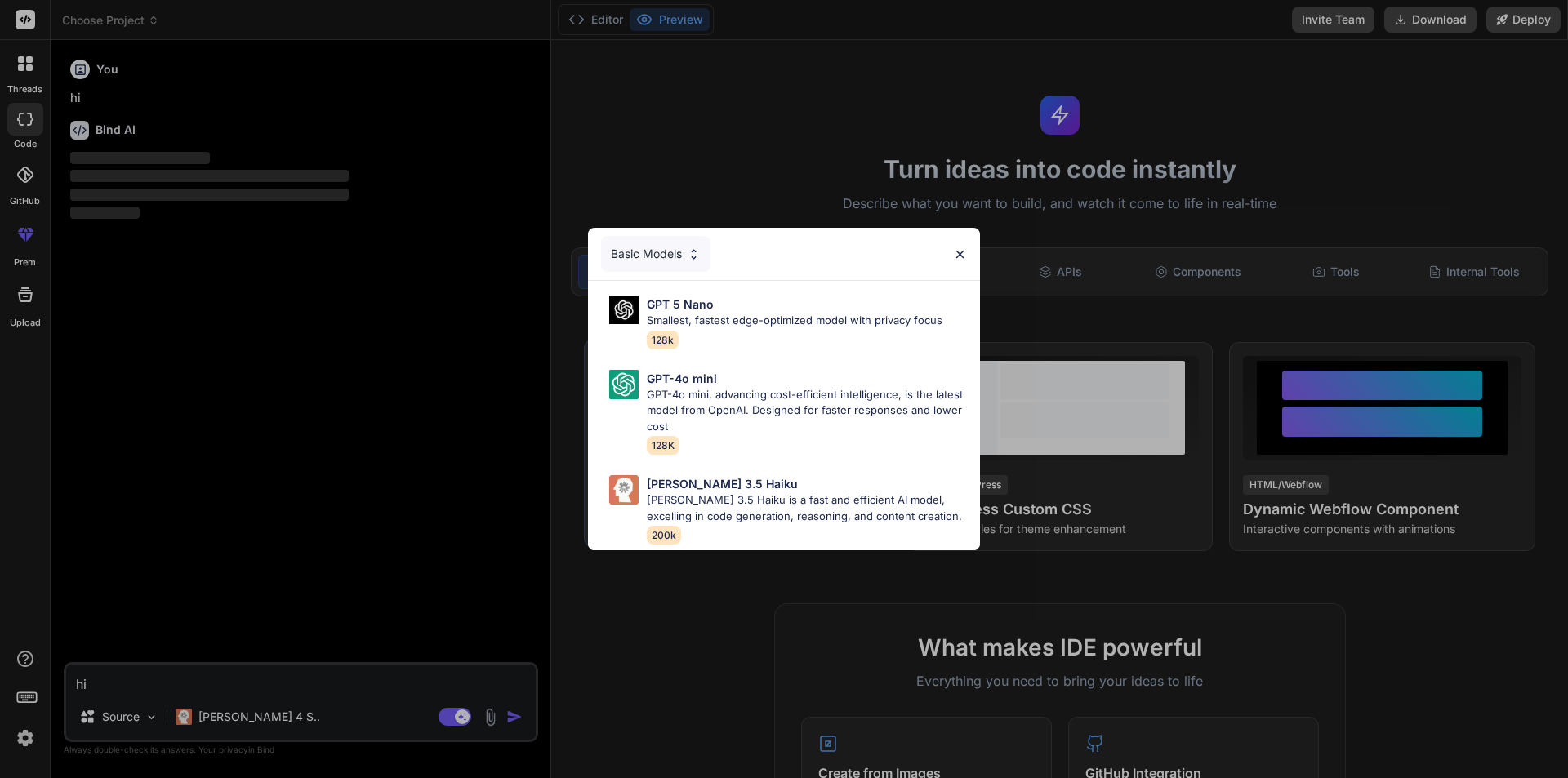
click at [694, 392] on p "GPT-4o mini, advancing cost-efficient intelligence, is the latest model from Op…" at bounding box center [807, 411] width 320 height 48
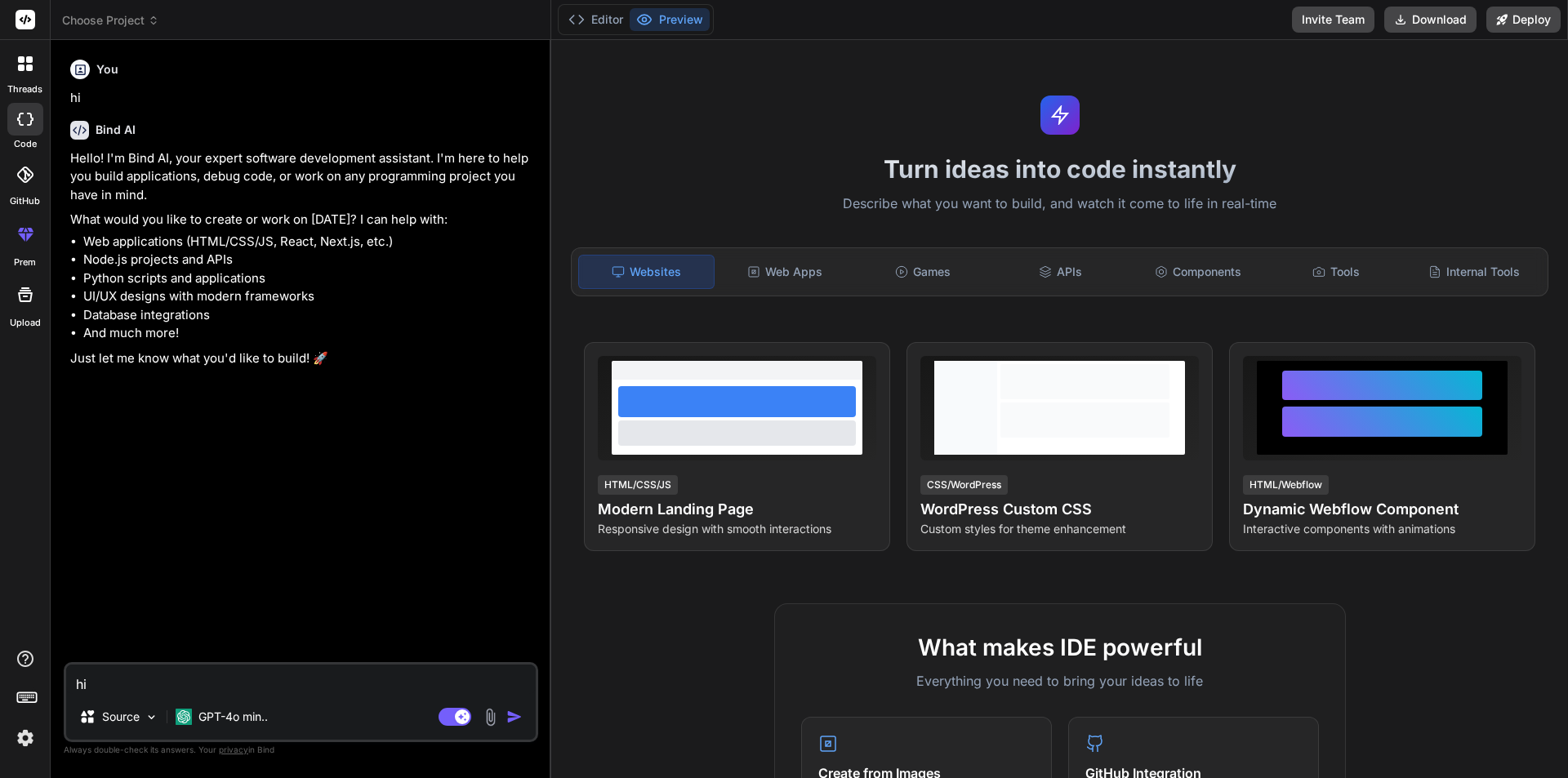
type textarea "x"
click at [305, 677] on textarea "hi" at bounding box center [301, 679] width 470 height 29
paste textarea "new Product { Id=2, Title="Fortune of Time", Author="Billy Spark", Description=…"
type textarea "new Product { Id=2, Title="Fortune of Time", Author="Billy Spark", Description=…"
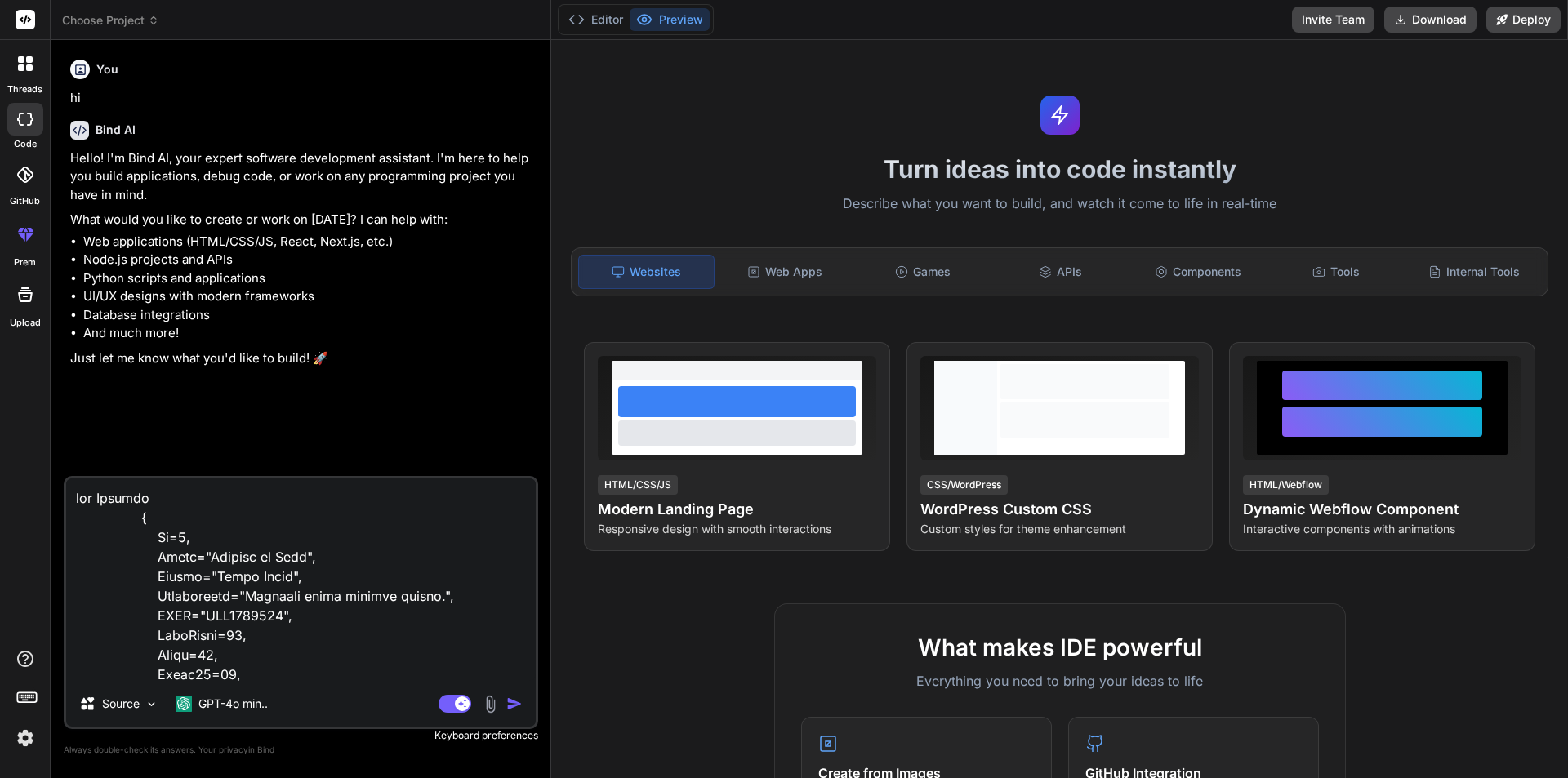
scroll to position [1845, 0]
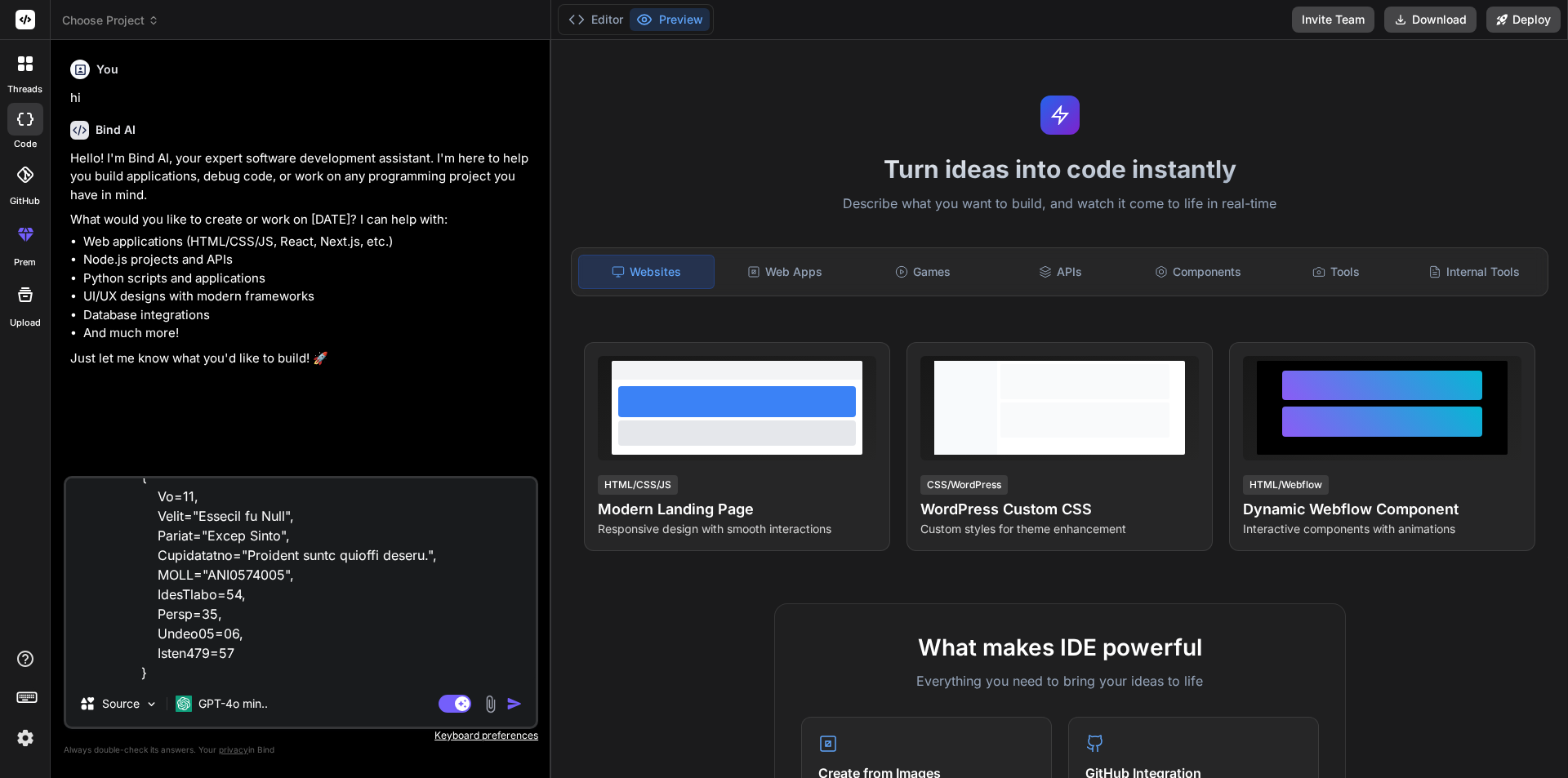
type textarea "x"
type textarea "new Product { Id=2, Title="Fortune of Time", Author="Billy Spark", Description=…"
type textarea "x"
type textarea "new Product { Id=2, Title="Fortune of Time", Author="Billy Spark", Description=…"
type textarea "x"
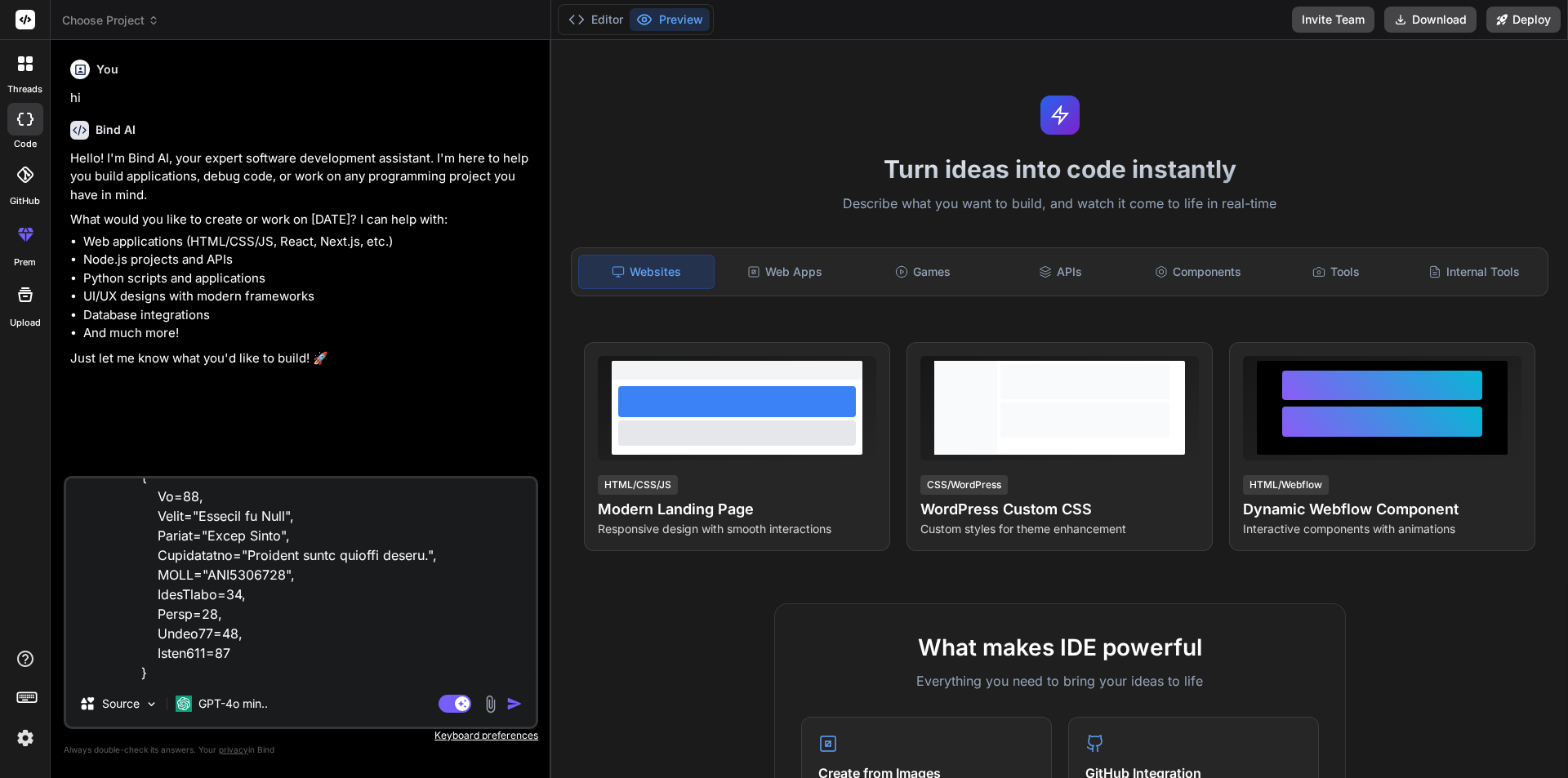
scroll to position [1883, 0]
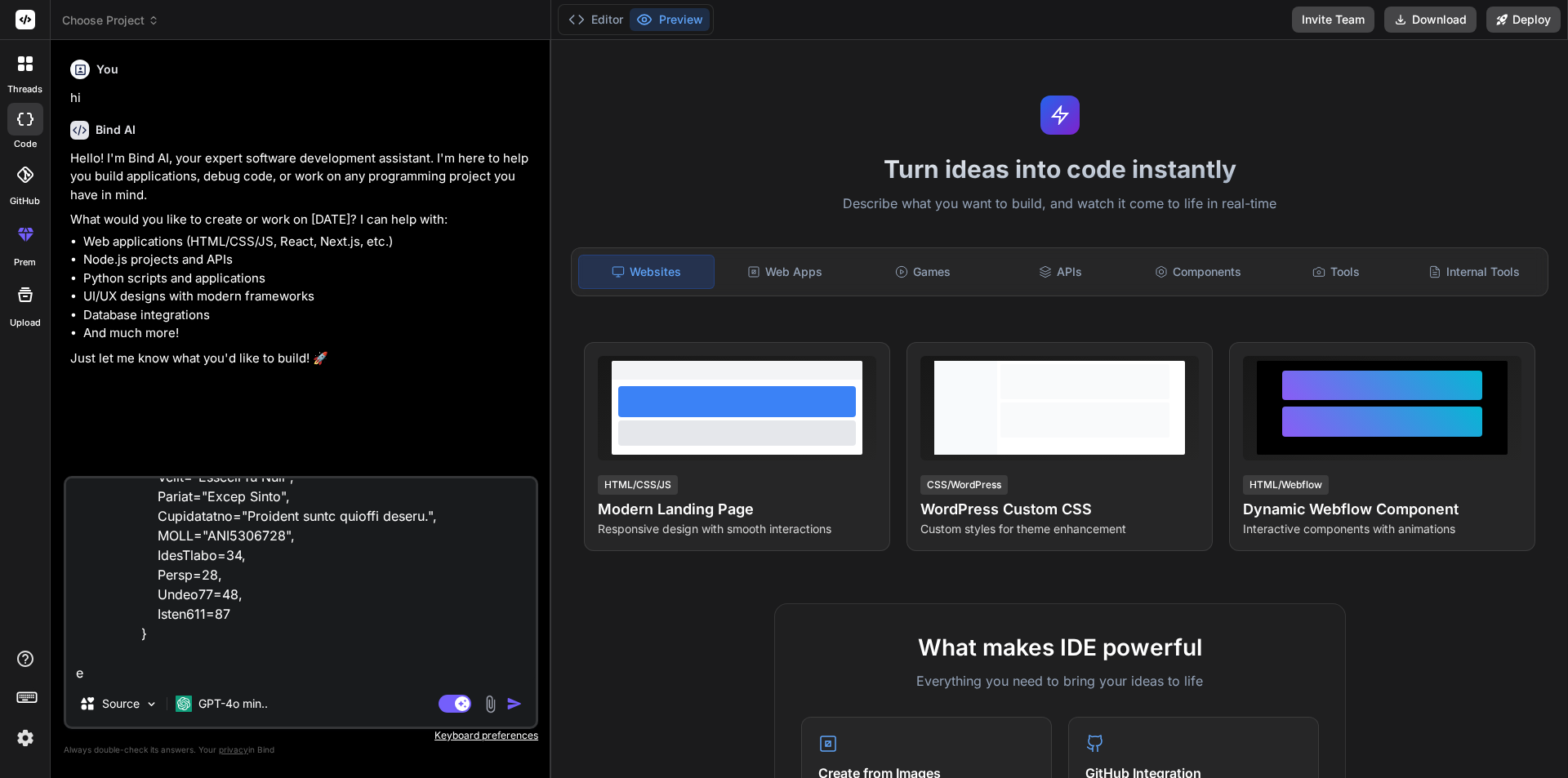
type textarea "new Product { Id=2, Title="Fortune of Time", Author="Billy Spark", Description=…"
type textarea "x"
type textarea "new Product { Id=2, Title="Fortune of Time", Author="Billy Spark", Description=…"
type textarea "x"
type textarea "new Product { Id=2, Title="Fortune of Time", Author="Billy Spark", Description=…"
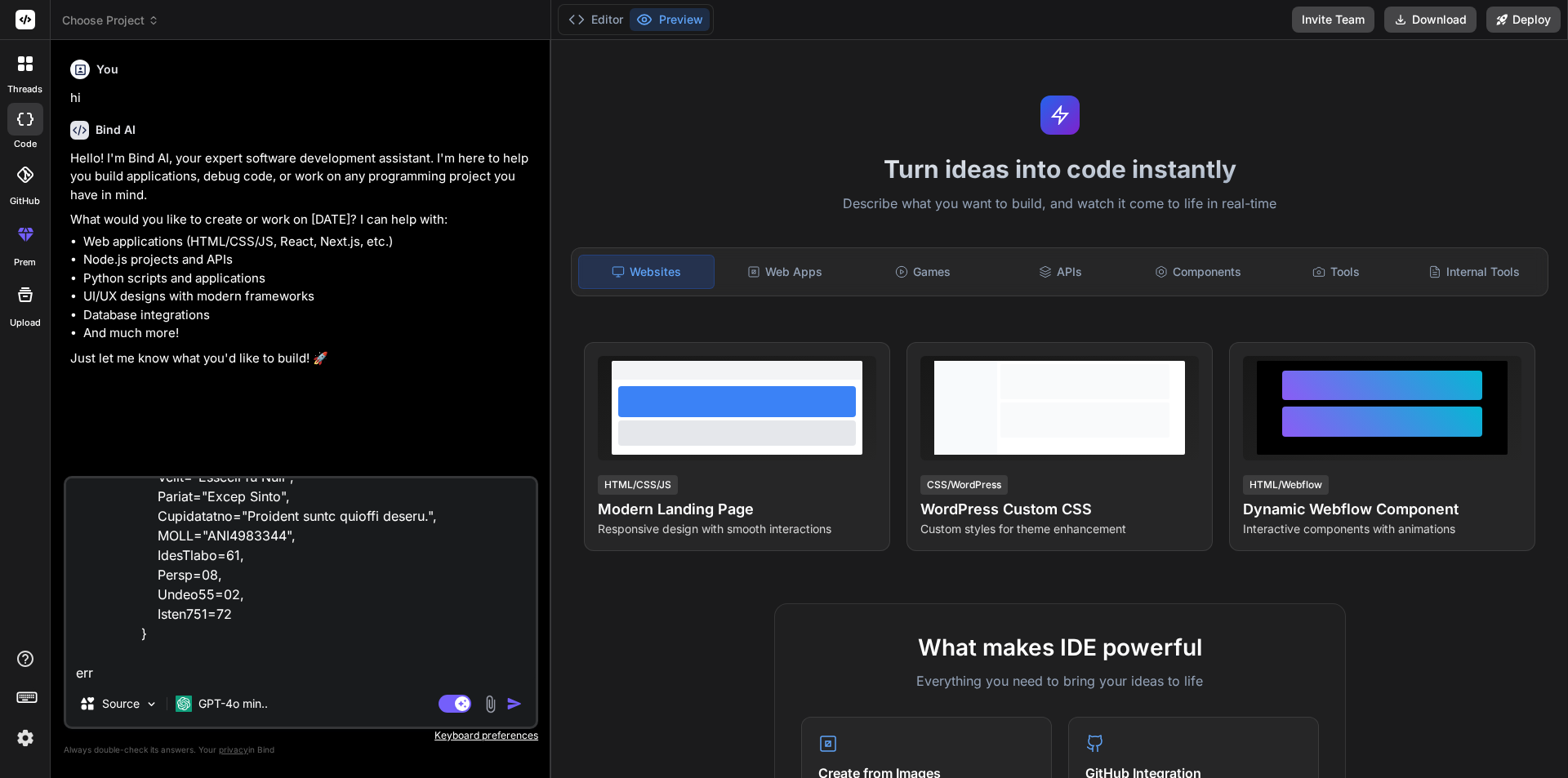
type textarea "x"
type textarea "new Product { Id=2, Title="Fortune of Time", Author="Billy Spark", Description=…"
type textarea "x"
type textarea "new Product { Id=2, Title="Fortune of Time", Author="Billy Spark", Description=…"
type textarea "x"
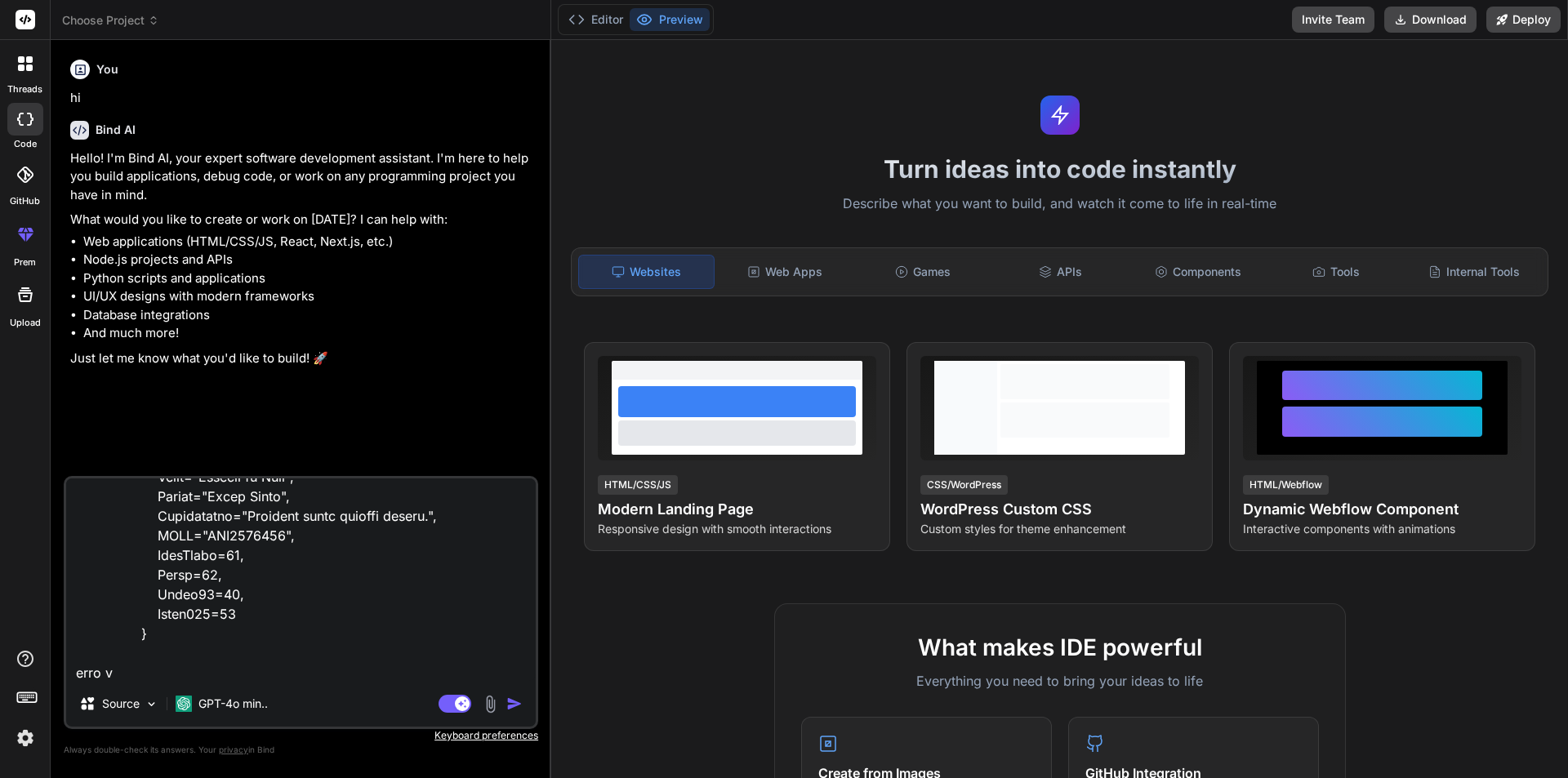
type textarea "new Product { Id=2, Title="Fortune of Time", Author="Billy Spark", Description=…"
type textarea "x"
type textarea "new Product { Id=2, Title="Fortune of Time", Author="Billy Spark", Description=…"
type textarea "x"
type textarea "new Product { Id=2, Title="Fortune of Time", Author="Billy Spark", Description=…"
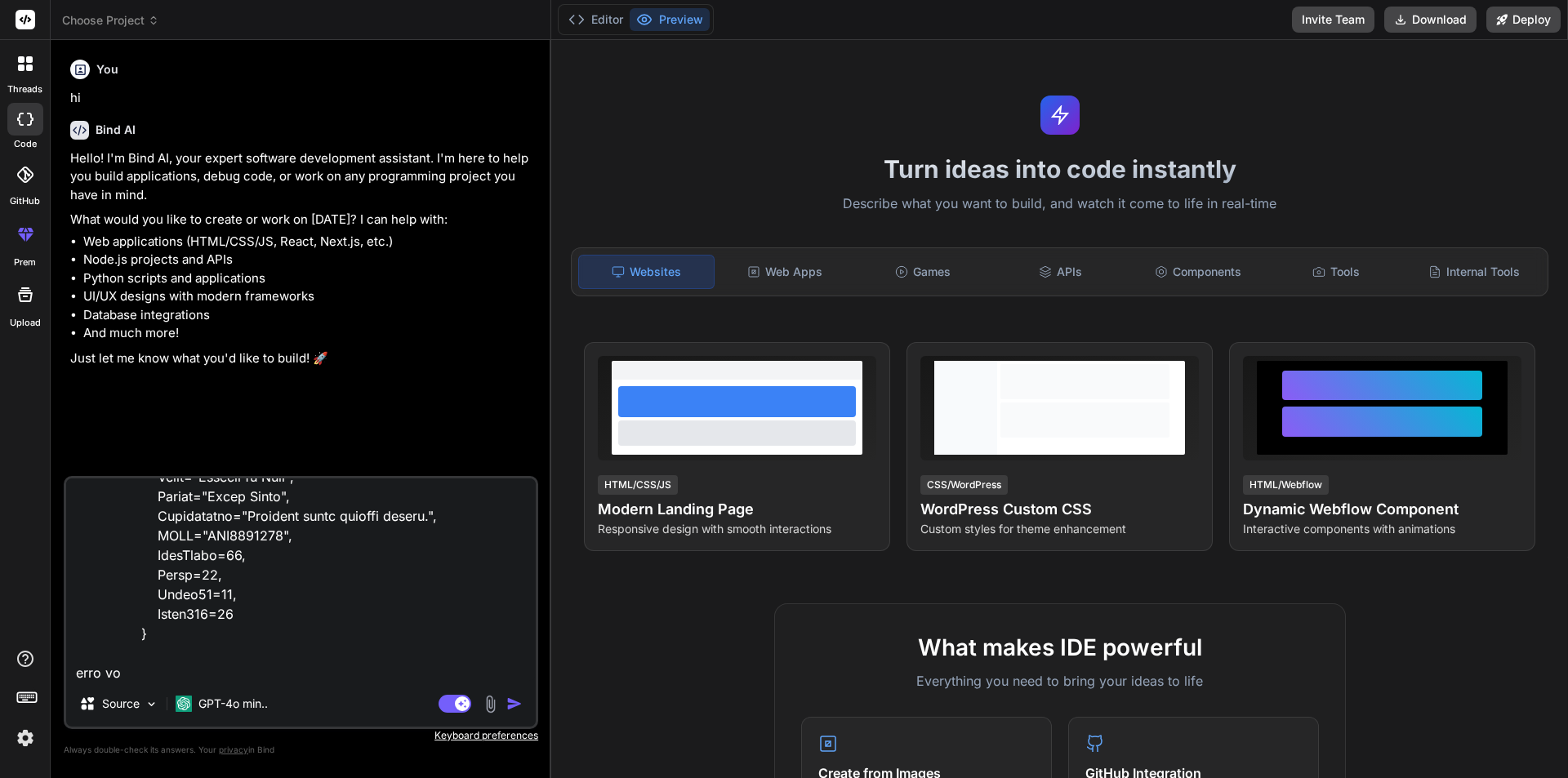
type textarea "x"
type textarea "new Product { Id=2, Title="Fortune of Time", Author="Billy Spark", Description=…"
type textarea "x"
type textarea "new Product { Id=2, Title="Fortune of Time", Author="Billy Spark", Description=…"
type textarea "x"
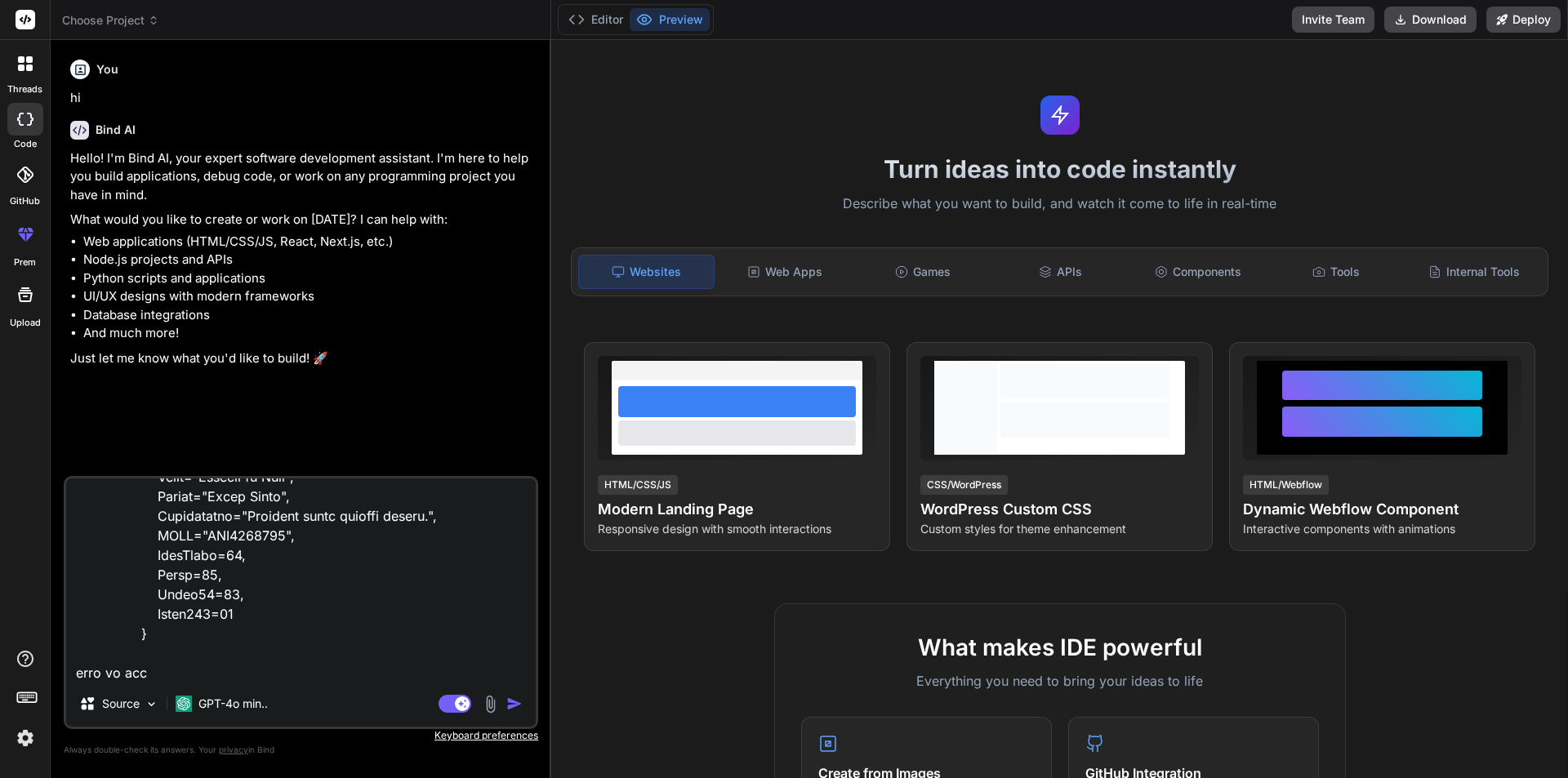
type textarea "new Product { Id=2, Title="Fortune of Time", Author="Billy Spark", Description=…"
type textarea "x"
type textarea "new Product { Id=2, Title="Fortune of Time", Author="Billy Spark", Description=…"
type textarea "x"
type textarea "new Product { Id=2, Title="Fortune of Time", Author="Billy Spark", Description=…"
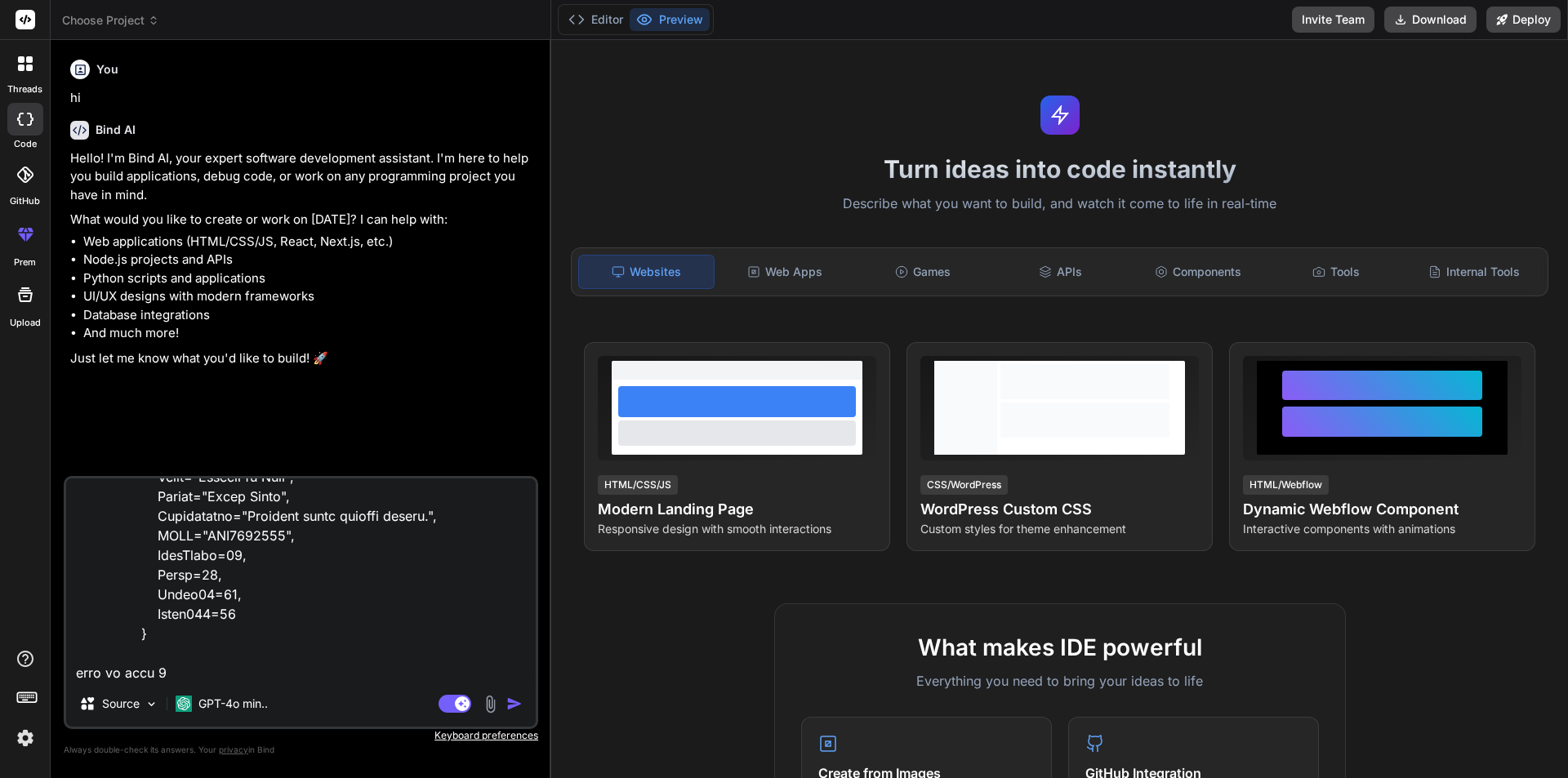
type textarea "x"
type textarea "new Product { Id=2, Title="Fortune of Time", Author="Billy Spark", Description=…"
type textarea "x"
type textarea "new Product { Id=2, Title="Fortune of Time", Author="Billy Spark", Description=…"
type textarea "x"
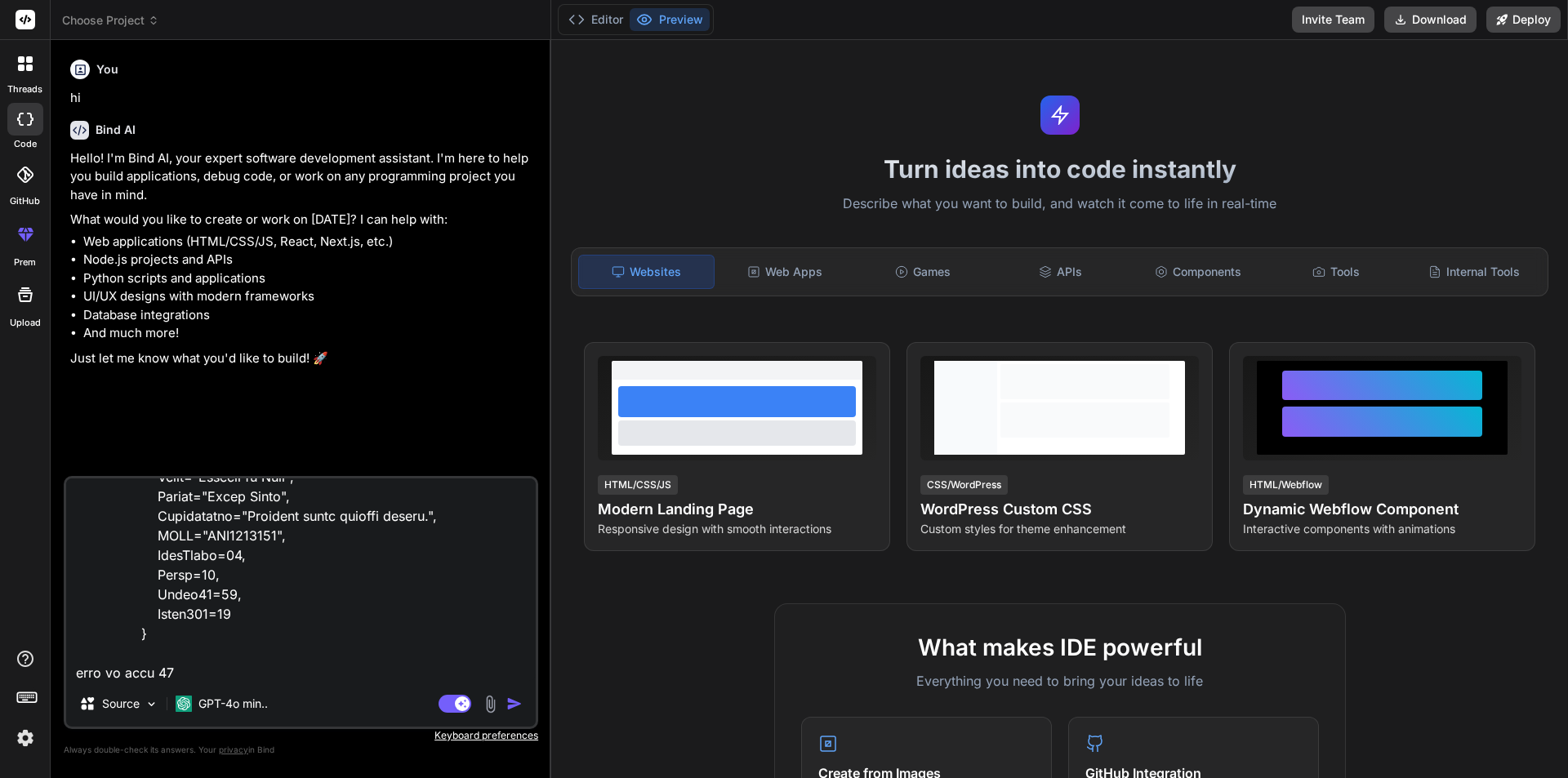
type textarea "new Product { Id=2, Title="Fortune of Time", Author="Billy Spark", Description=…"
type textarea "x"
type textarea "new Product { Id=2, Title="Fortune of Time", Author="Billy Spark", Description=…"
type textarea "x"
type textarea "new Product { Id=2, Title="Fortune of Time", Author="Billy Spark", Description=…"
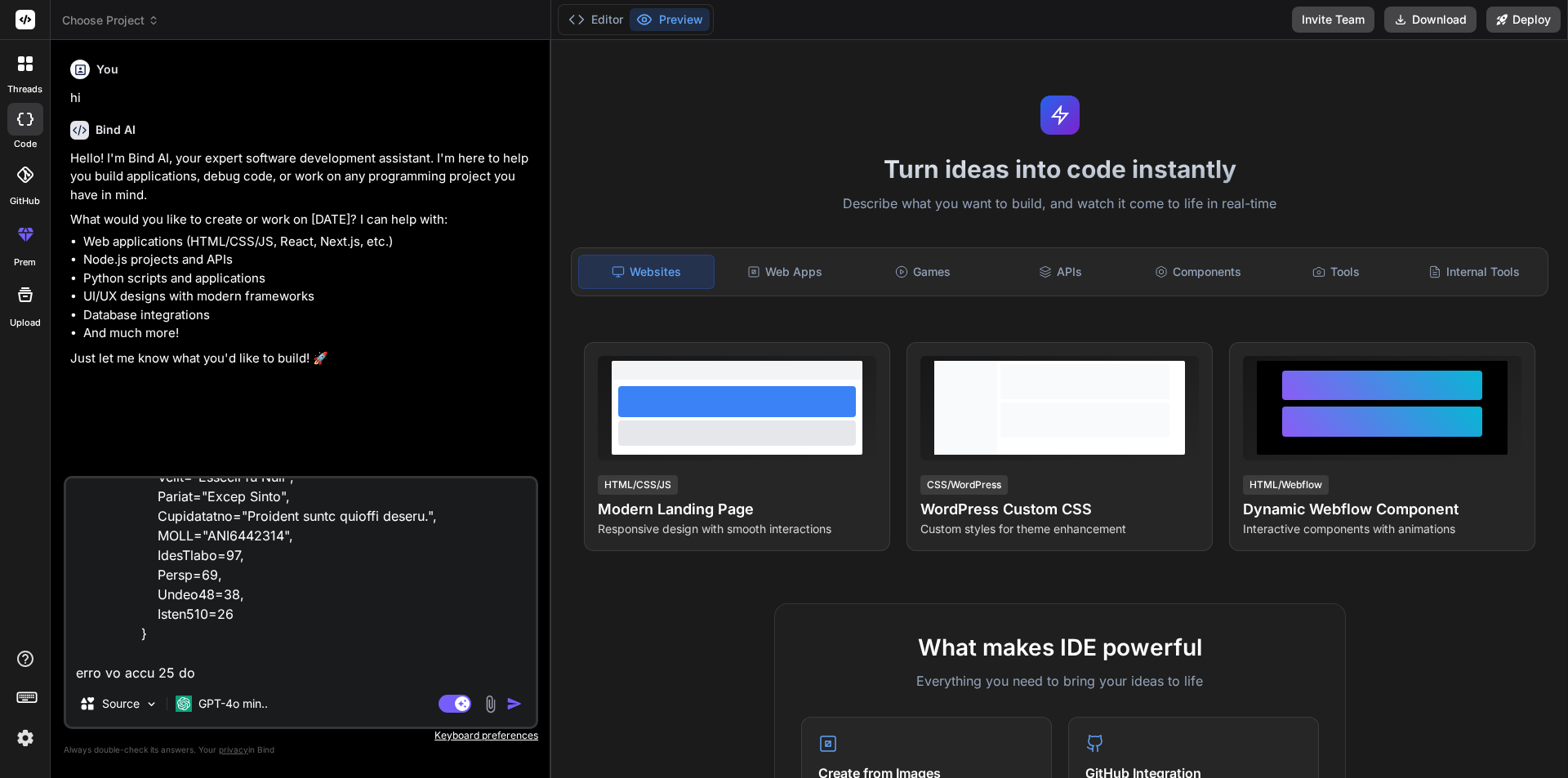
type textarea "x"
type textarea "new Product { Id=2, Title="Fortune of Time", Author="Billy Spark", Description=…"
type textarea "x"
type textarea "new Product { Id=2, Title="Fortune of Time", Author="Billy Spark", Description=…"
type textarea "x"
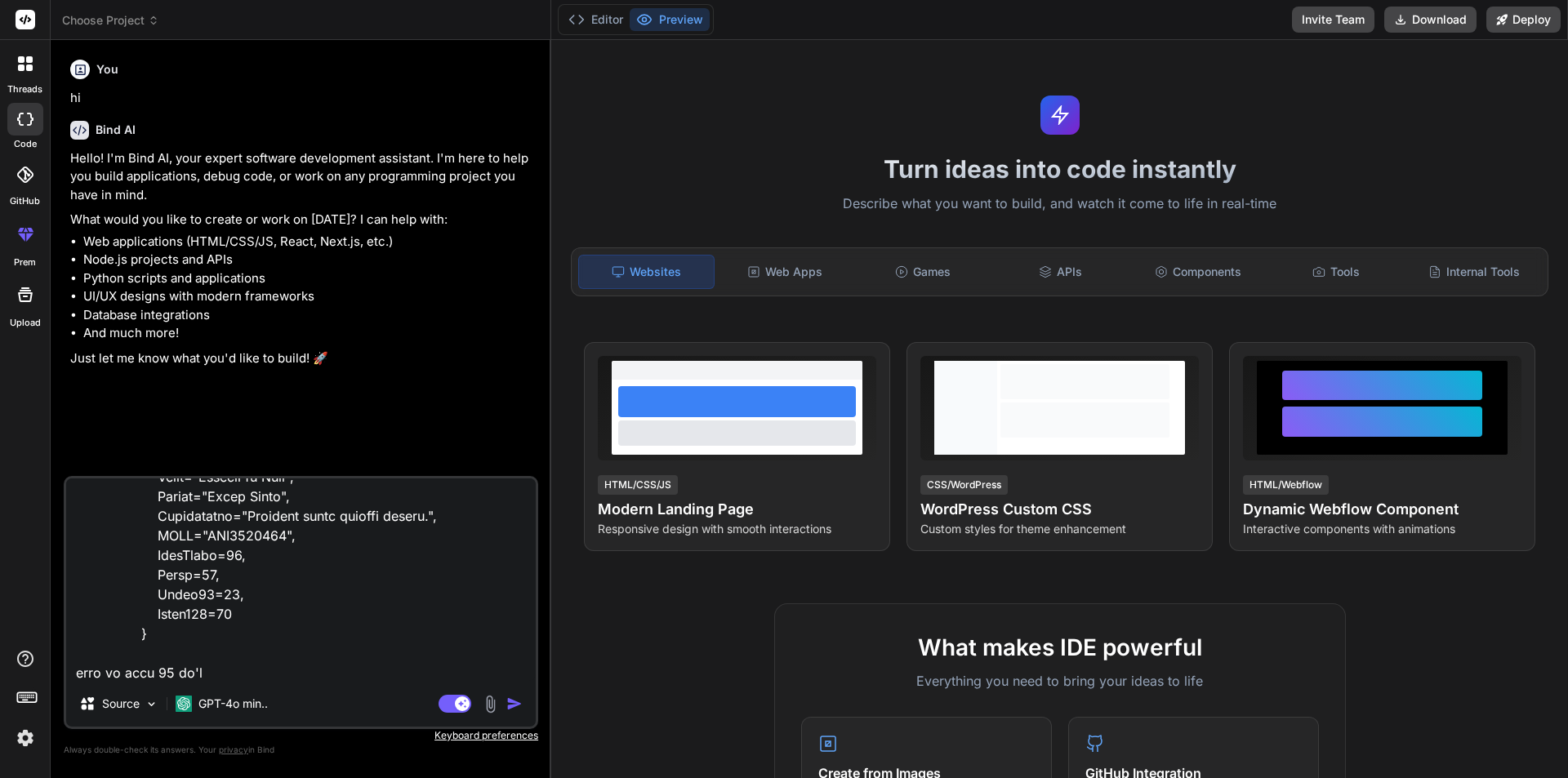
type textarea "new Product { Id=2, Title="Fortune of Time", Author="Billy Spark", Description=…"
type textarea "x"
type textarea "new Product { Id=2, Title="Fortune of Time", Author="Billy Spark", Description=…"
type textarea "x"
type textarea "new Product { Id=2, Title="Fortune of Time", Author="Billy Spark", Description=…"
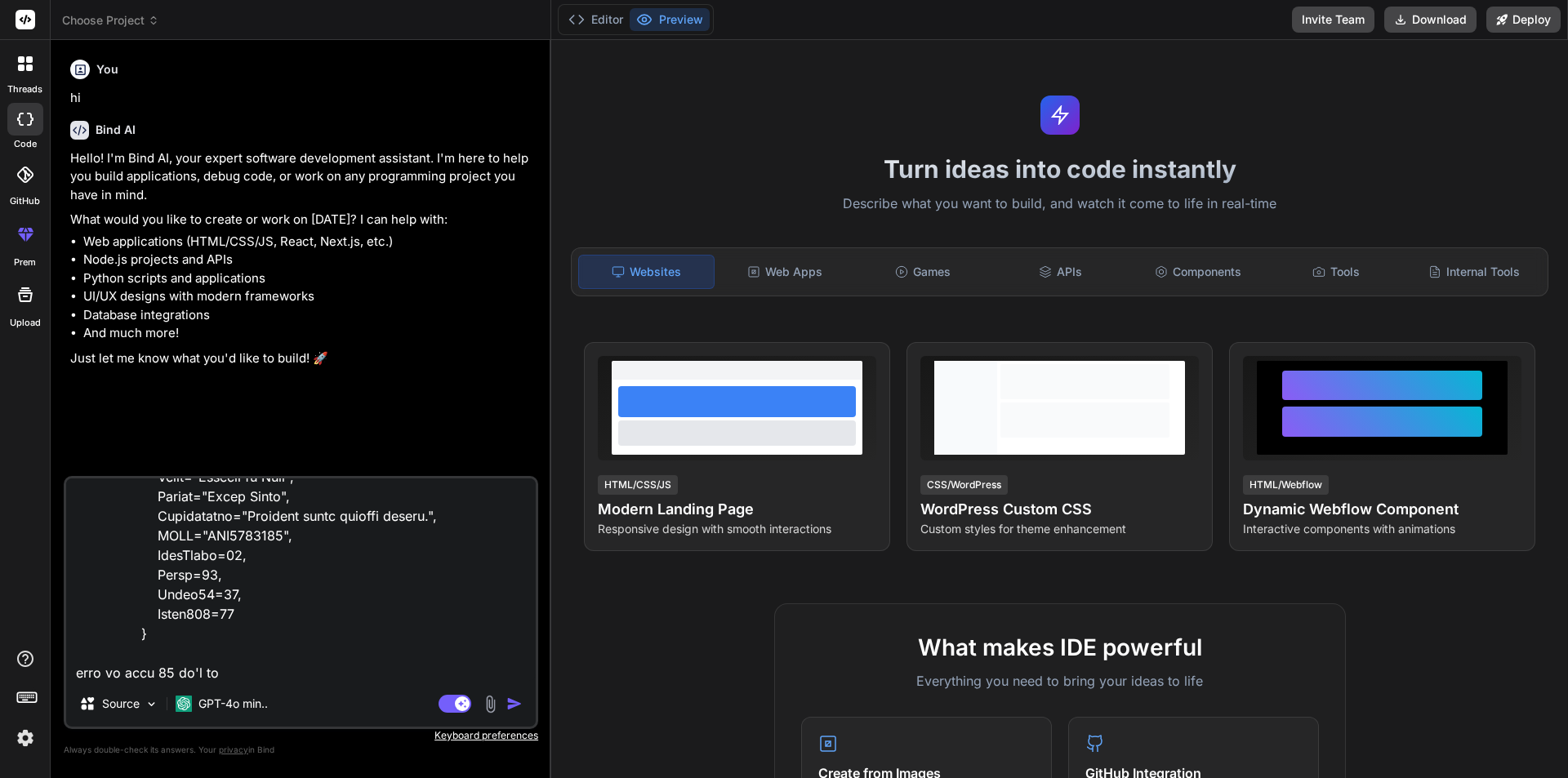
type textarea "x"
type textarea "new Product { Id=2, Title="Fortune of Time", Author="Billy Spark", Description=…"
type textarea "x"
type textarea "new Product { Id=2, Title="Fortune of Time", Author="Billy Spark", Description=…"
type textarea "x"
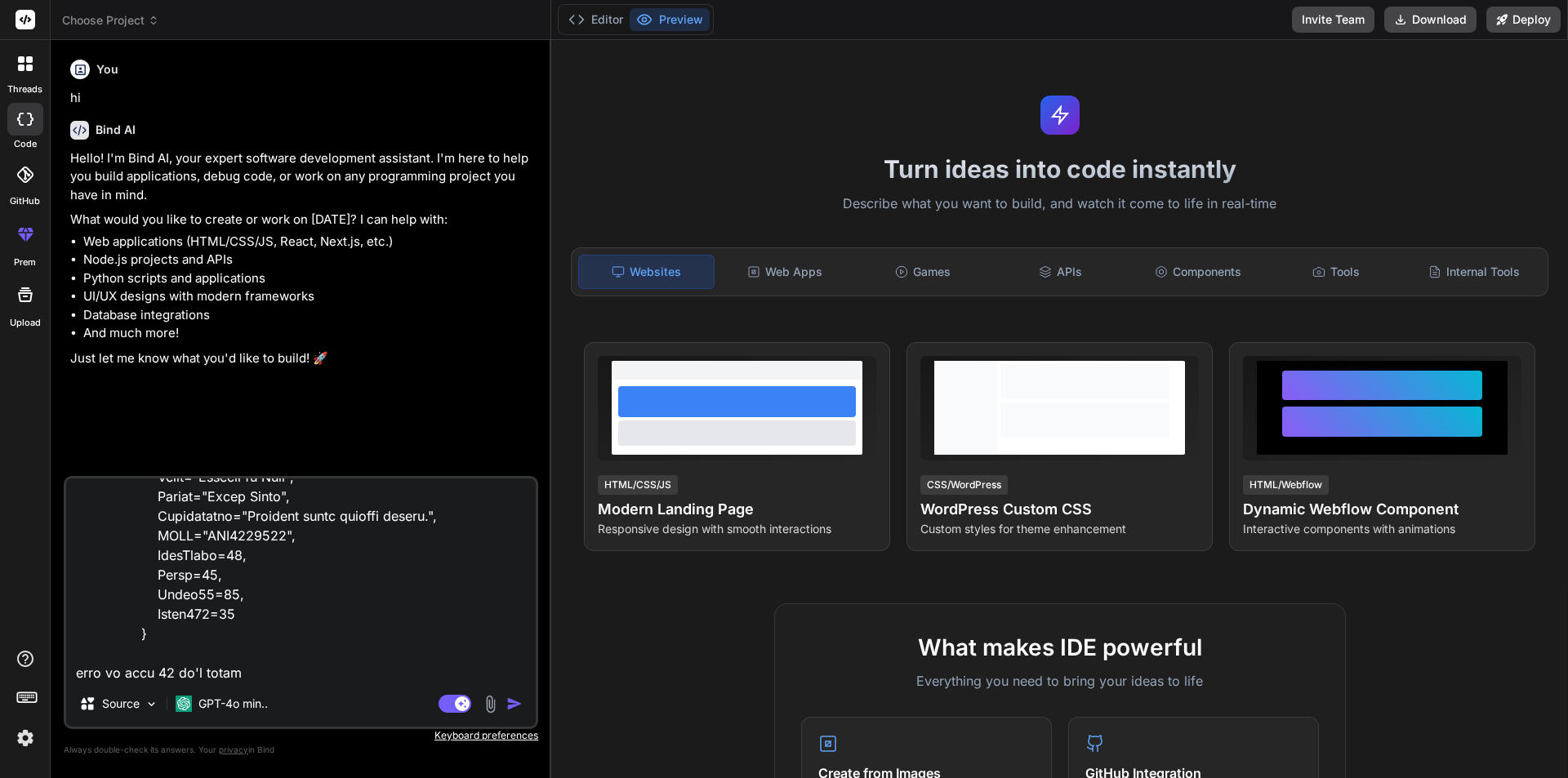
type textarea "new Product { Id=2, Title="Fortune of Time", Author="Billy Spark", Description=…"
type textarea "x"
type textarea "new Product { Id=2, Title="Fortune of Time", Author="Billy Spark", Description=…"
type textarea "x"
type textarea "new Product { Id=2, Title="Fortune of Time", Author="Billy Spark", Description=…"
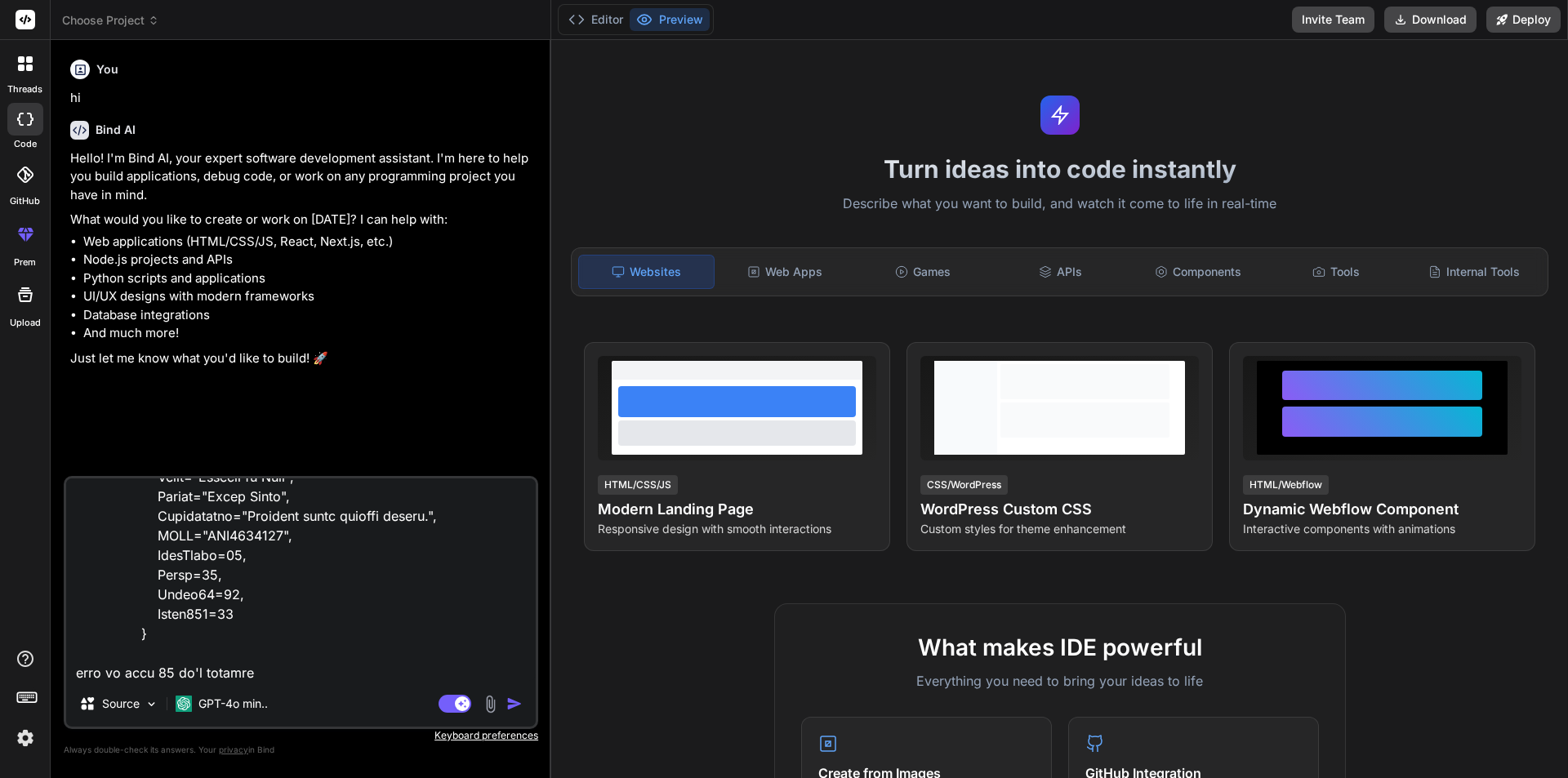
type textarea "x"
type textarea "new Product { Id=2, Title="Fortune of Time", Author="Billy Spark", Description=…"
type textarea "x"
type textarea "new Product { Id=2, Title="Fortune of Time", Author="Billy Spark", Description=…"
type textarea "x"
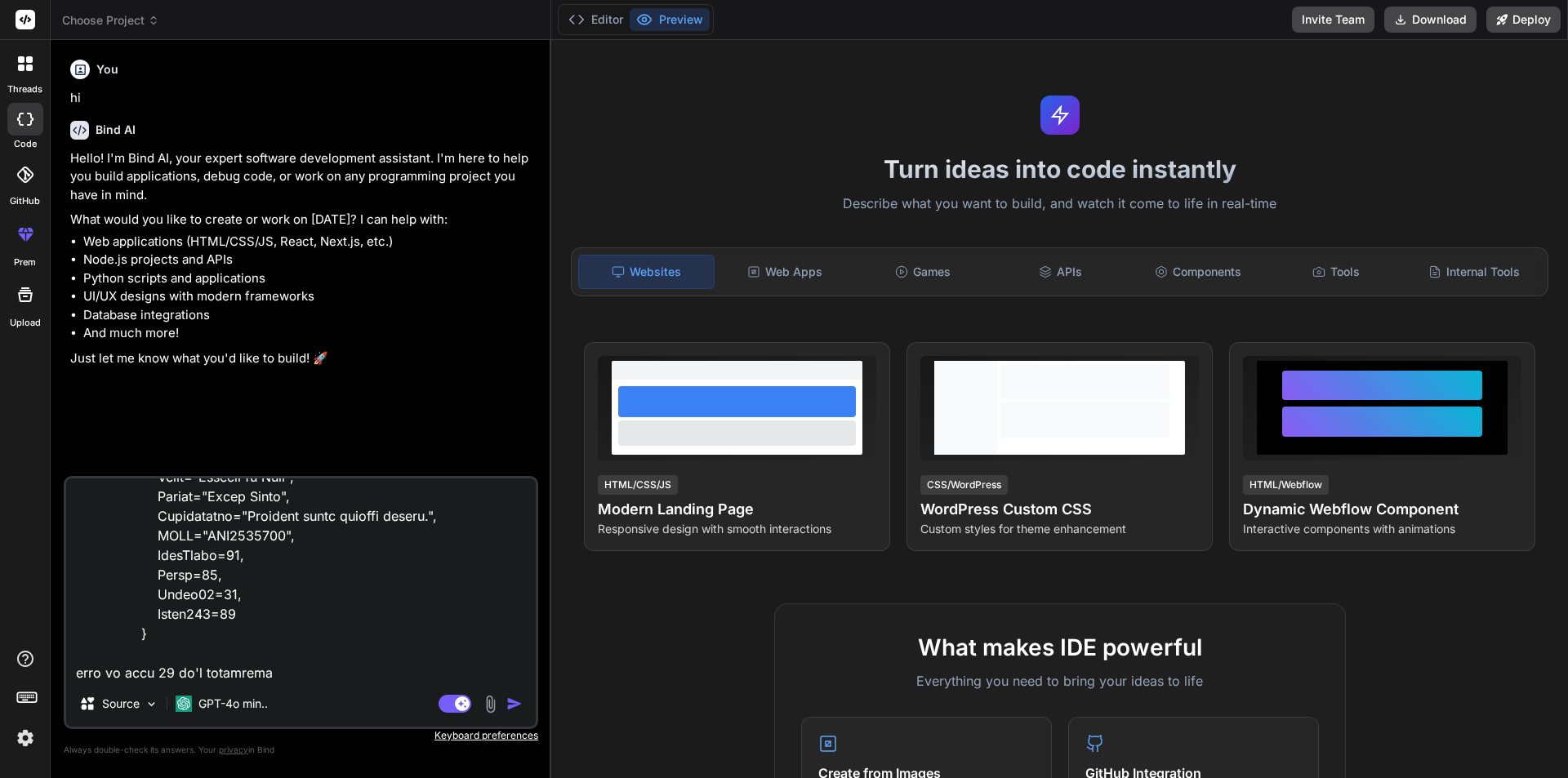
type textarea "new Product { Id=2, Title="Fortune of Time", Author="Billy Spark", Description=…"
type textarea "x"
type textarea "new Product { Id=2, Title="Fortune of Time", Author="Billy Spark", Description=…"
type textarea "x"
type textarea "new Product { Id=2, Title="Fortune of Time", Author="Billy Spark", Description=…"
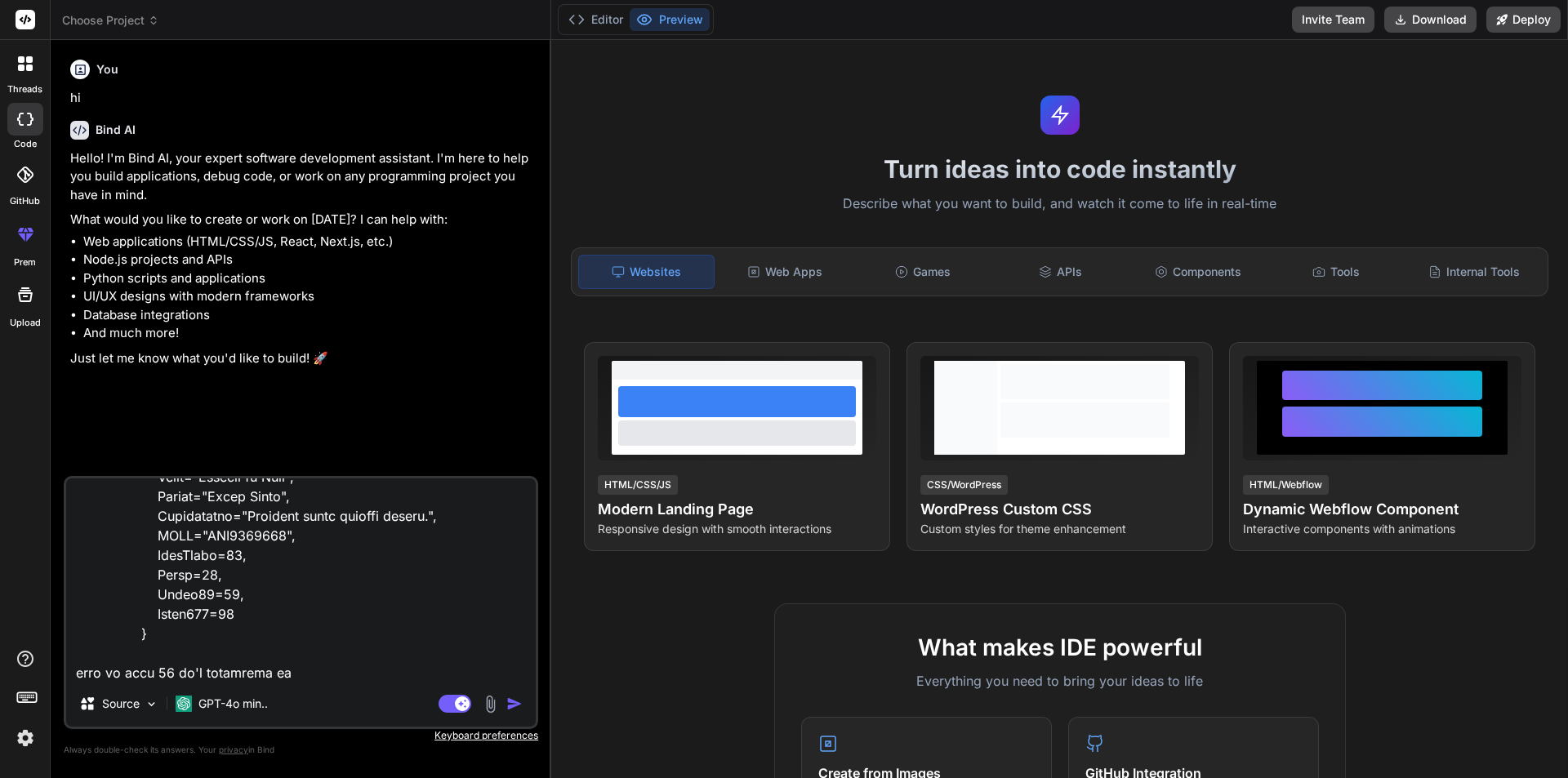
type textarea "x"
type textarea "new Product { Id=2, Title="Fortune of Time", Author="Billy Spark", Description=…"
type textarea "x"
type textarea "new Product { Id=2, Title="Fortune of Time", Author="Billy Spark", Description=…"
type textarea "x"
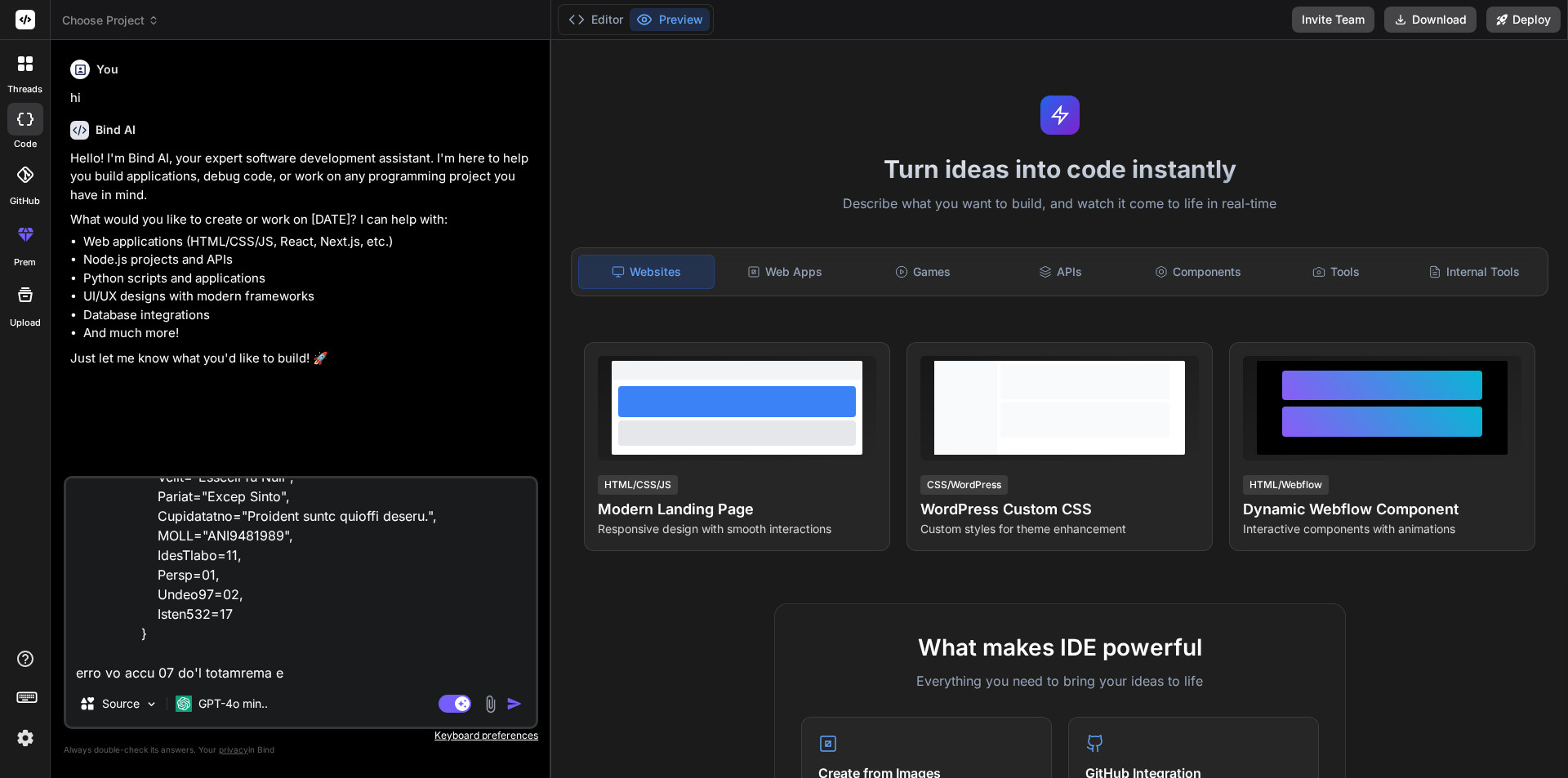
type textarea "new Product { Id=2, Title="Fortune of Time", Author="Billy Spark", Description=…"
type textarea "x"
type textarea "new Product { Id=2, Title="Fortune of Time", Author="Billy Spark", Description=…"
type textarea "x"
type textarea "new Product { Id=2, Title="Fortune of Time", Author="Billy Spark", Description=…"
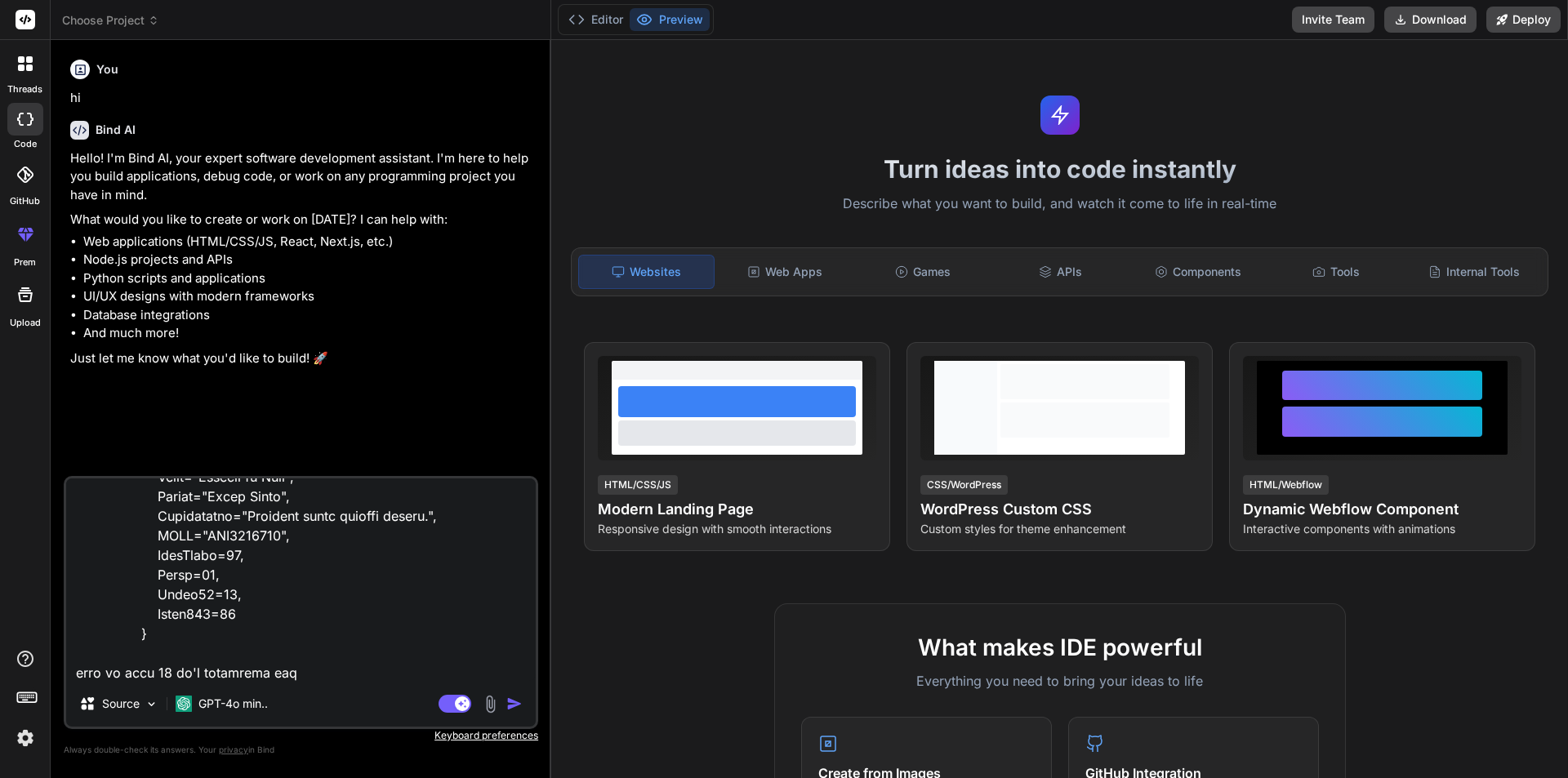
type textarea "x"
type textarea "new Product { Id=2, Title="Fortune of Time", Author="Billy Spark", Description=…"
type textarea "x"
type textarea "new Product { Id=2, Title="Fortune of Time", Author="Billy Spark", Description=…"
type textarea "x"
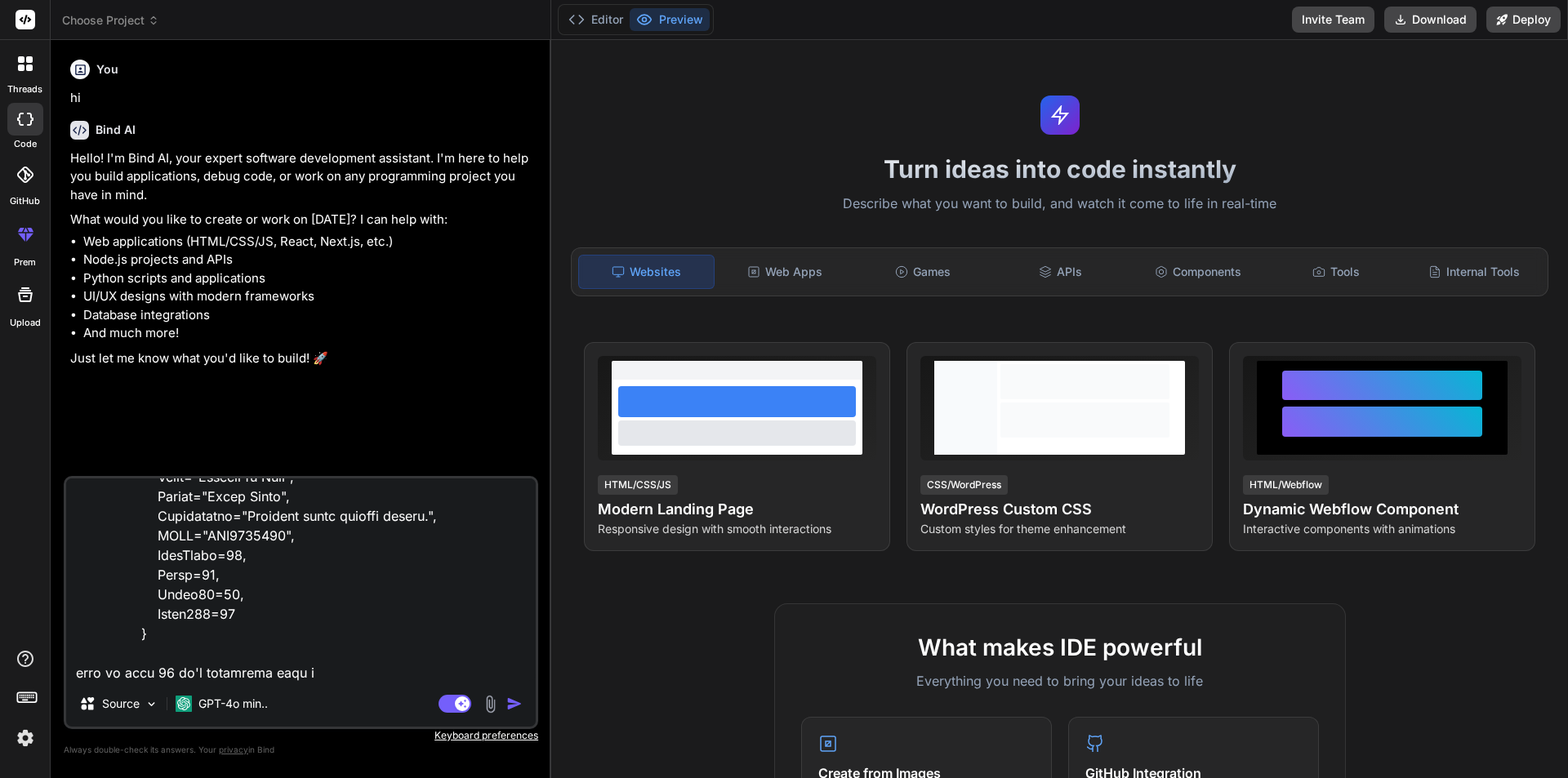
type textarea "new Product { Id=2, Title="Fortune of Time", Author="Billy Spark", Description=…"
type textarea "x"
type textarea "new Product { Id=2, Title="Fortune of Time", Author="Billy Spark", Description=…"
type textarea "x"
type textarea "new Product { Id=2, Title="Fortune of Time", Author="Billy Spark", Description=…"
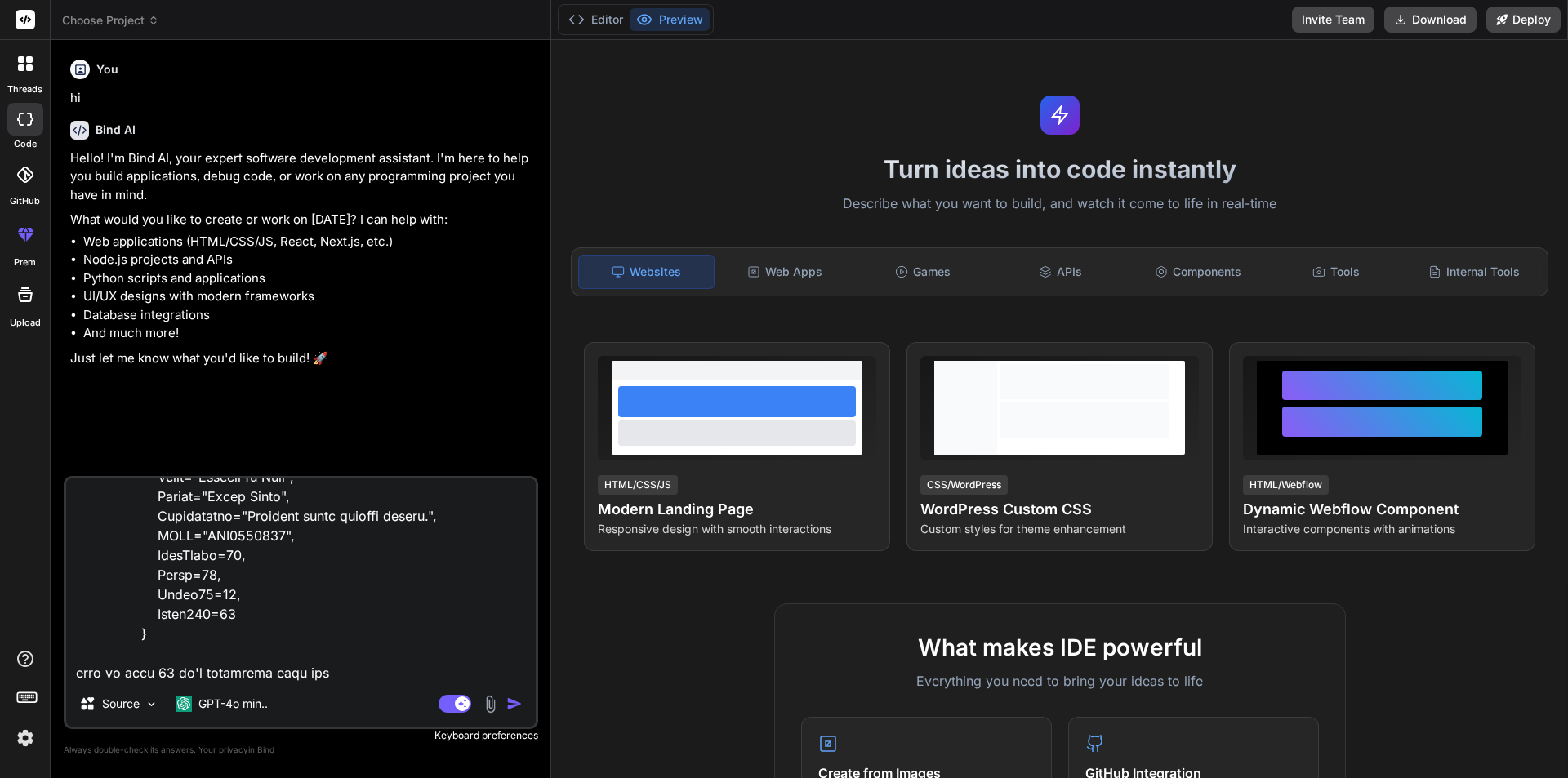
type textarea "x"
type textarea "new Product { Id=2, Title="Fortune of Time", Author="Billy Spark", Description=…"
type textarea "x"
type textarea "new Product { Id=2, Title="Fortune of Time", Author="Billy Spark", Description=…"
type textarea "x"
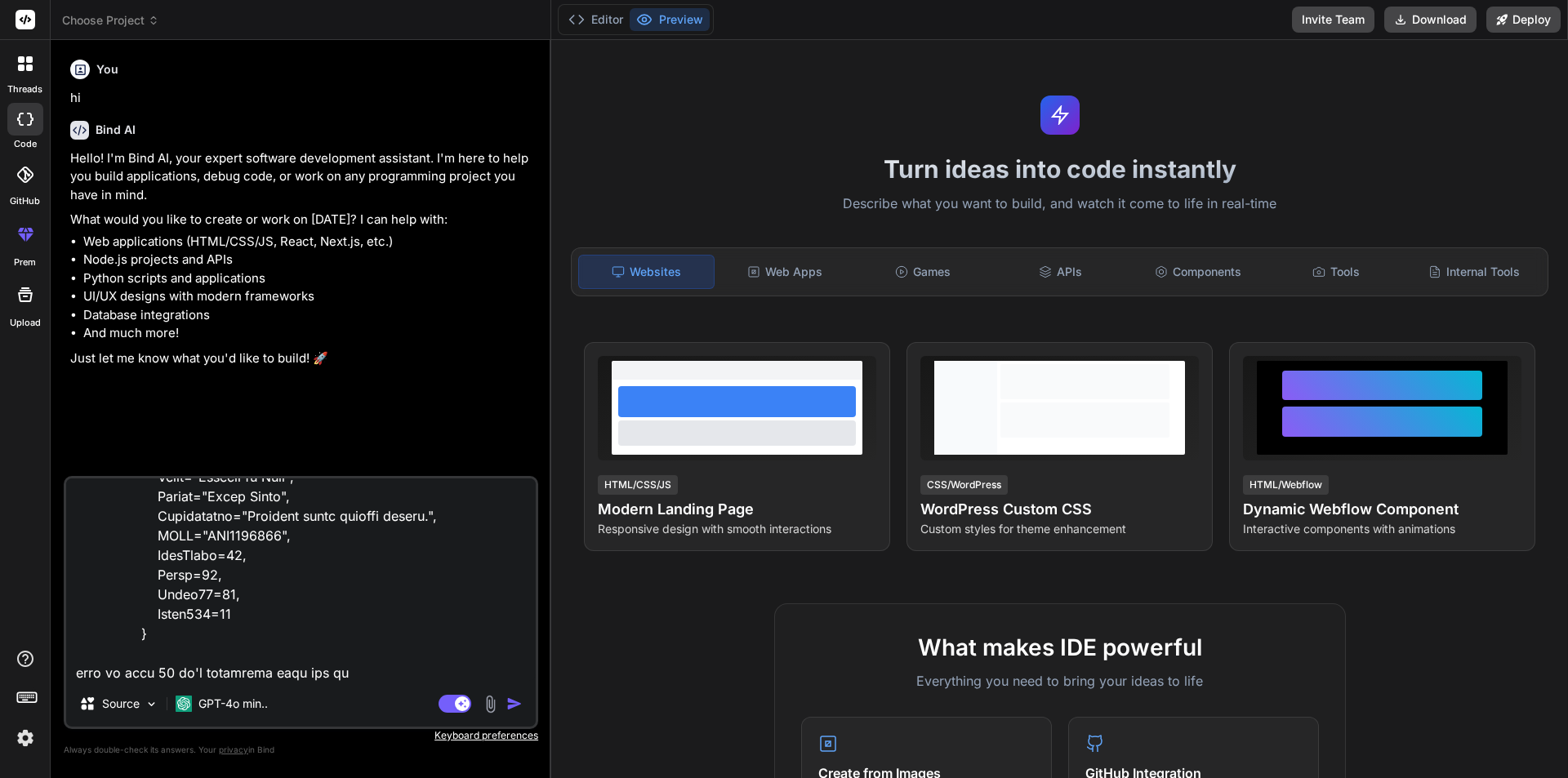
type textarea "new Product { Id=2, Title="Fortune of Time", Author="Billy Spark", Description=…"
type textarea "x"
type textarea "new Product { Id=2, Title="Fortune of Time", Author="Billy Spark", Description=…"
type textarea "x"
type textarea "new Product { Id=2, Title="Fortune of Time", Author="Billy Spark", Description=…"
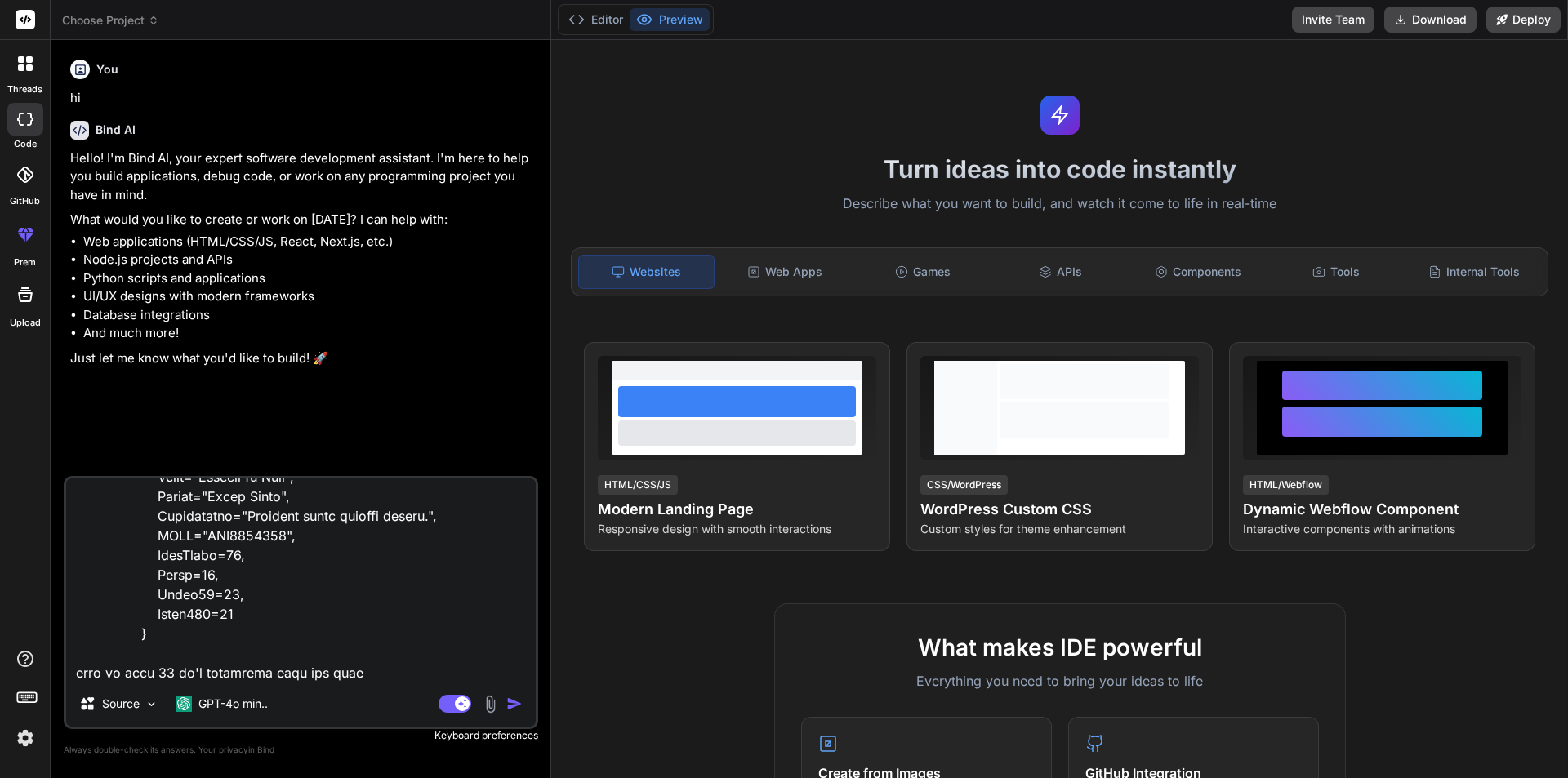
type textarea "x"
type textarea "new Product { Id=2, Title="Fortune of Time", Author="Billy Spark", Description=…"
type textarea "x"
type textarea "new Product { Id=2, Title="Fortune of Time", Author="Billy Spark", Description=…"
type textarea "x"
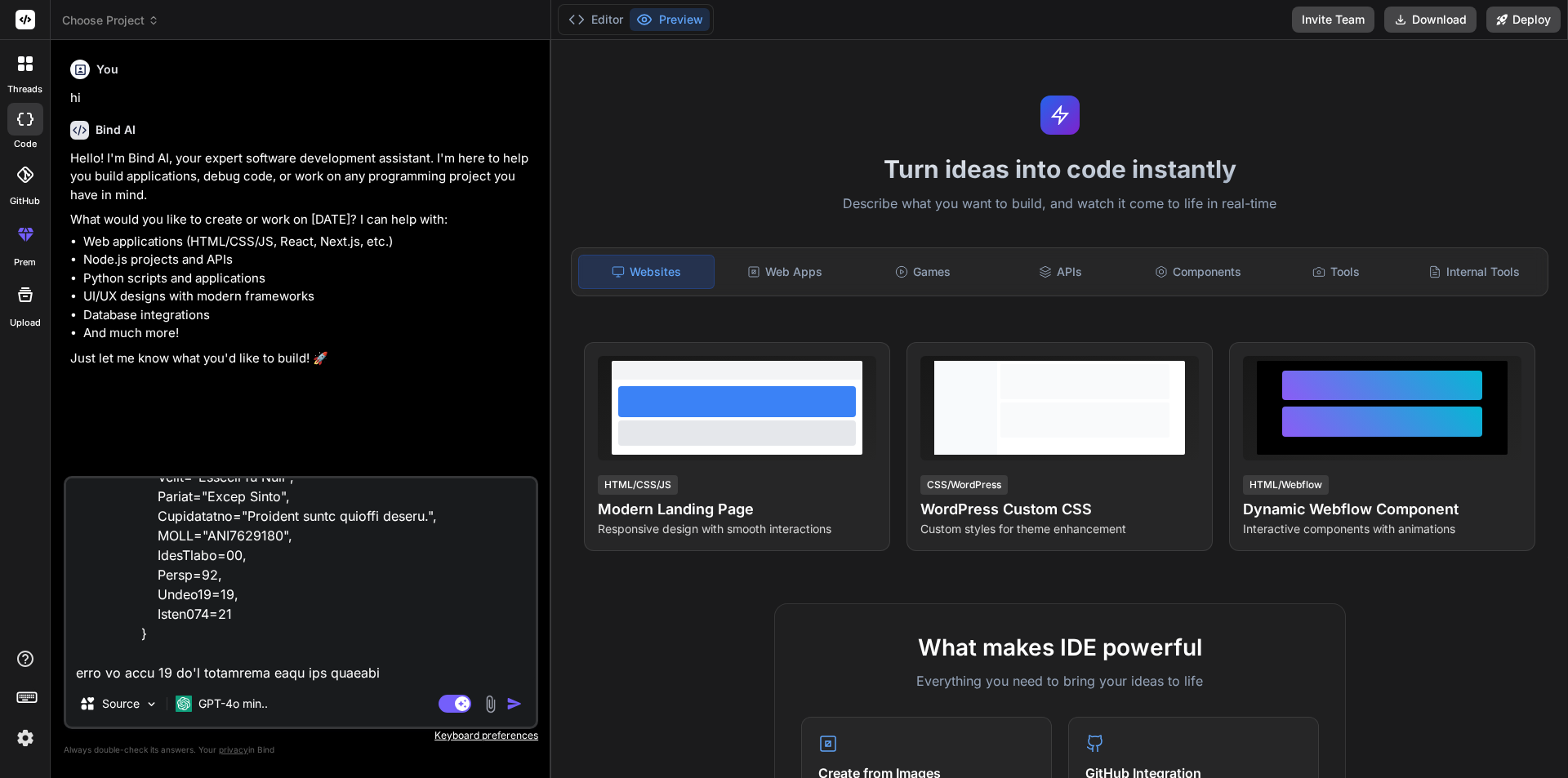
type textarea "new Product { Id=2, Title="Fortune of Time", Author="Billy Spark", Description=…"
type textarea "x"
type textarea "new Product { Id=2, Title="Fortune of Time", Author="Billy Spark", Description=…"
type textarea "x"
type textarea "new Product { Id=2, Title="Fortune of Time", Author="Billy Spark", Description=…"
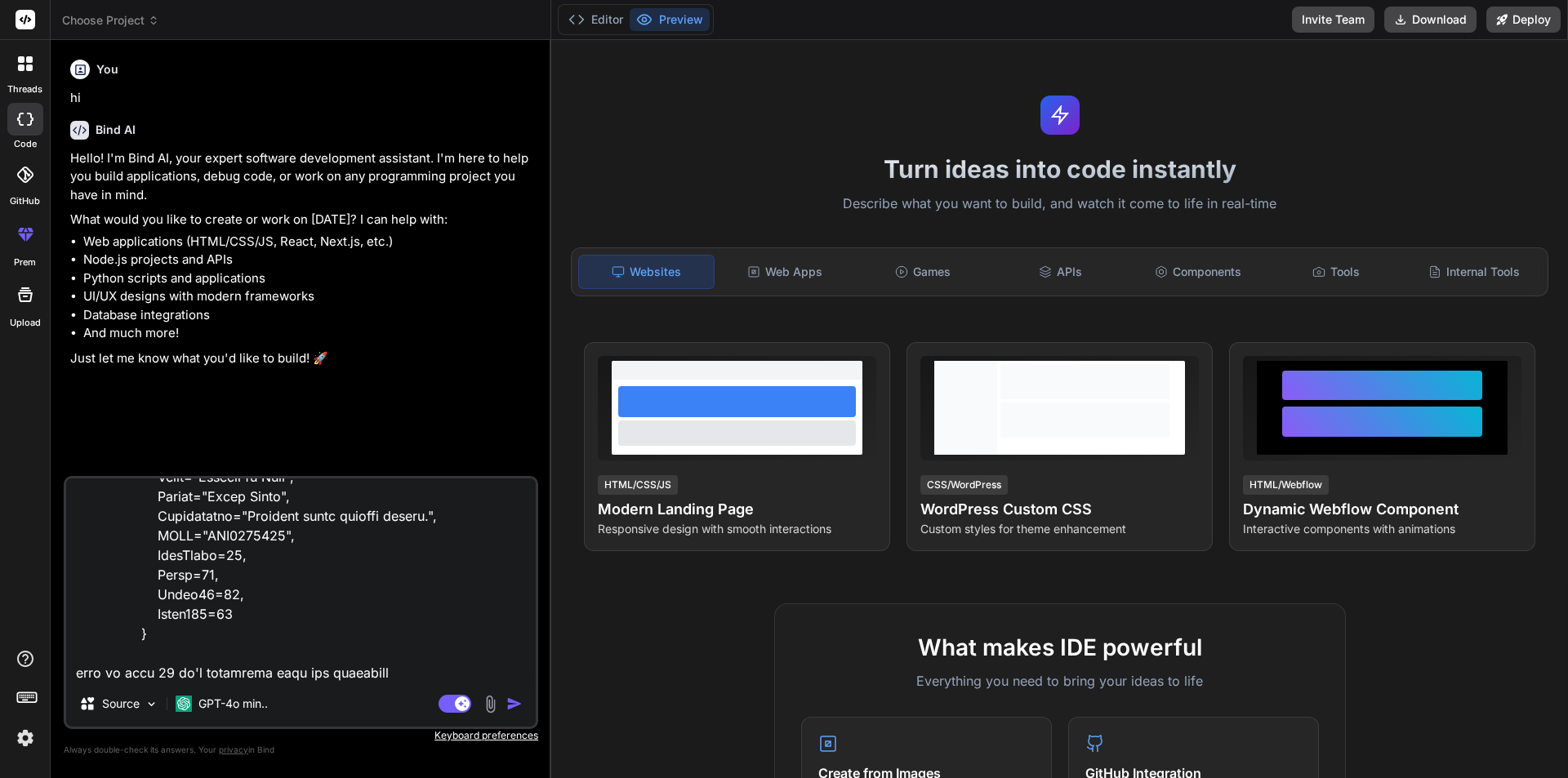
type textarea "x"
type textarea "new Product { Id=2, Title="Fortune of Time", Author="Billy Spark", Description=…"
type textarea "x"
type textarea "new Product { Id=2, Title="Fortune of Time", Author="Billy Spark", Description=…"
type textarea "x"
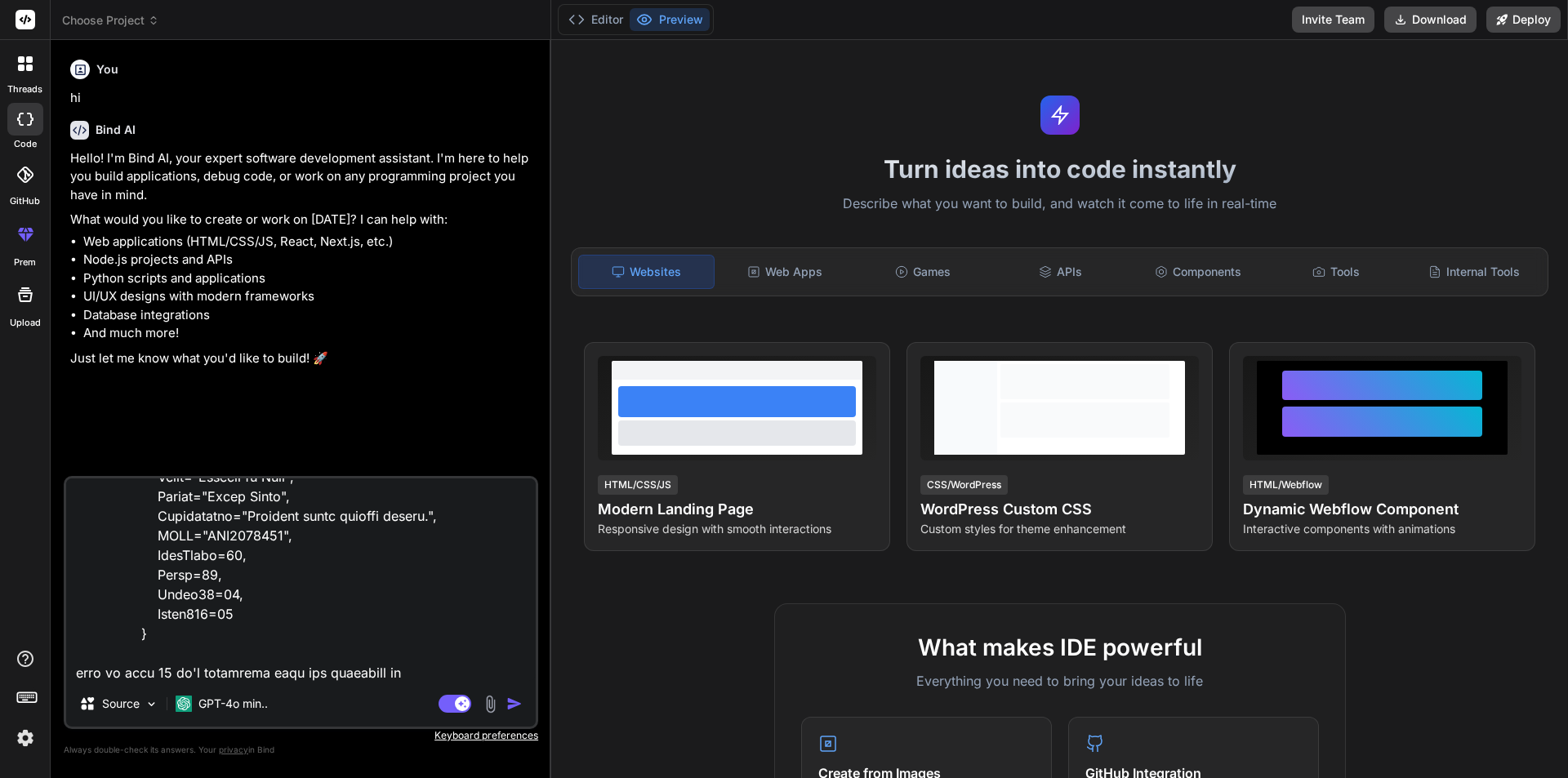
type textarea "new Product { Id=2, Title="Fortune of Time", Author="Billy Spark", Description=…"
type textarea "x"
type textarea "new Product { Id=2, Title="Fortune of Time", Author="Billy Spark", Description=…"
type textarea "x"
type textarea "new Product { Id=2, Title="Fortune of Time", Author="Billy Spark", Description=…"
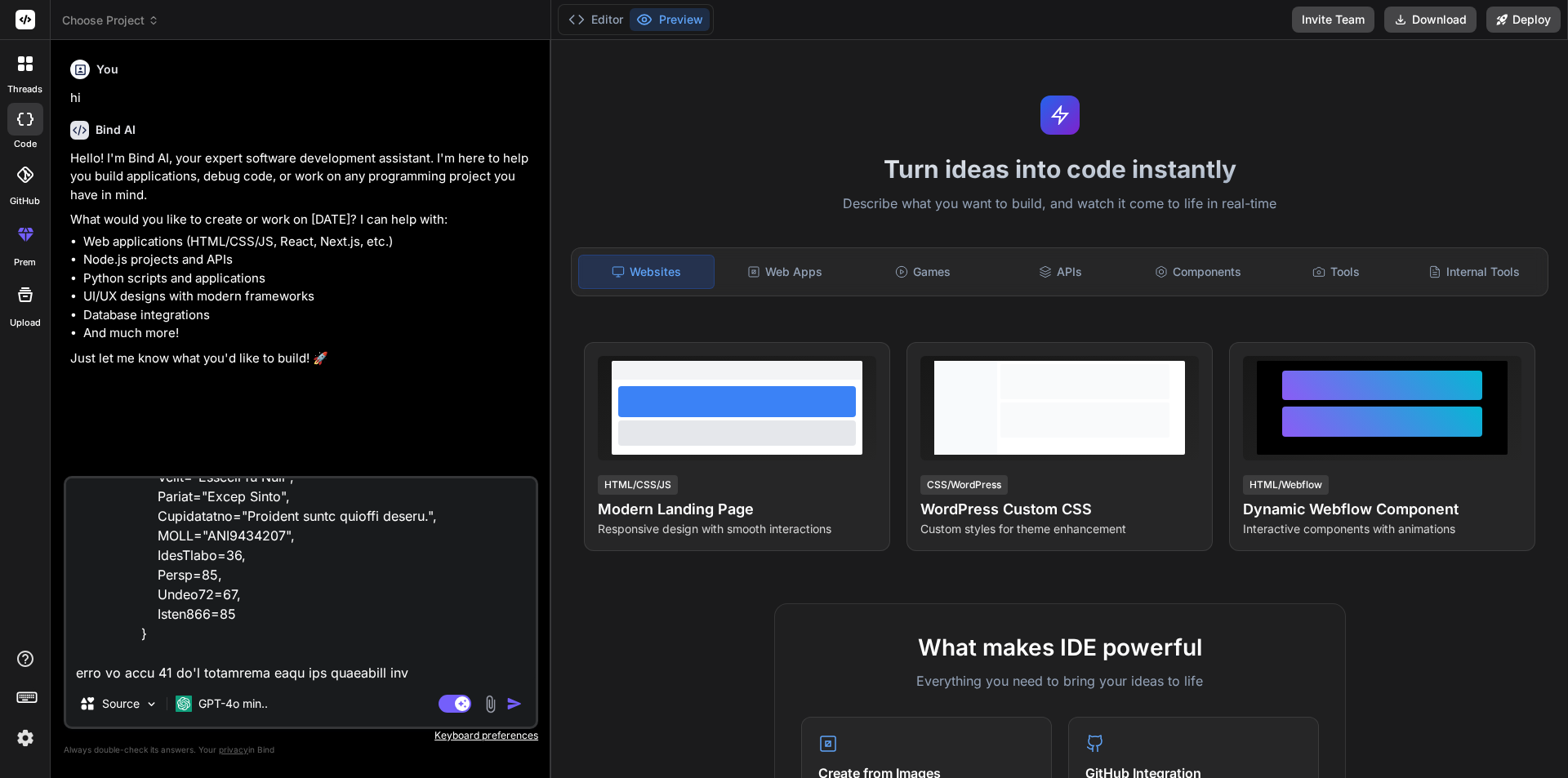
type textarea "x"
type textarea "new Product { Id=2, Title="Fortune of Time", Author="Billy Spark", Description=…"
type textarea "x"
type textarea "new Product { Id=2, Title="Fortune of Time", Author="Billy Spark", Description=…"
type textarea "x"
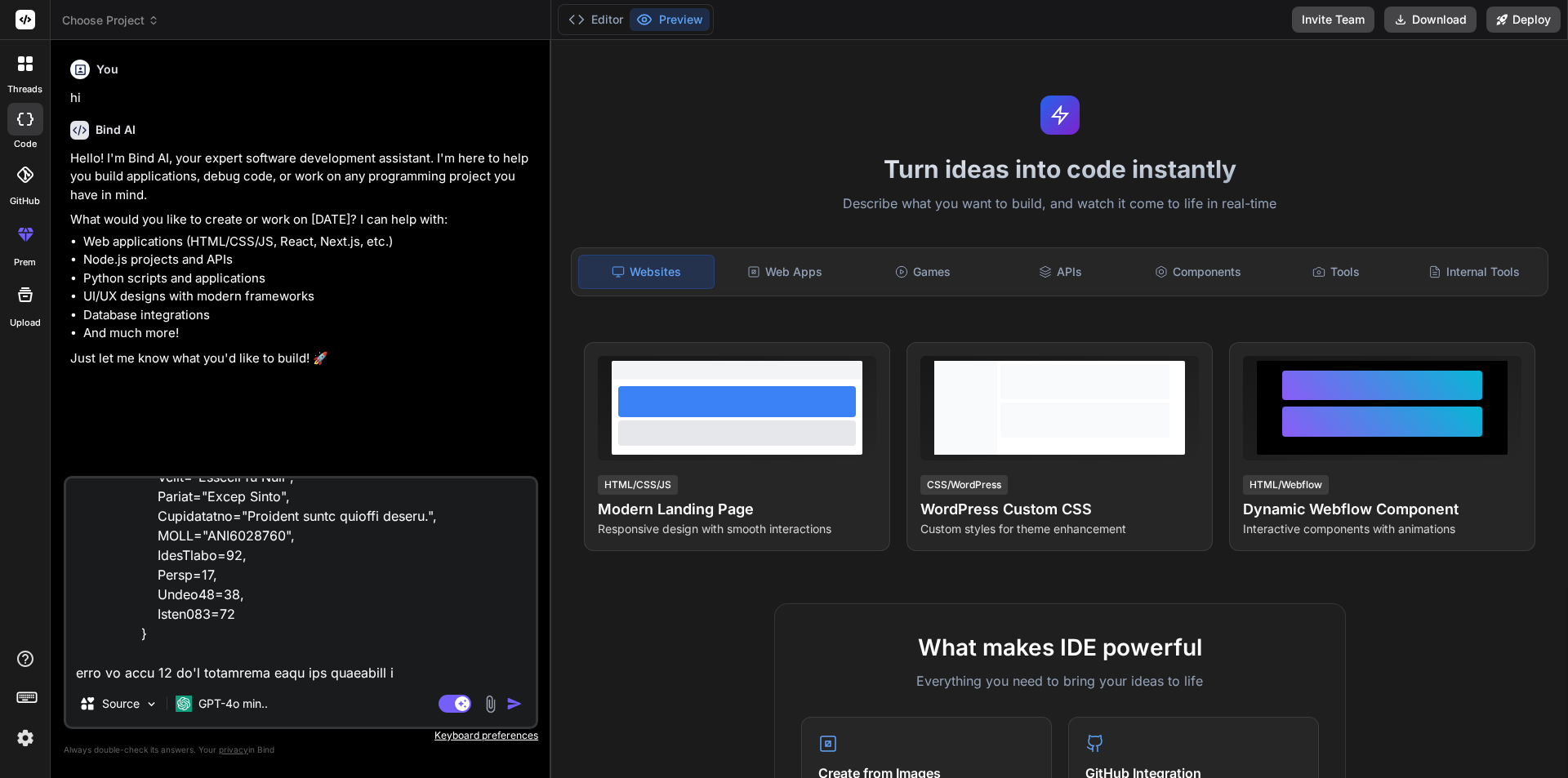
type textarea "new Product { Id=2, Title="Fortune of Time", Author="Billy Spark", Description=…"
type textarea "x"
type textarea "new Product { Id=2, Title="Fortune of Time", Author="Billy Spark", Description=…"
type textarea "x"
type textarea "new Product { Id=2, Title="Fortune of Time", Author="Billy Spark", Description=…"
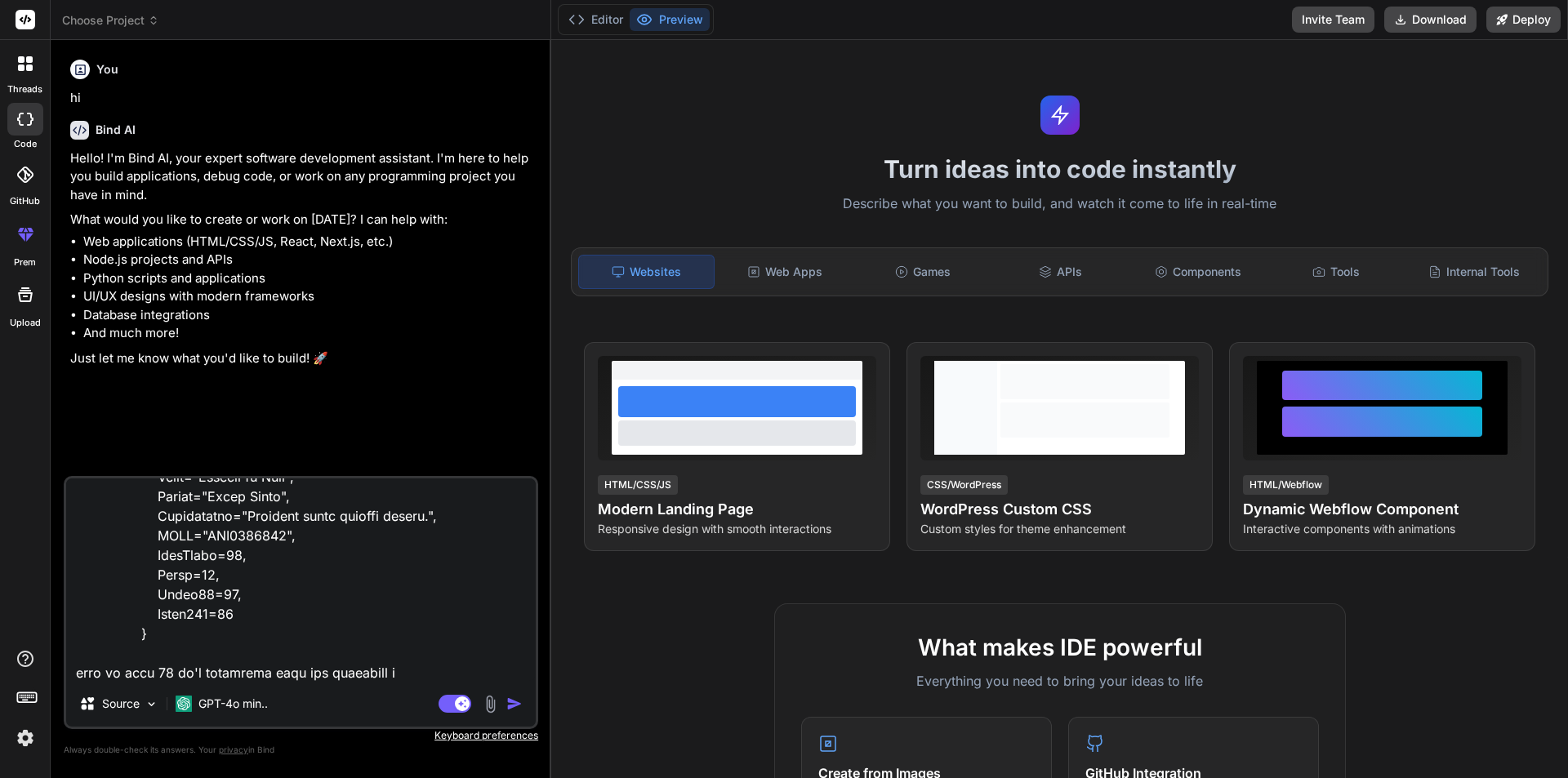
type textarea "x"
type textarea "new Product { Id=2, Title="Fortune of Time", Author="Billy Spark", Description=…"
type textarea "x"
type textarea "new Product { Id=2, Title="Fortune of Time", Author="Billy Spark", Description=…"
type textarea "x"
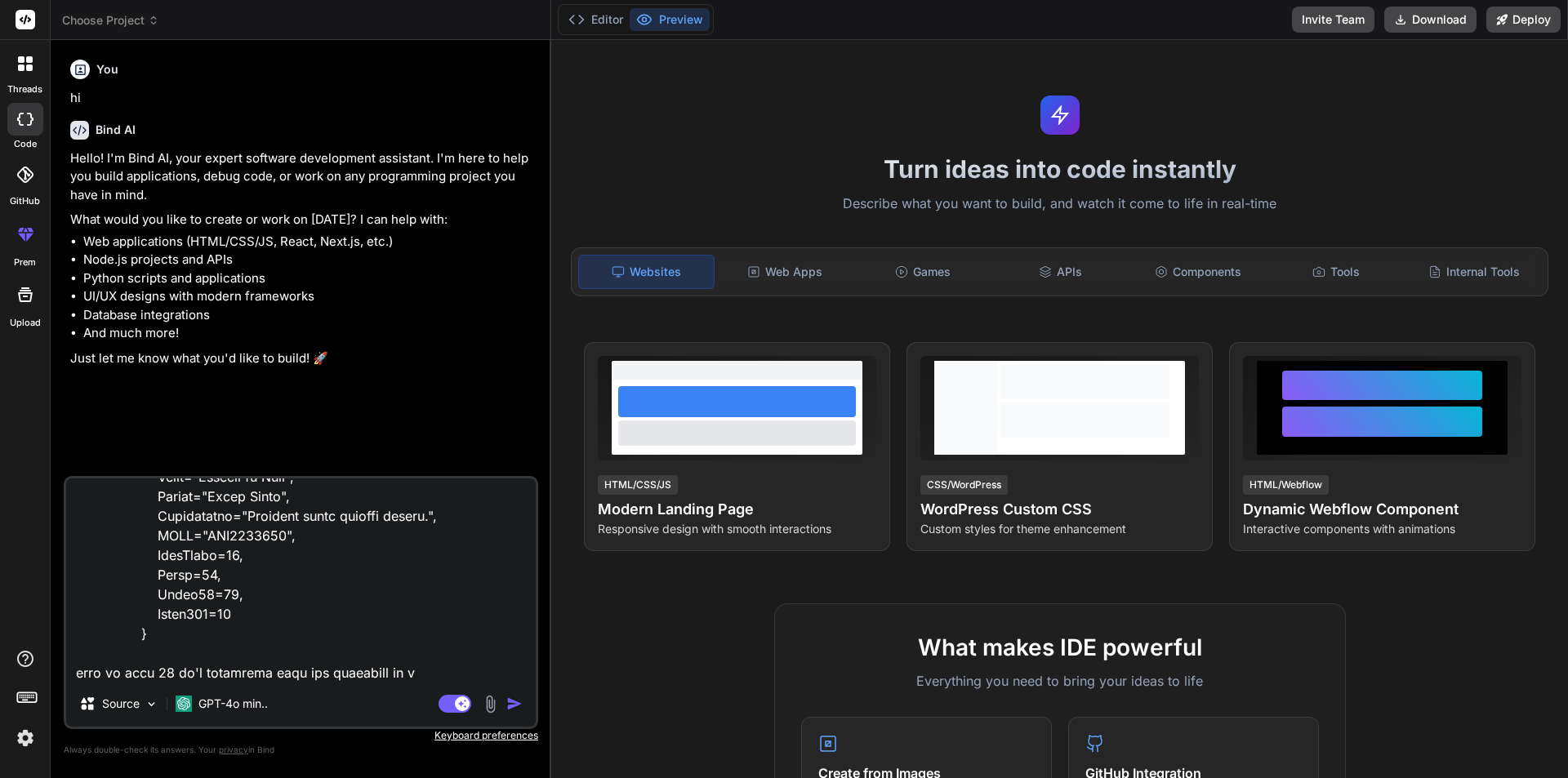
type textarea "new Product { Id=2, Title="Fortune of Time", Author="Billy Spark", Description=…"
type textarea "x"
type textarea "new Product { Id=2, Title="Fortune of Time", Author="Billy Spark", Description=…"
type textarea "x"
type textarea "new Product { Id=2, Title="Fortune of Time", Author="Billy Spark", Description=…"
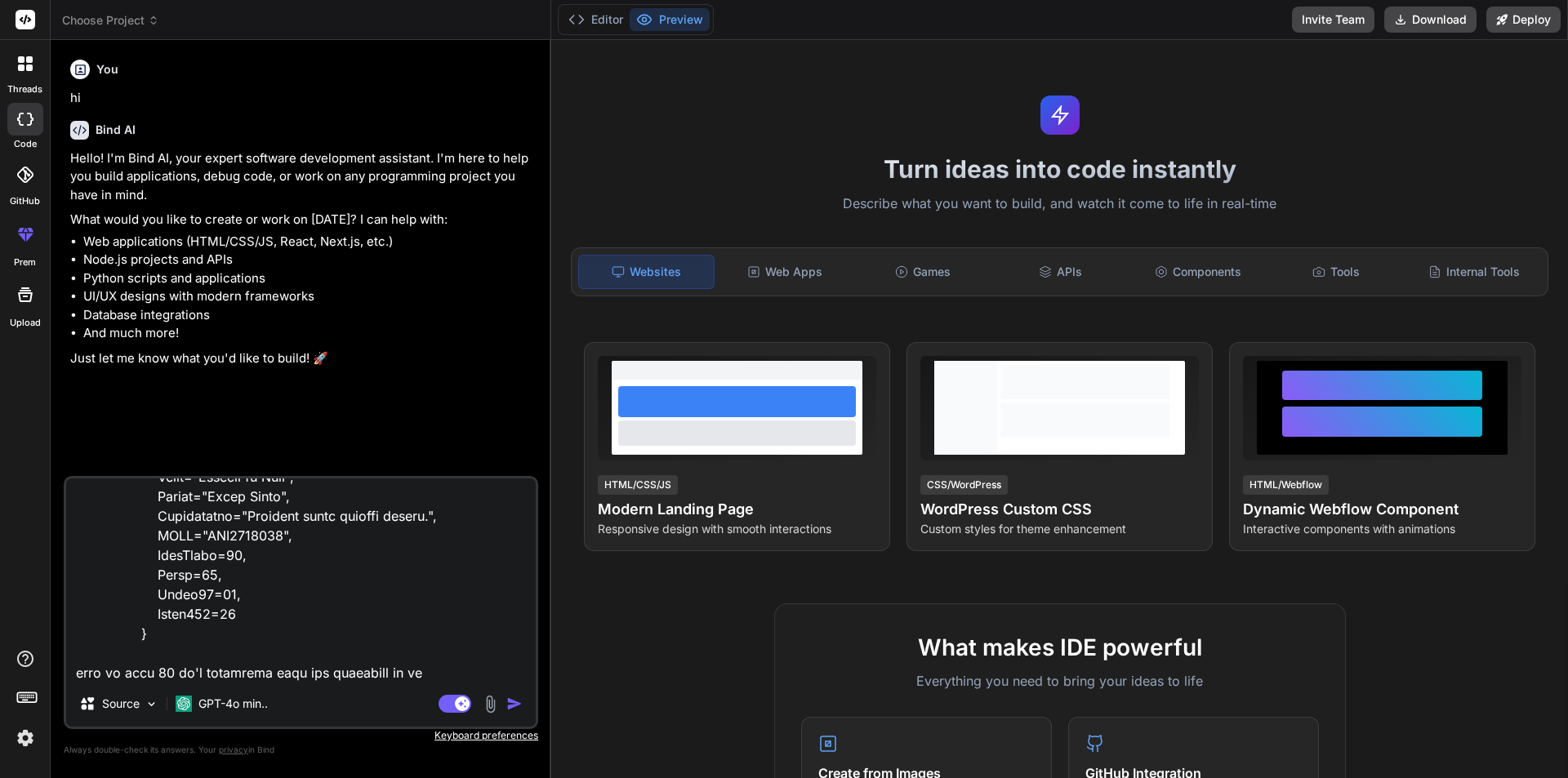
type textarea "x"
type textarea "new Product { Id=2, Title="Fortune of Time", Author="Billy Spark", Description=…"
type textarea "x"
type textarea "new Product { Id=2, Title="Fortune of Time", Author="Billy Spark", Description=…"
type textarea "x"
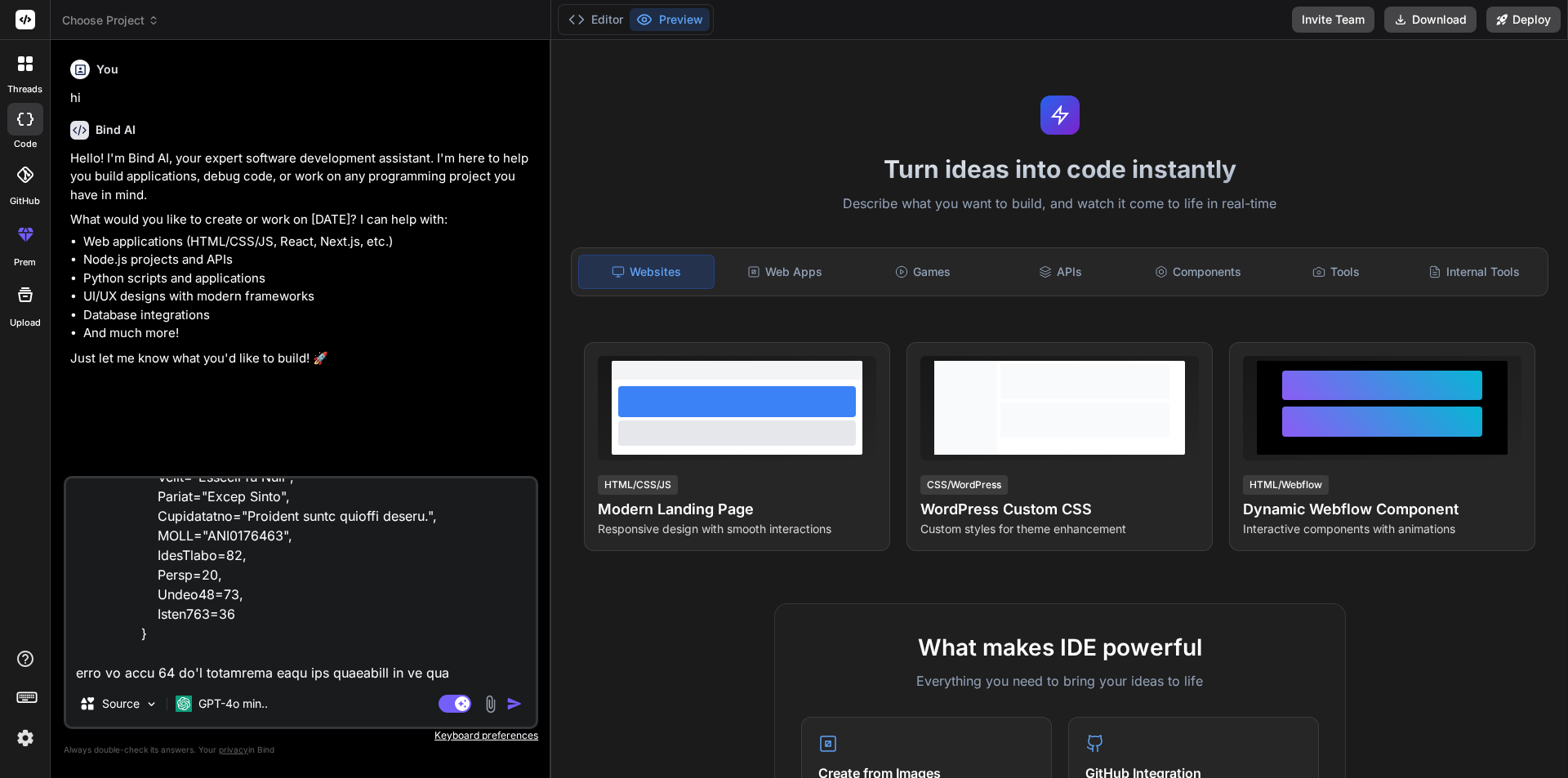
type textarea "new Product { Id=2, Title="Fortune of Time", Author="Billy Spark", Description=…"
type textarea "x"
type textarea "new Product { Id=2, Title="Fortune of Time", Author="Billy Spark", Description=…"
type textarea "x"
type textarea "new Product { Id=2, Title="Fortune of Time", Author="Billy Spark", Description=…"
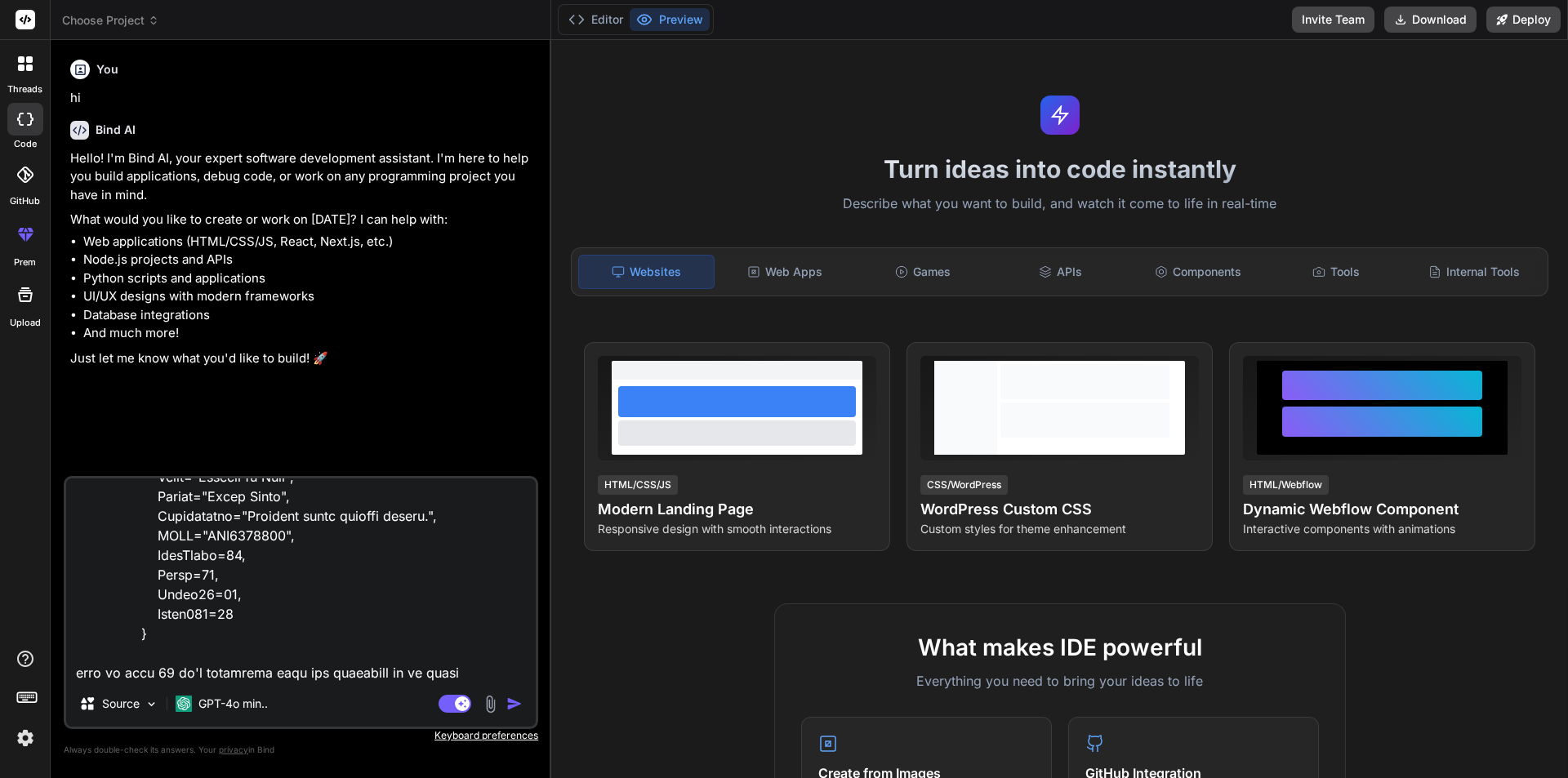
click at [514, 698] on img "button" at bounding box center [514, 704] width 16 height 16
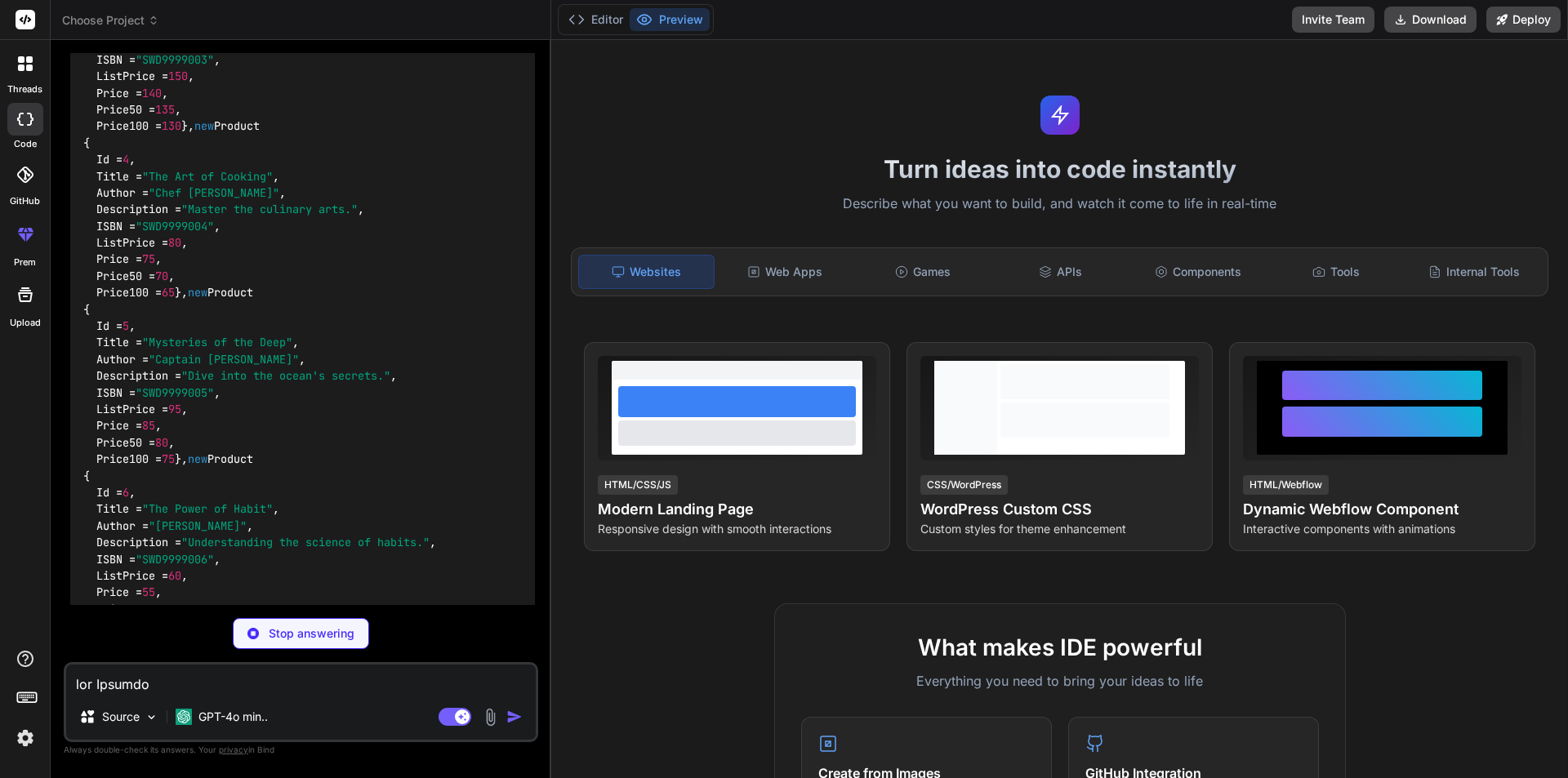
scroll to position [1444, 0]
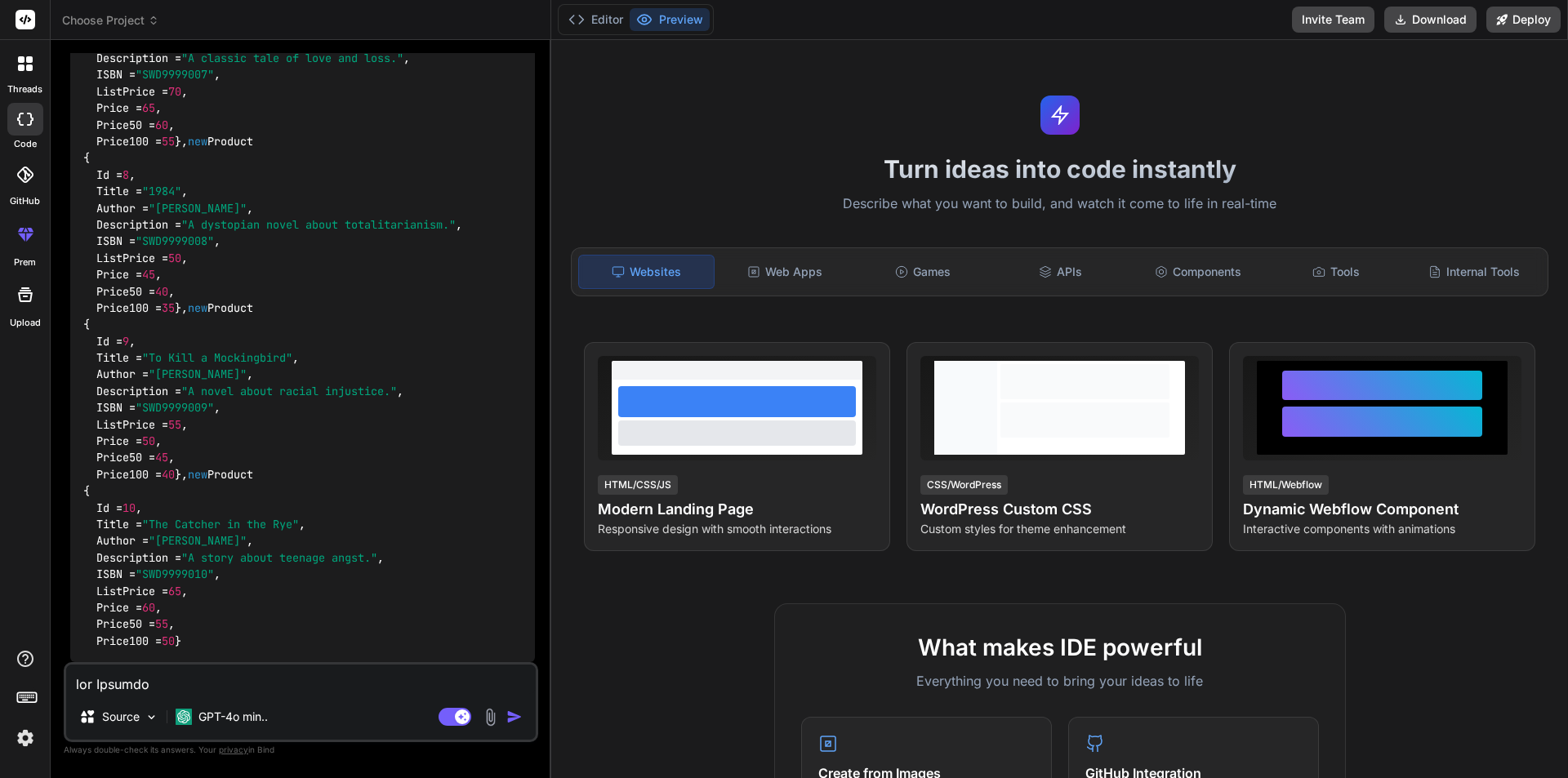
type textarea "x"
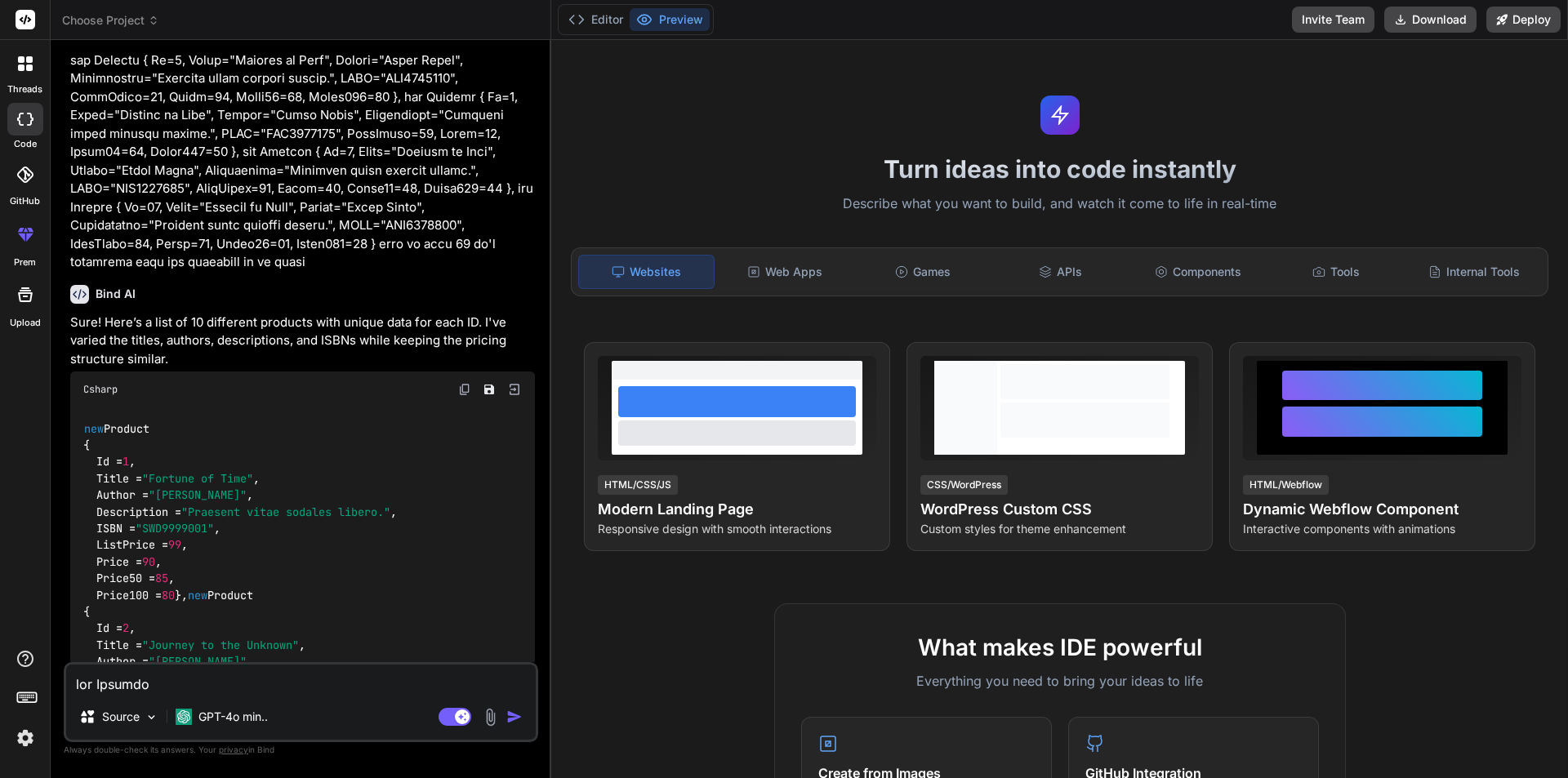
scroll to position [496, 0]
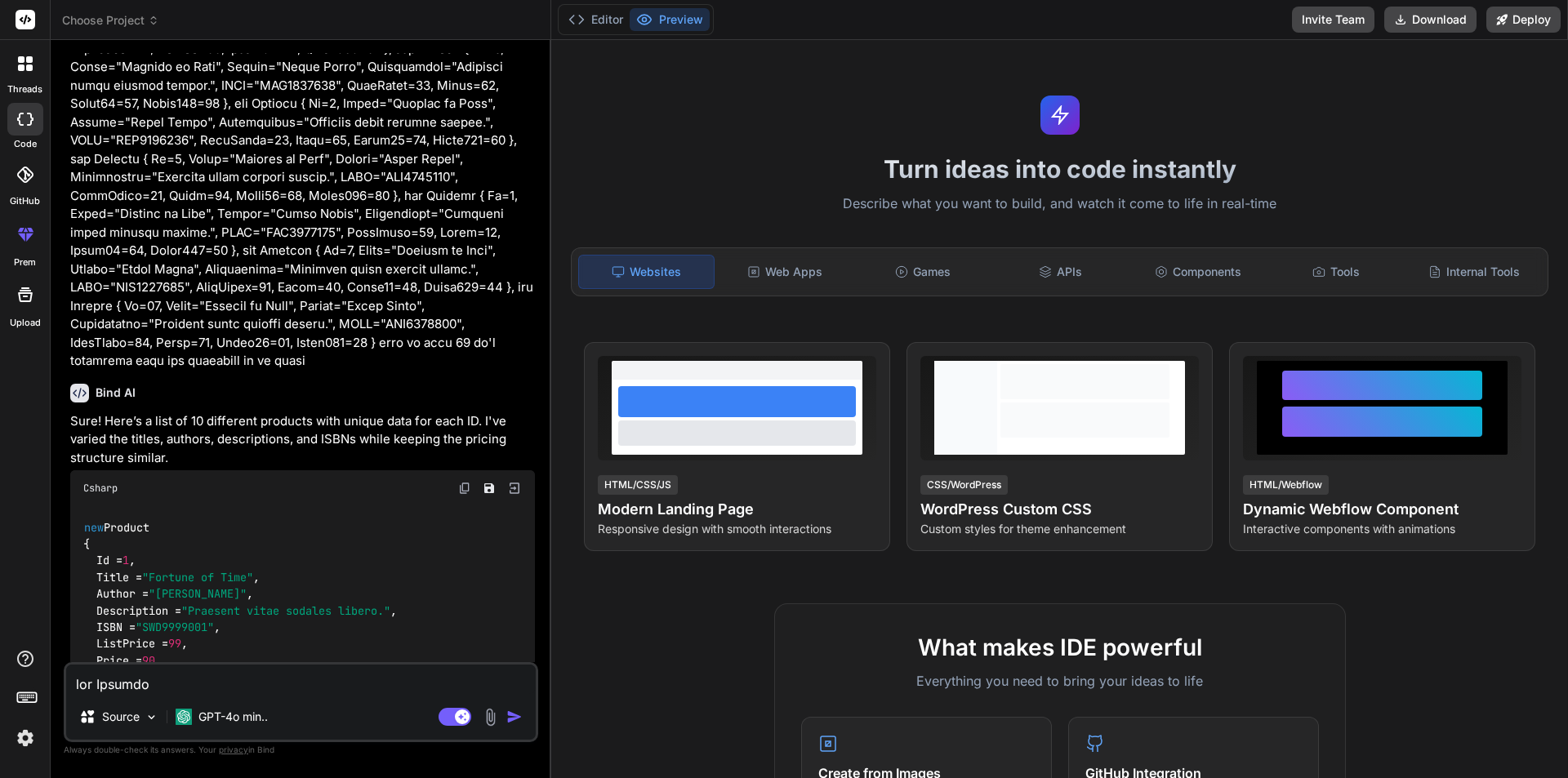
click at [465, 481] on img at bounding box center [465, 488] width 13 height 13
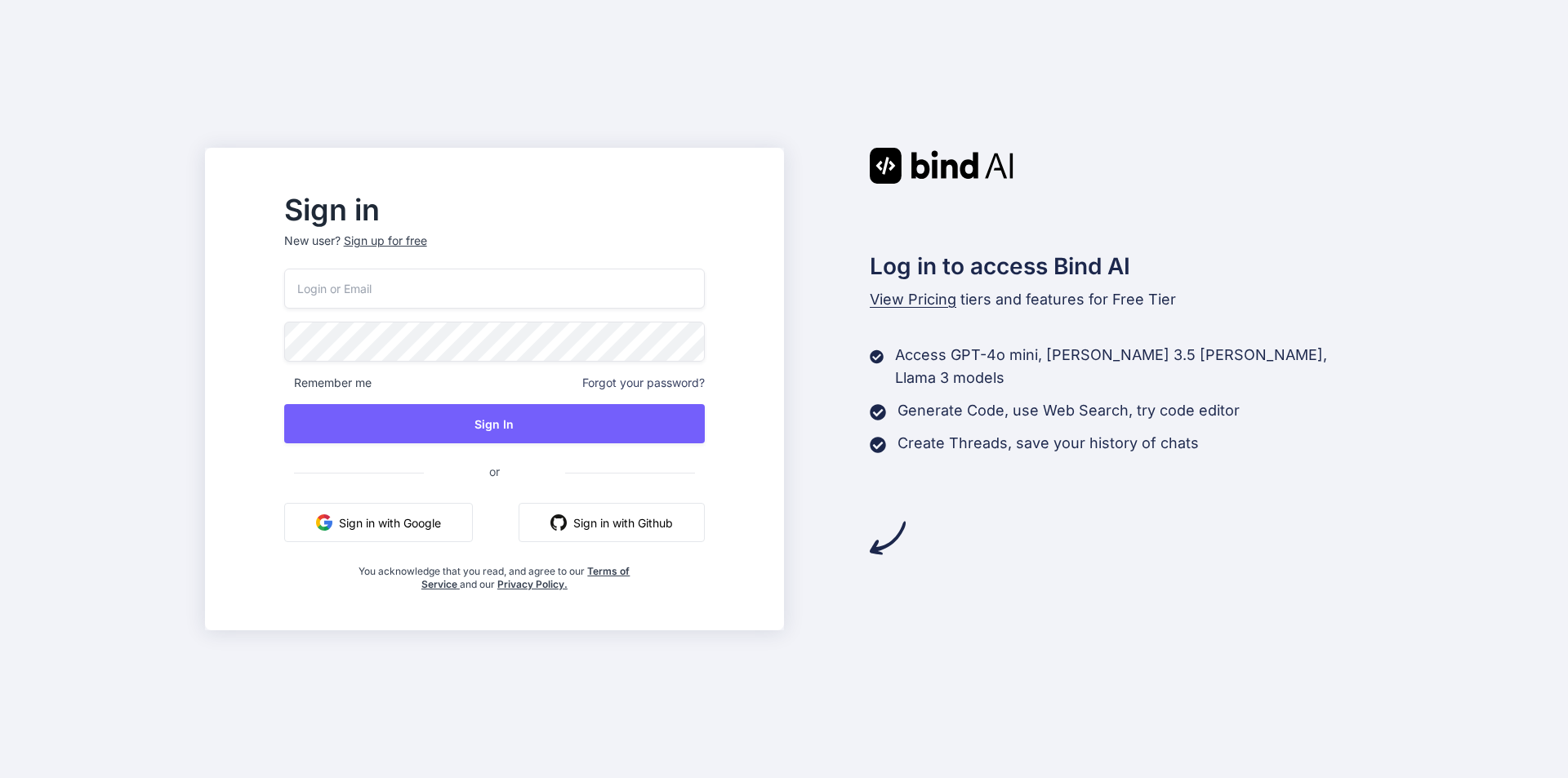
click at [387, 289] on input "email" at bounding box center [494, 289] width 420 height 40
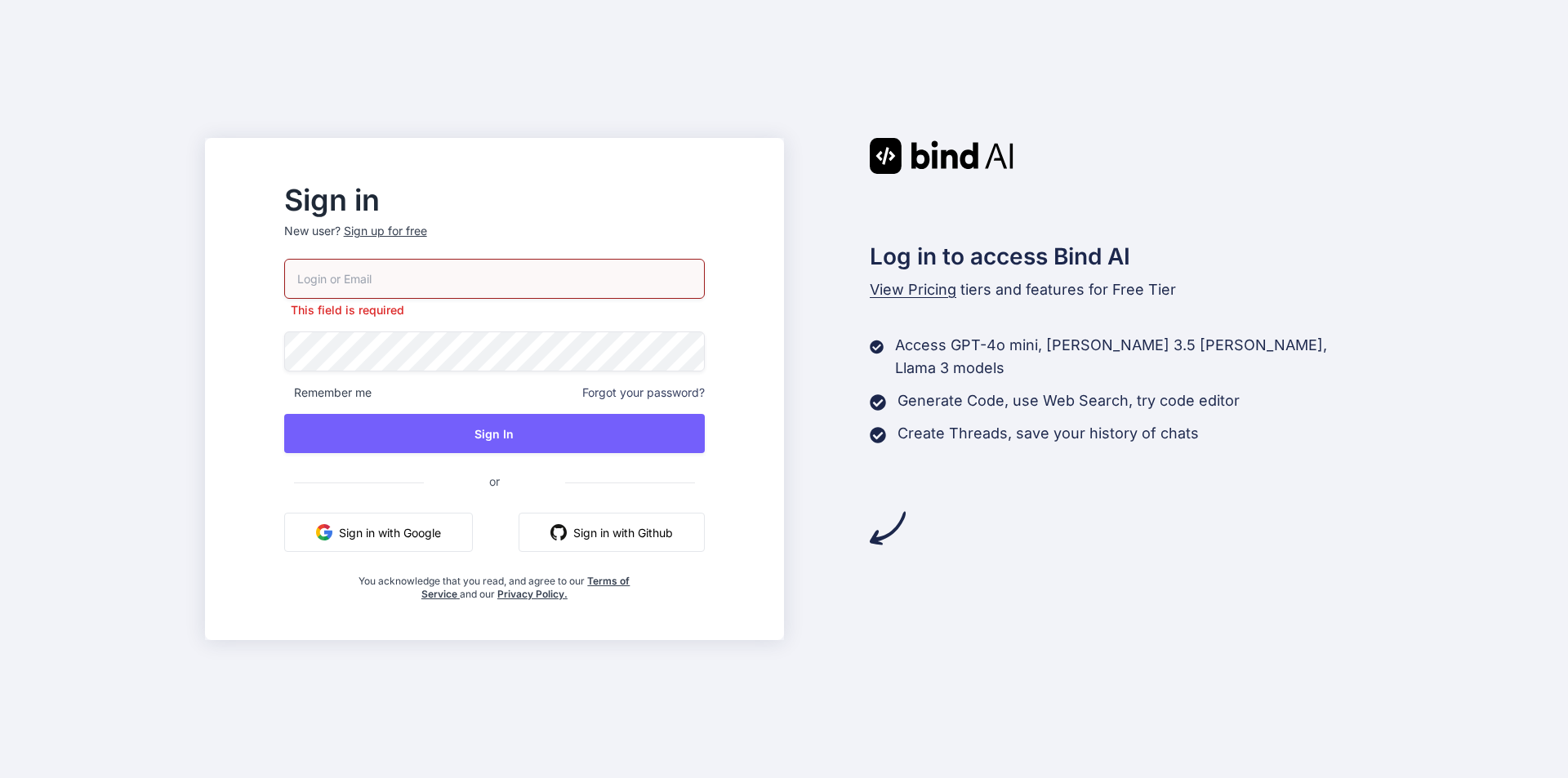
click at [408, 273] on input "email" at bounding box center [494, 279] width 420 height 40
paste input "[EMAIL_ADDRESS][DOMAIN_NAME]"
type input "[EMAIL_ADDRESS][DOMAIN_NAME]"
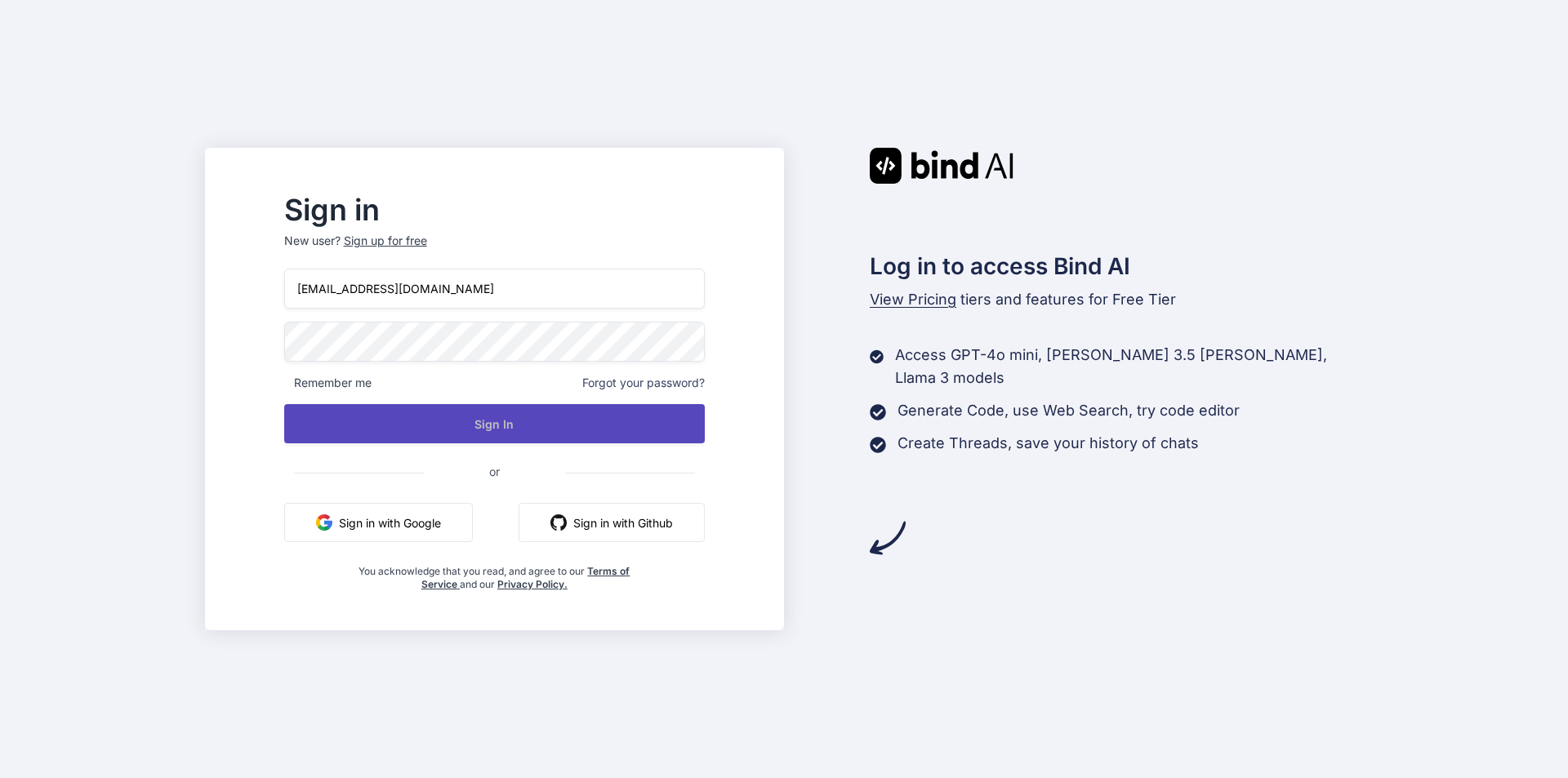
click at [415, 430] on button "Sign In" at bounding box center [494, 424] width 420 height 39
